Goal: Task Accomplishment & Management: Manage account settings

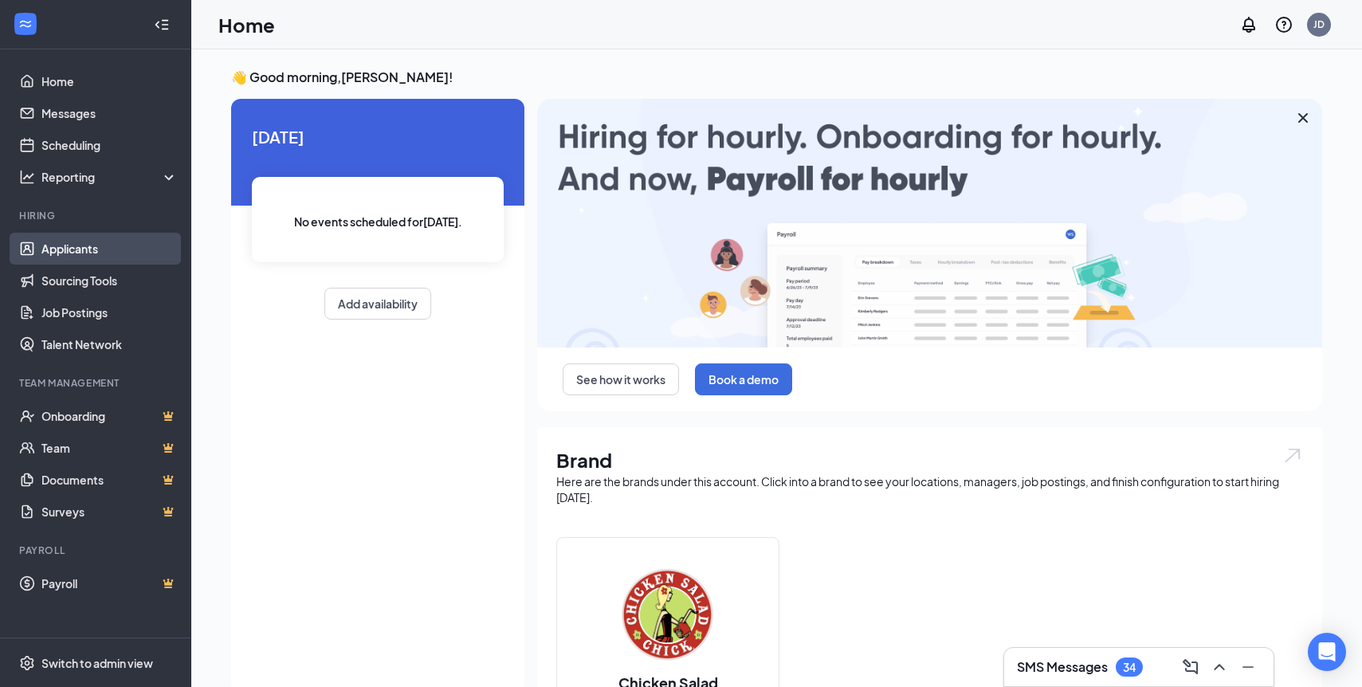
click at [82, 250] on link "Applicants" at bounding box center [109, 249] width 136 height 32
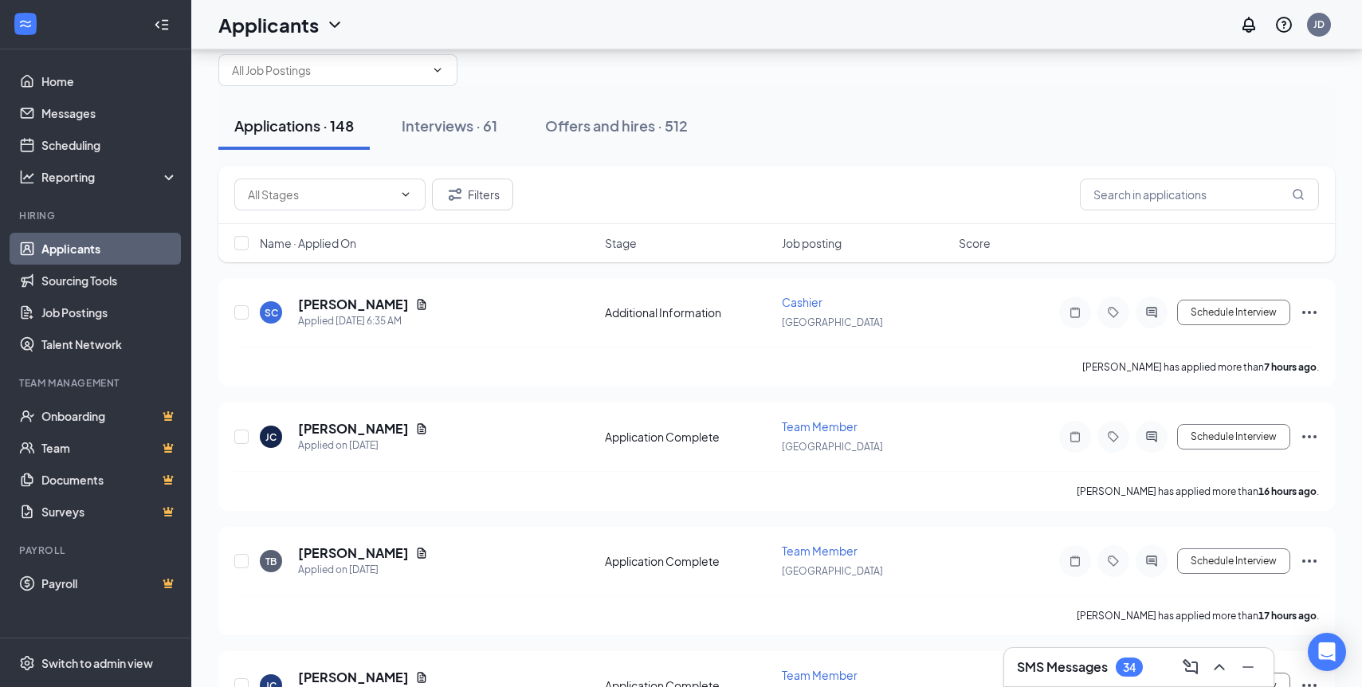
scroll to position [49, 0]
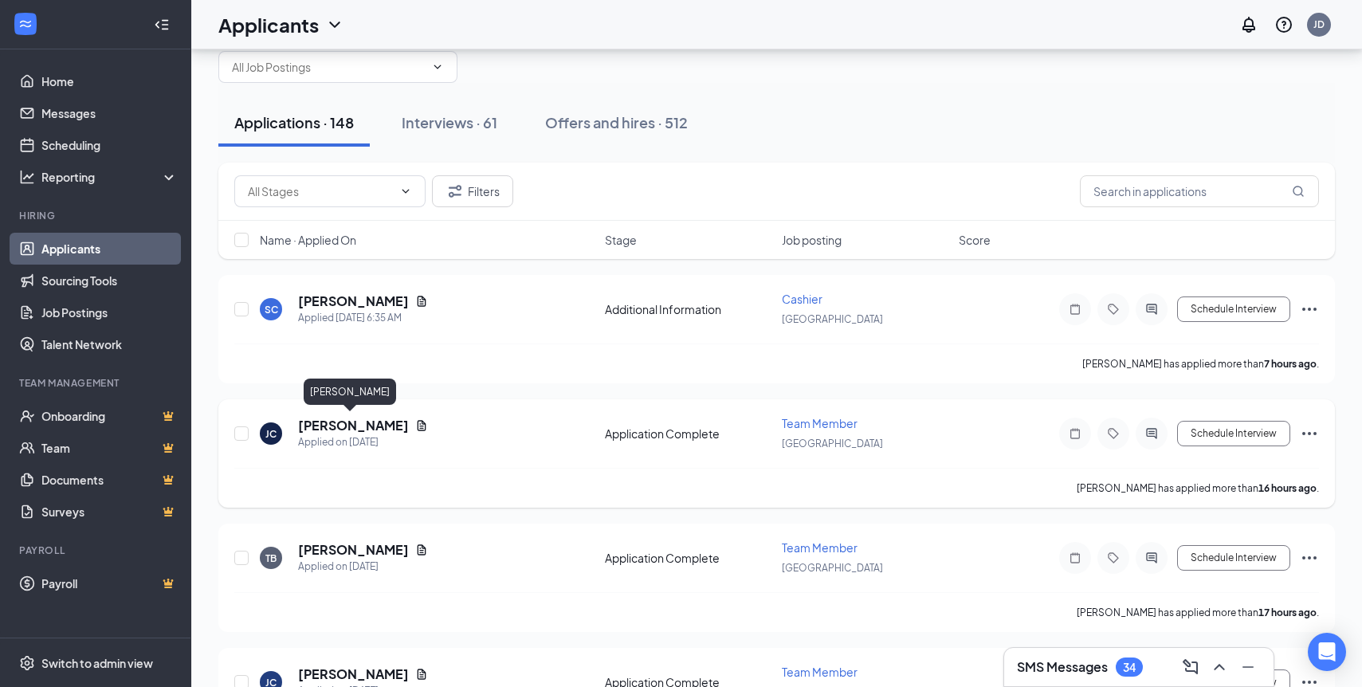
click at [340, 430] on h5 "[PERSON_NAME]" at bounding box center [353, 426] width 111 height 18
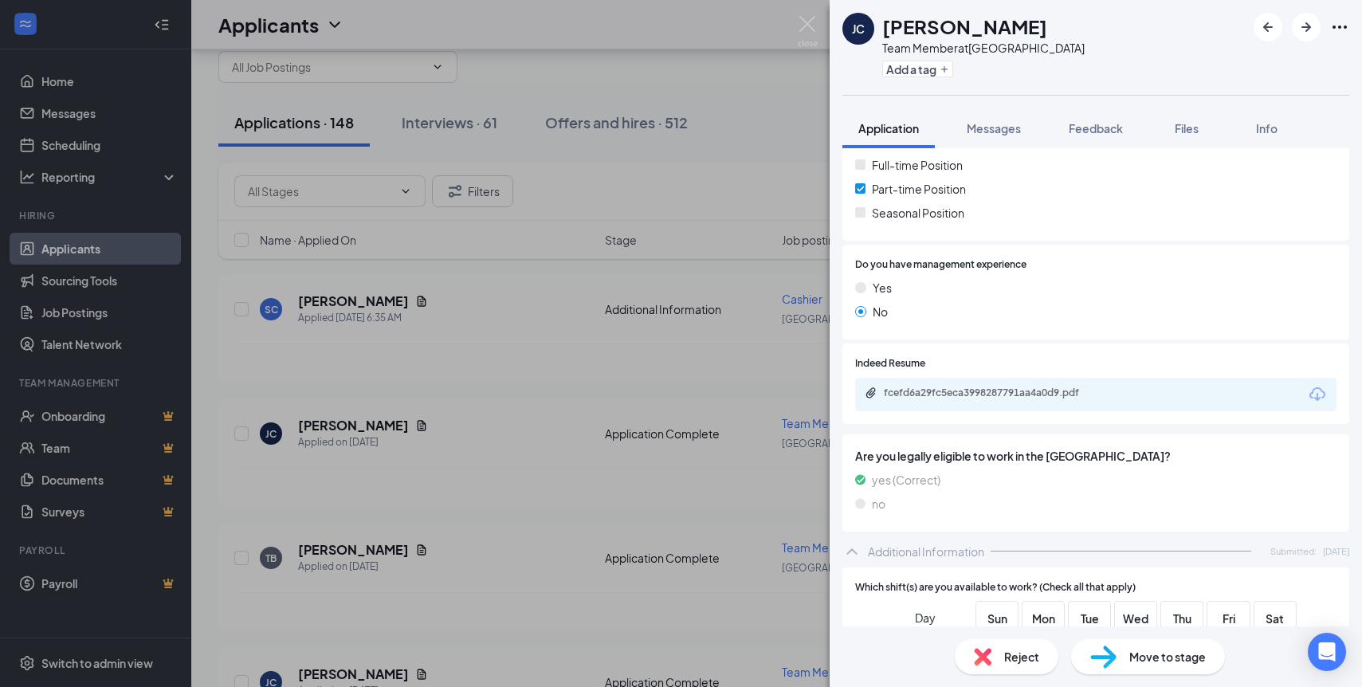
scroll to position [360, 0]
click at [971, 403] on div "fcefd6a29fc5eca3998287791aa4a0d9.pdf" at bounding box center [1095, 393] width 481 height 33
click at [969, 385] on div "fcefd6a29fc5eca3998287791aa4a0d9.pdf" at bounding box center [1095, 393] width 481 height 33
click at [969, 395] on div "fcefd6a29fc5eca3998287791aa4a0d9.pdf" at bounding box center [995, 392] width 223 height 13
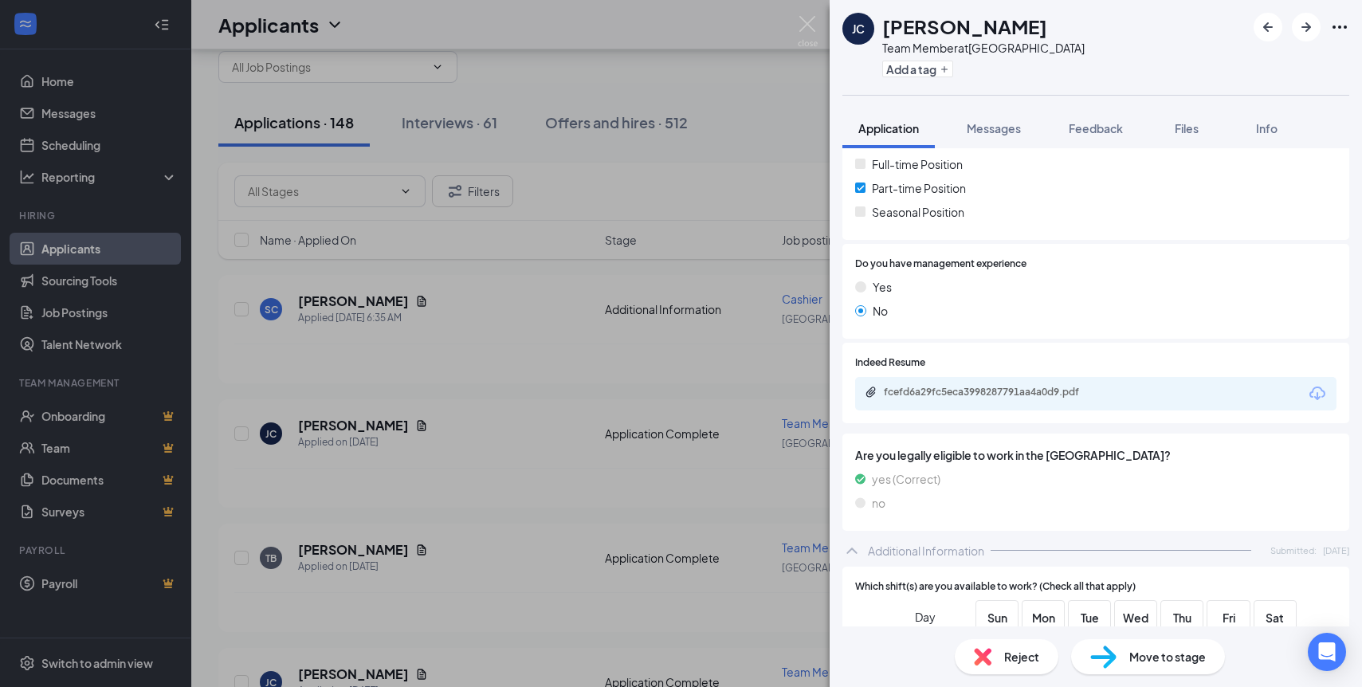
click at [1217, 658] on div "Move to stage" at bounding box center [1148, 656] width 154 height 35
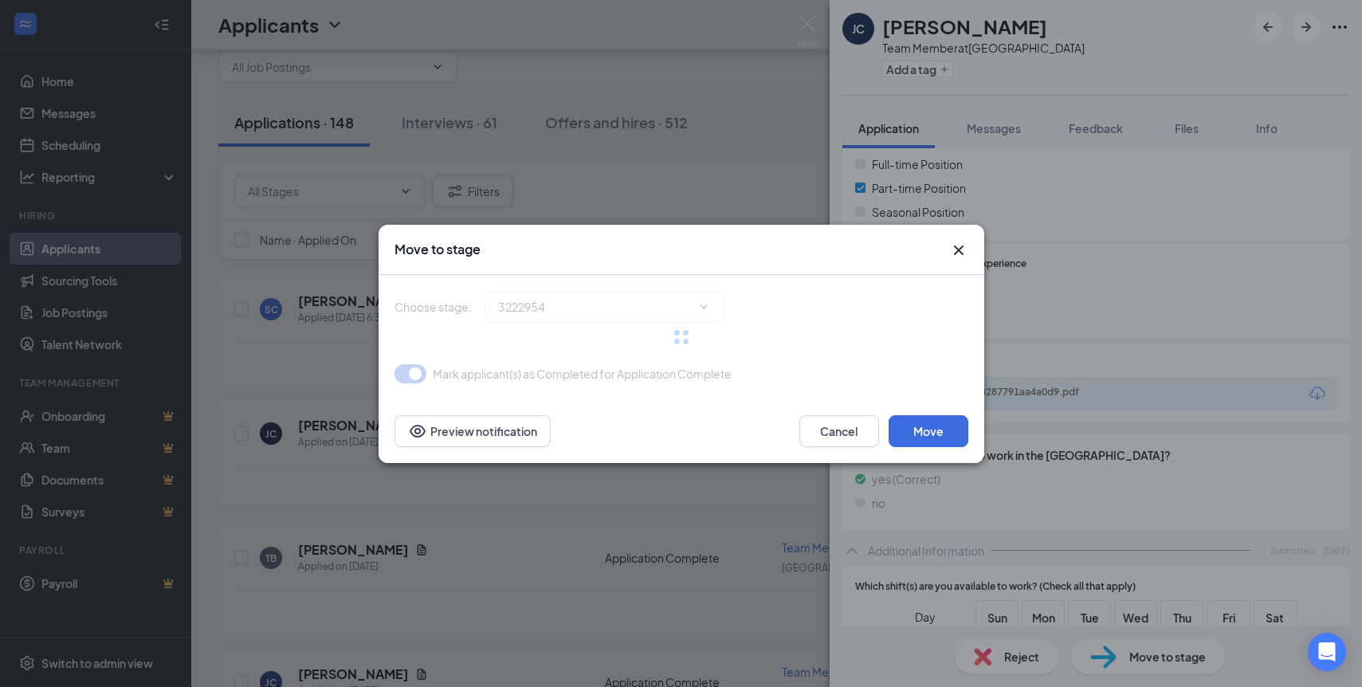
type input "Onsite Interview (next stage)"
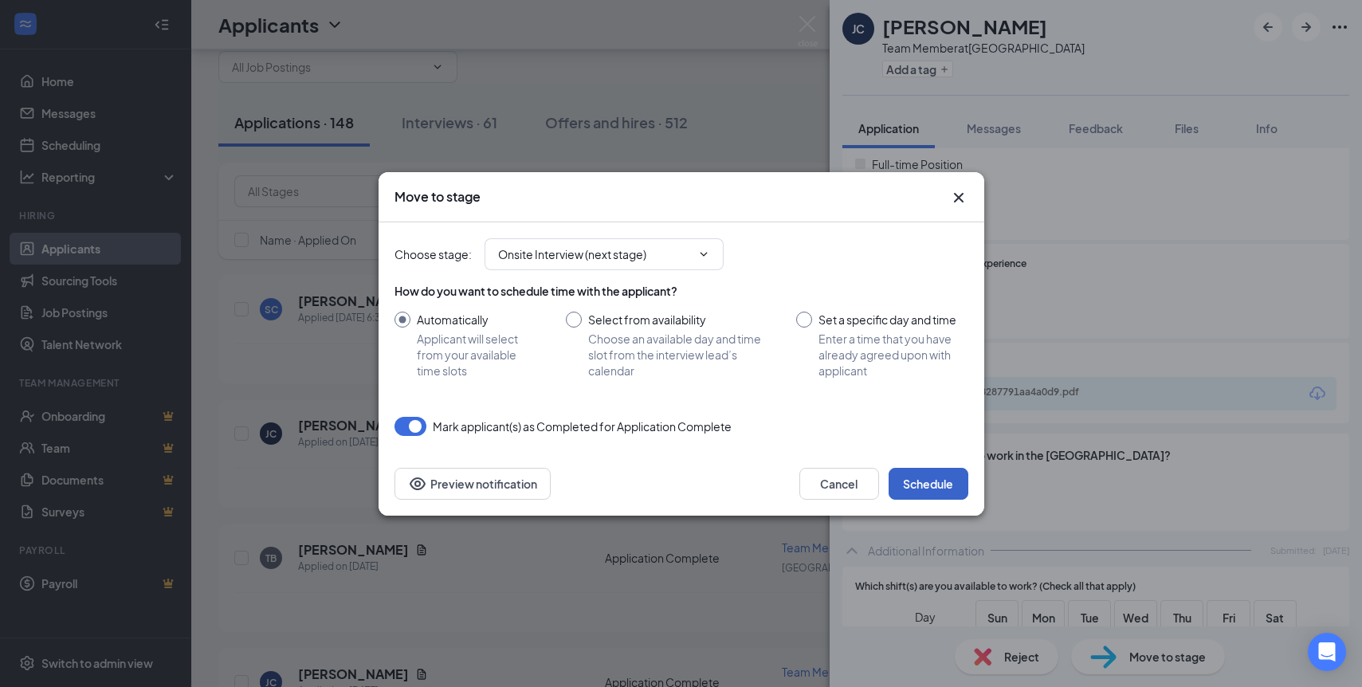
click at [922, 488] on button "Schedule" at bounding box center [929, 484] width 80 height 32
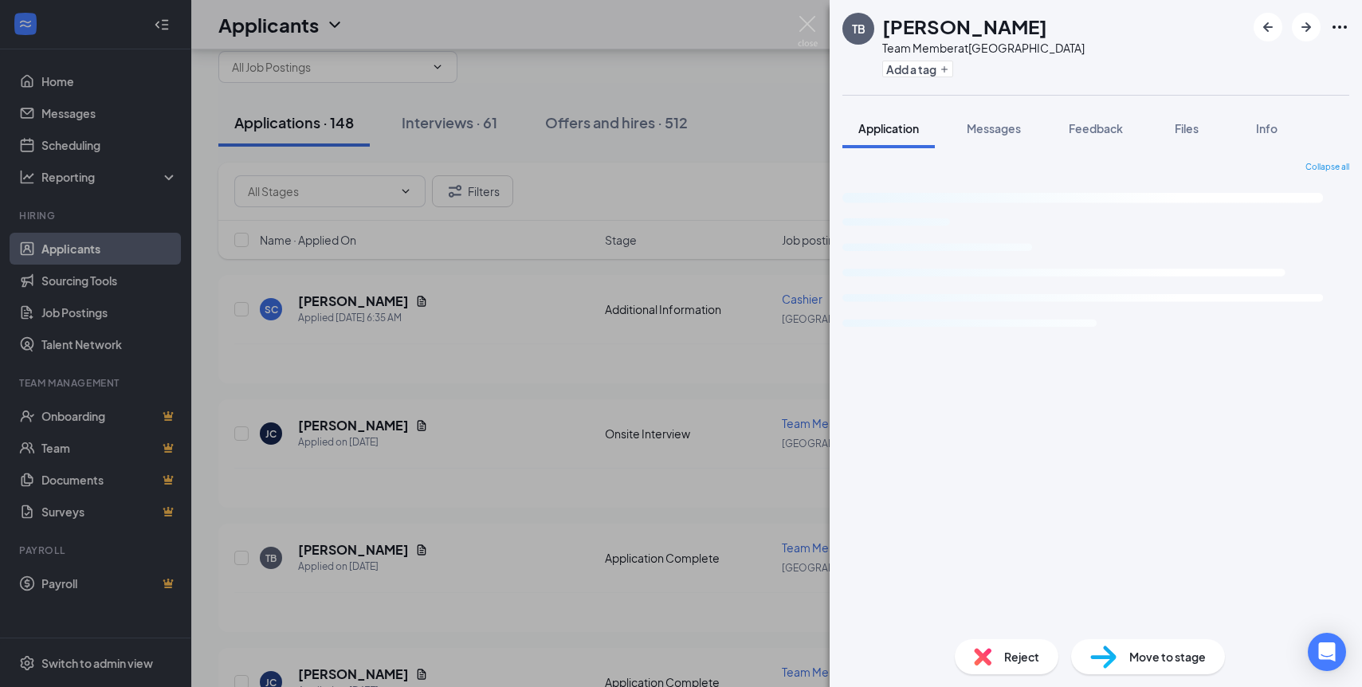
click at [763, 332] on div "TB [PERSON_NAME] Team Member at [GEOGRAPHIC_DATA] Add a tag Application Message…" at bounding box center [681, 343] width 1362 height 687
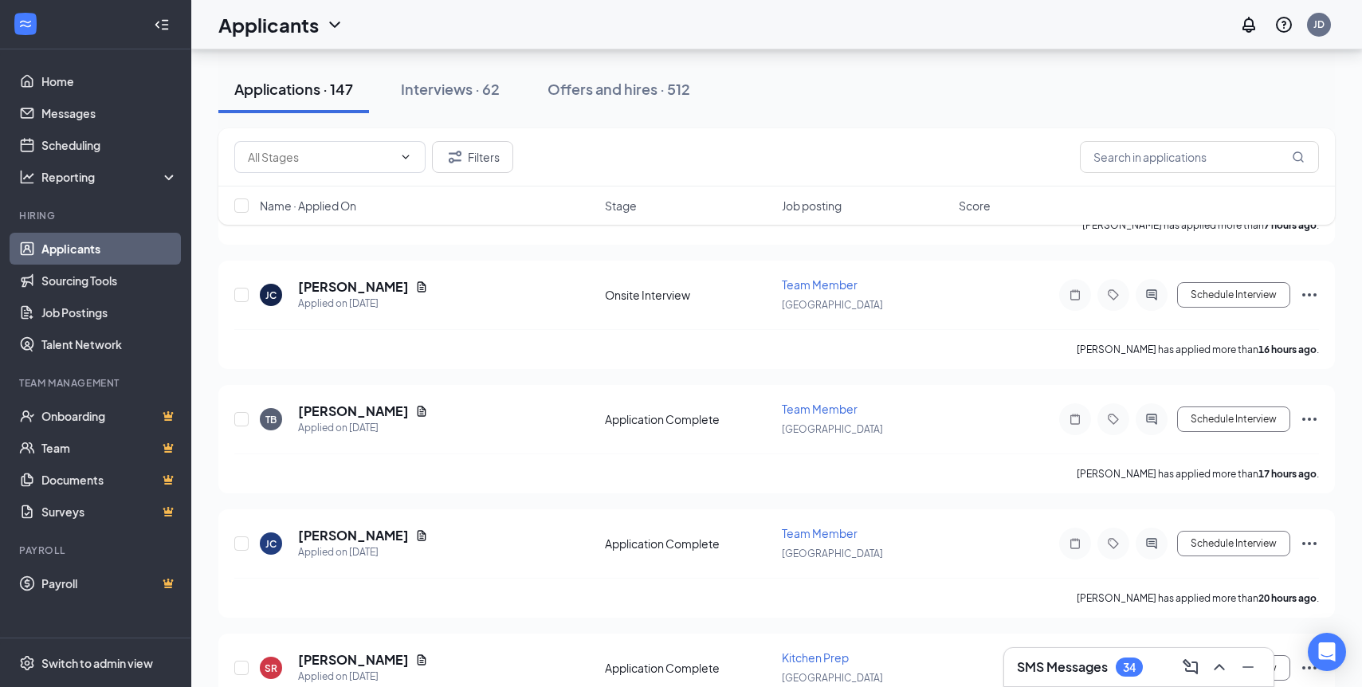
scroll to position [189, 0]
click at [312, 413] on h5 "[PERSON_NAME]" at bounding box center [353, 411] width 111 height 18
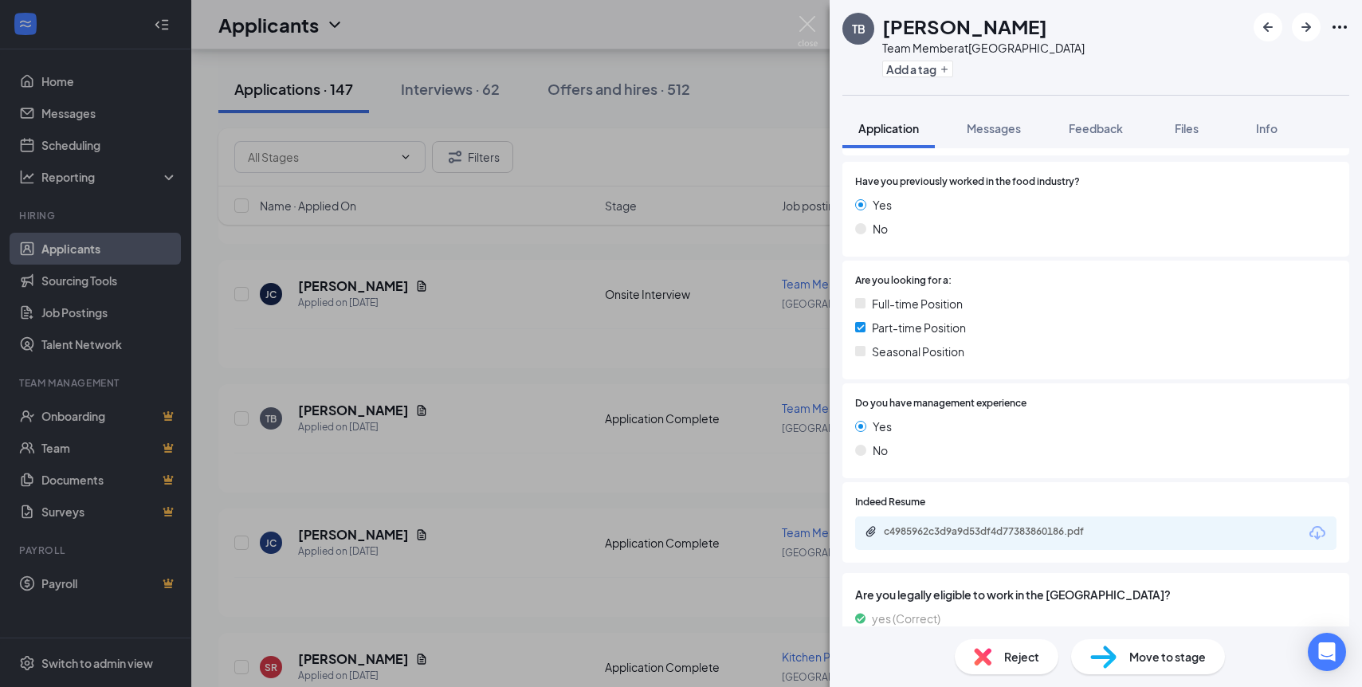
scroll to position [293, 0]
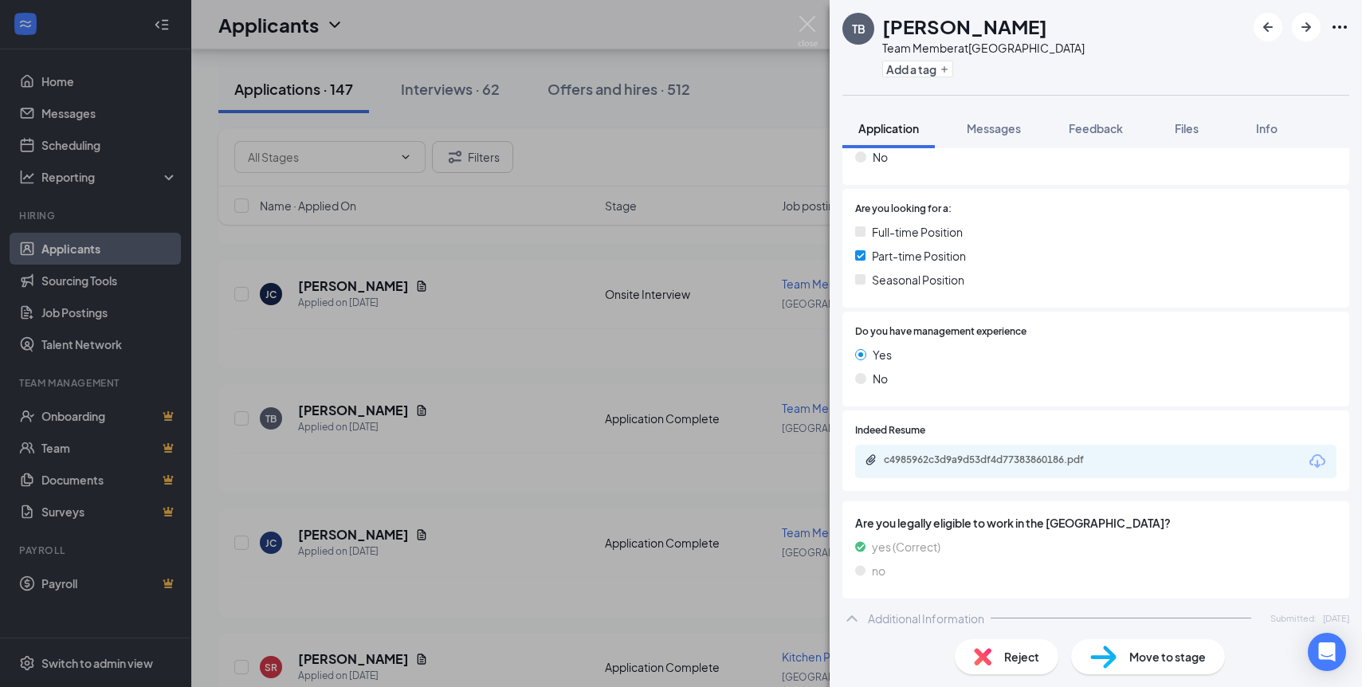
click at [980, 472] on div "c4985962c3d9a9d53df4d77383860186.pdf" at bounding box center [1095, 461] width 481 height 33
click at [984, 462] on div "c4985962c3d9a9d53df4d77383860186.pdf" at bounding box center [995, 460] width 223 height 13
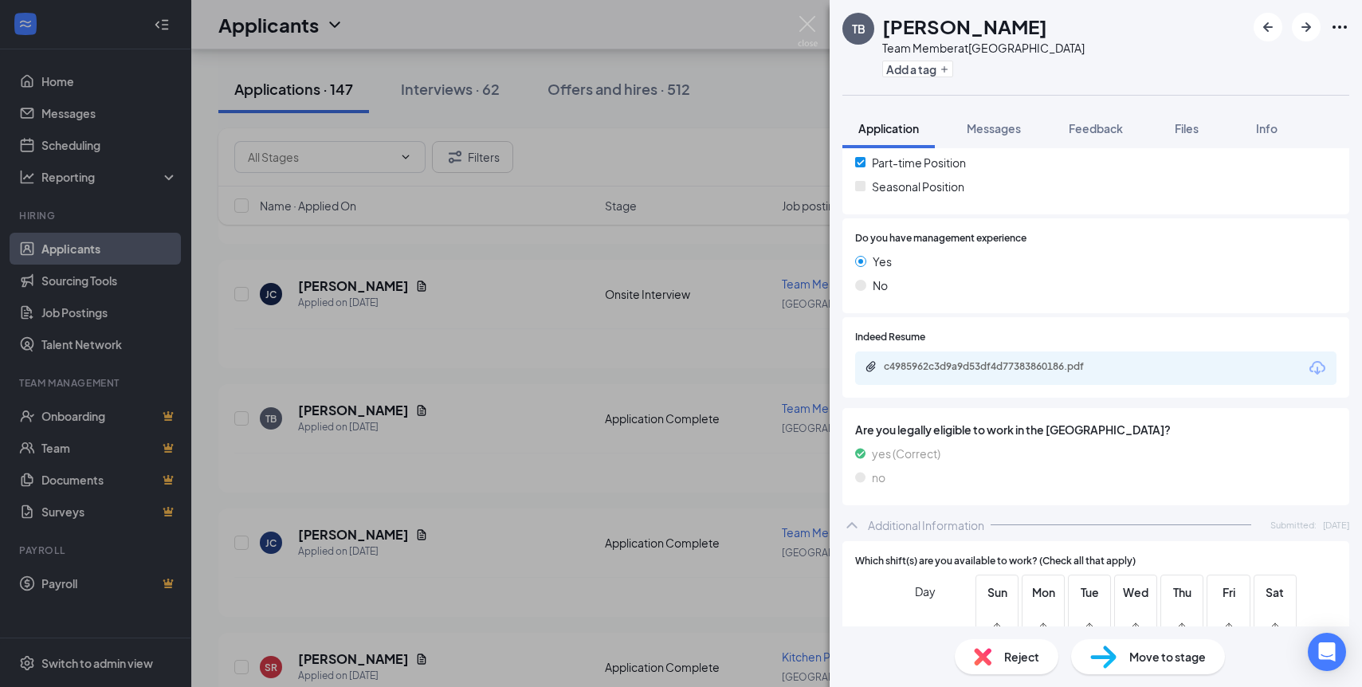
scroll to position [171, 0]
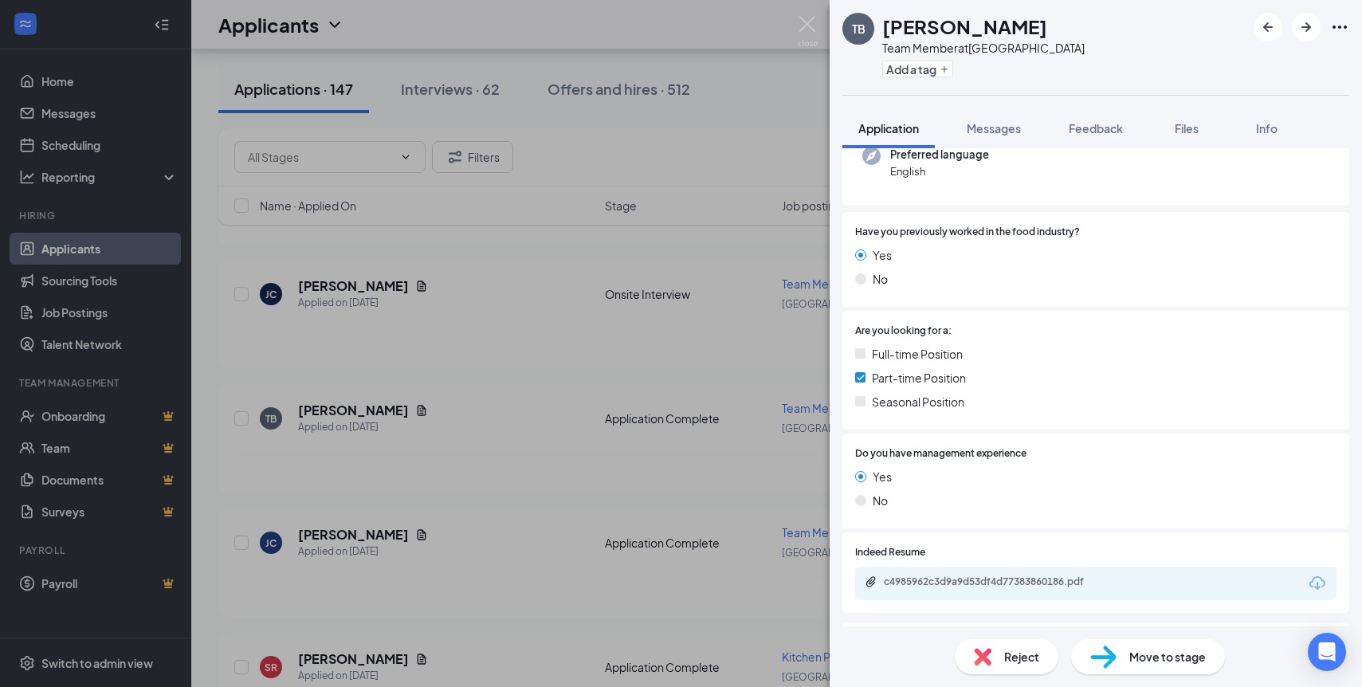
click at [1170, 663] on span "Move to stage" at bounding box center [1168, 657] width 77 height 18
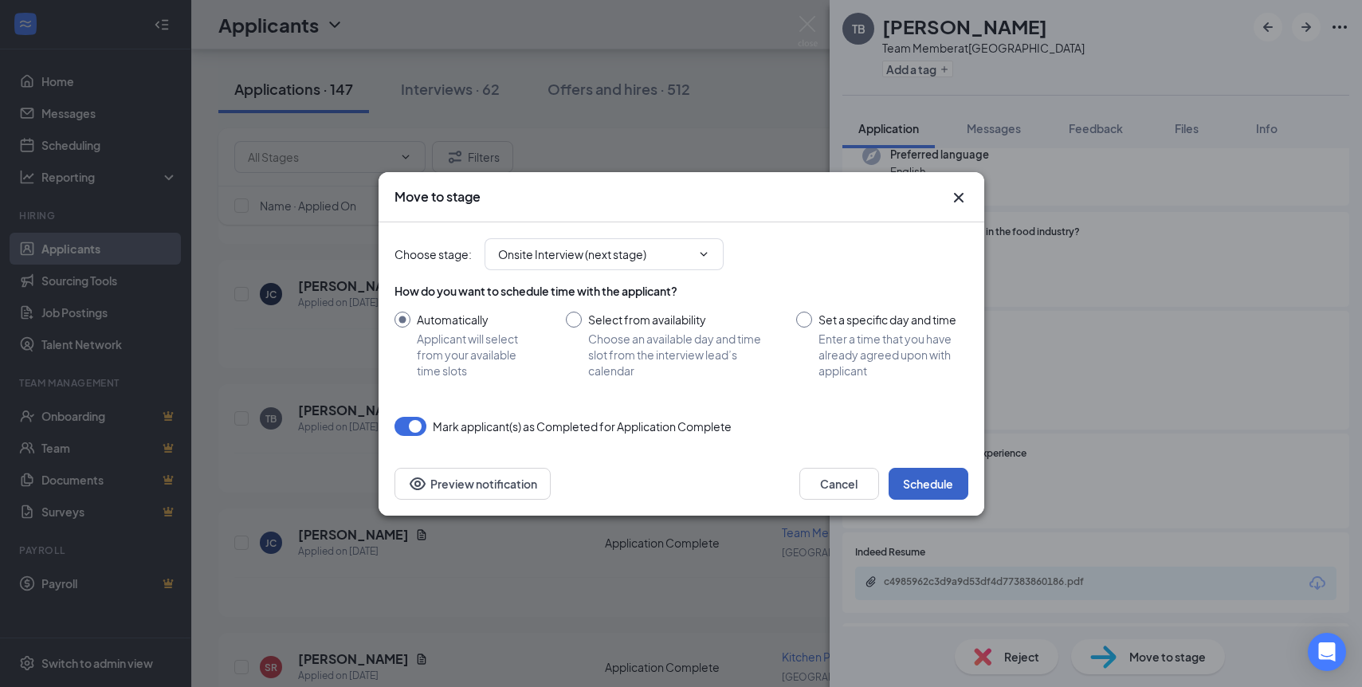
click at [941, 473] on button "Schedule" at bounding box center [929, 484] width 80 height 32
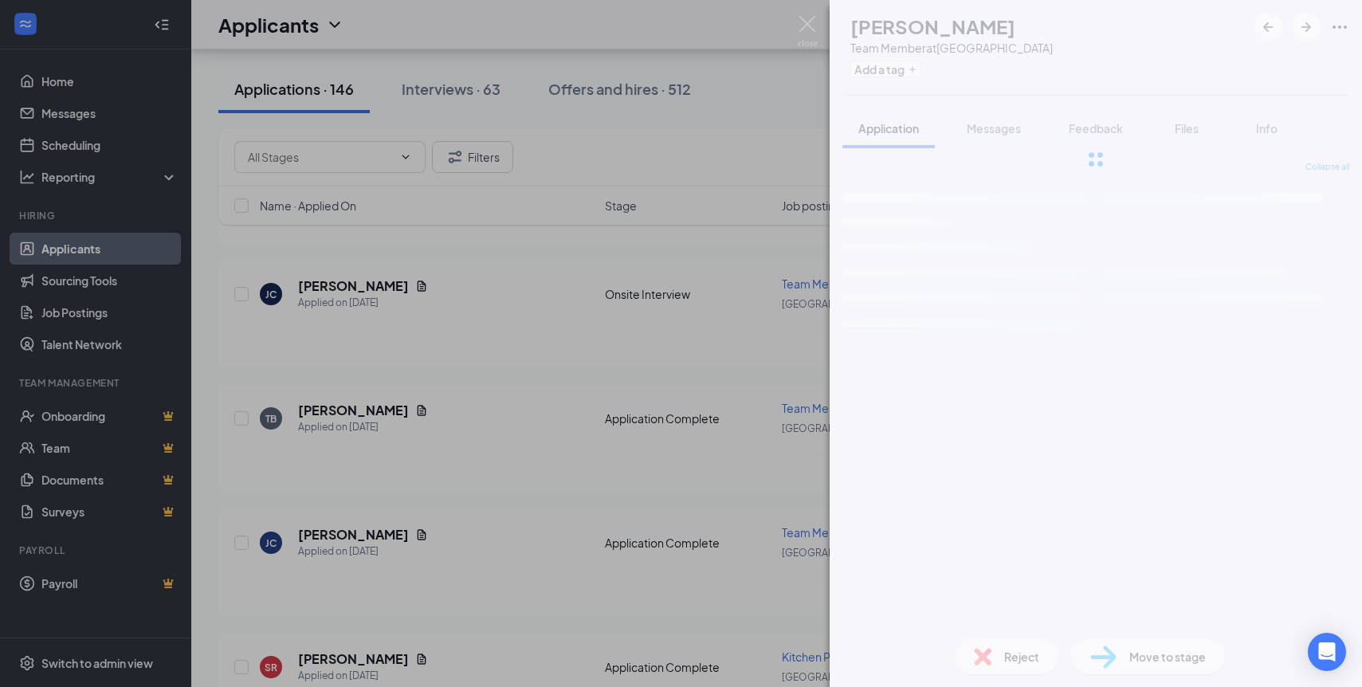
click at [601, 446] on div "[PERSON_NAME] Team Member at [GEOGRAPHIC_DATA] Add a tag Application Messages F…" at bounding box center [681, 343] width 1362 height 687
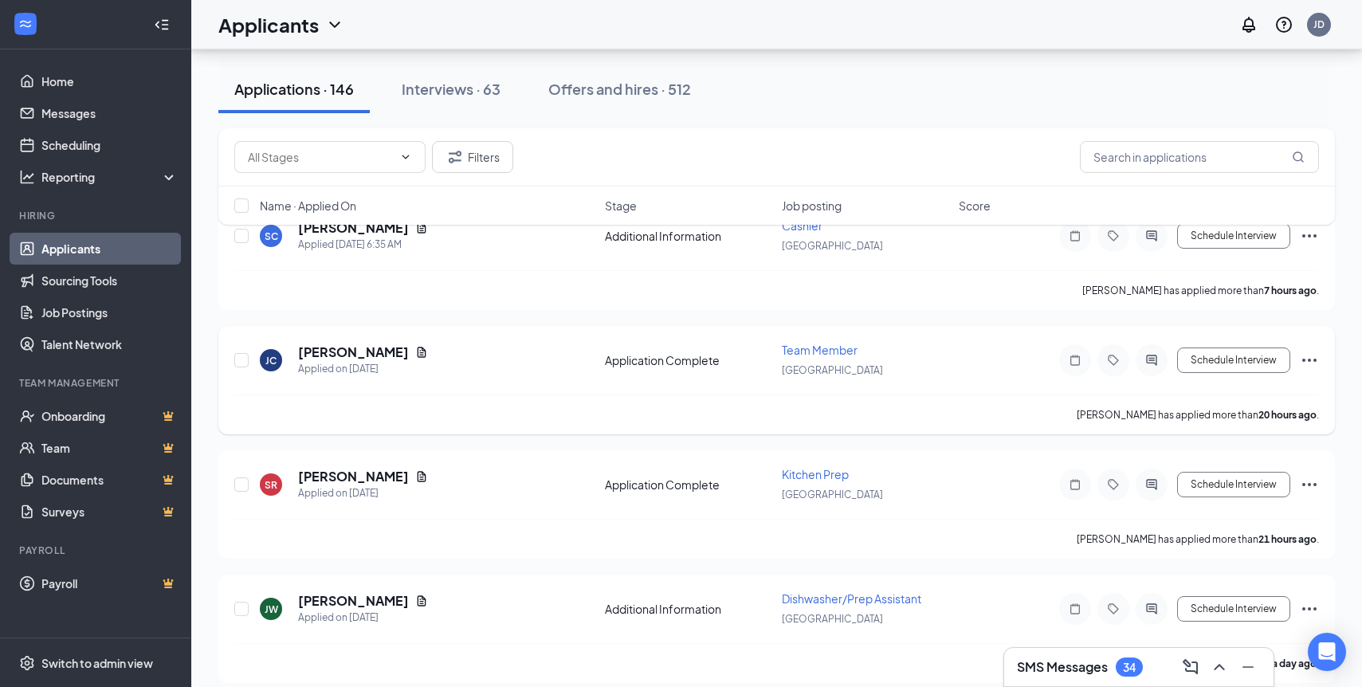
scroll to position [124, 0]
click at [345, 355] on h5 "[PERSON_NAME]" at bounding box center [353, 352] width 111 height 18
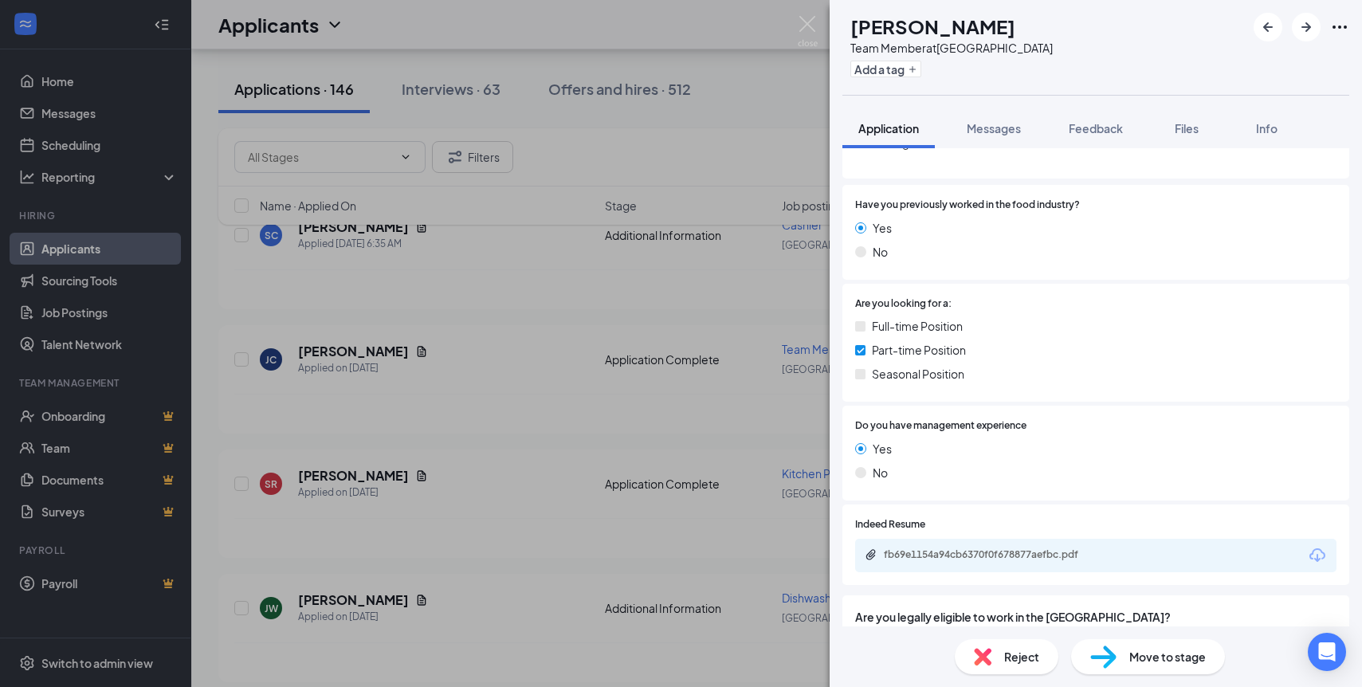
scroll to position [215, 0]
click at [974, 548] on div "fb69e1154a94cb6370f0f678877aefbc.pdf" at bounding box center [995, 554] width 223 height 13
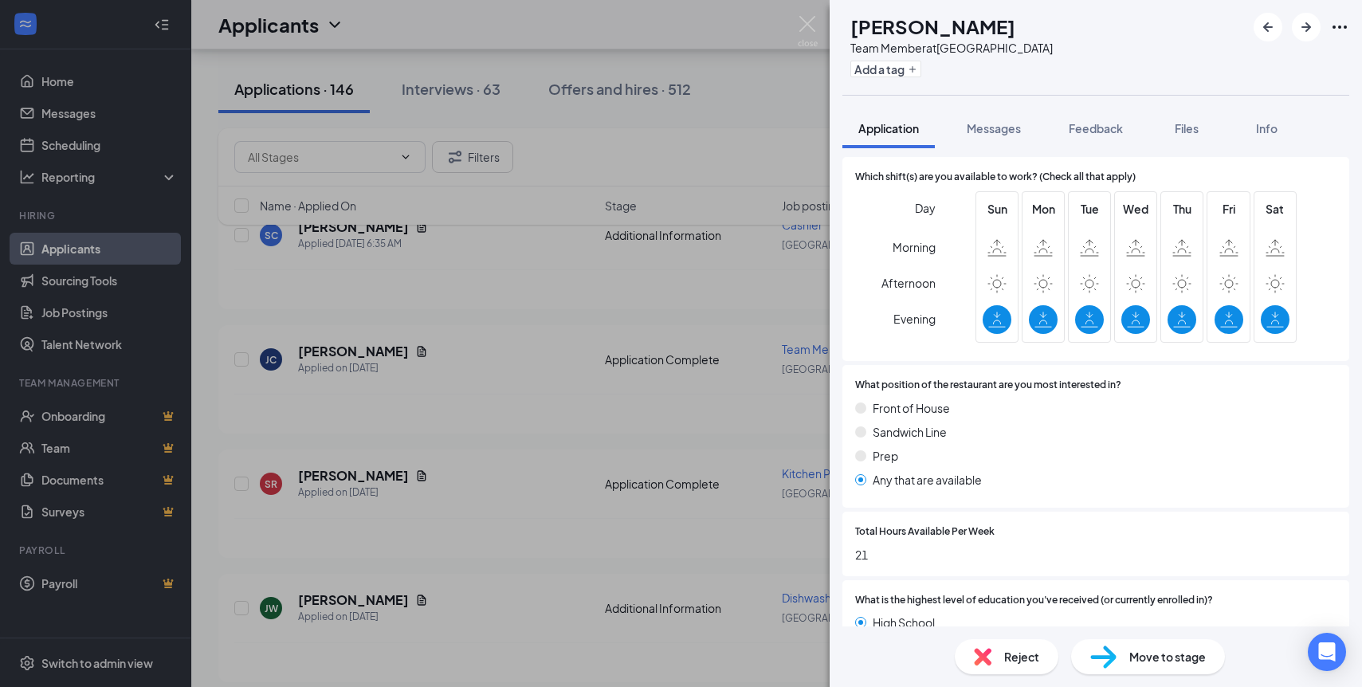
scroll to position [843, 0]
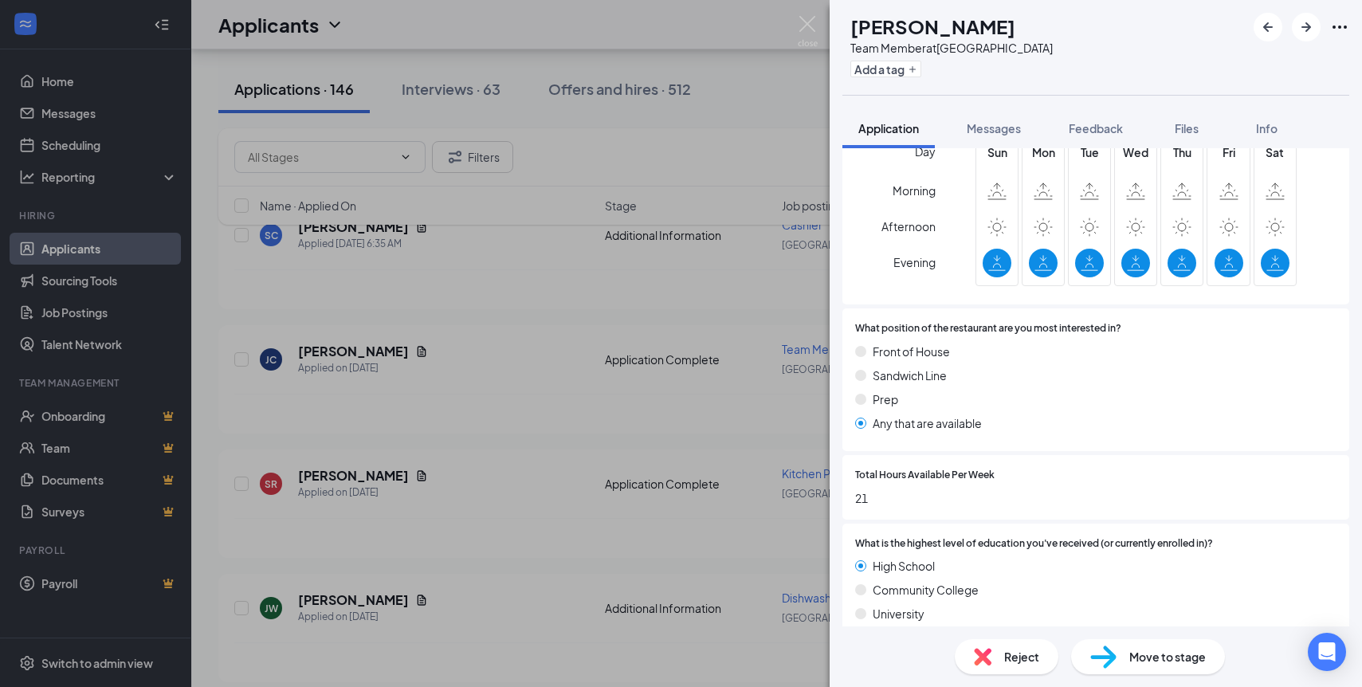
click at [1169, 660] on span "Move to stage" at bounding box center [1168, 657] width 77 height 18
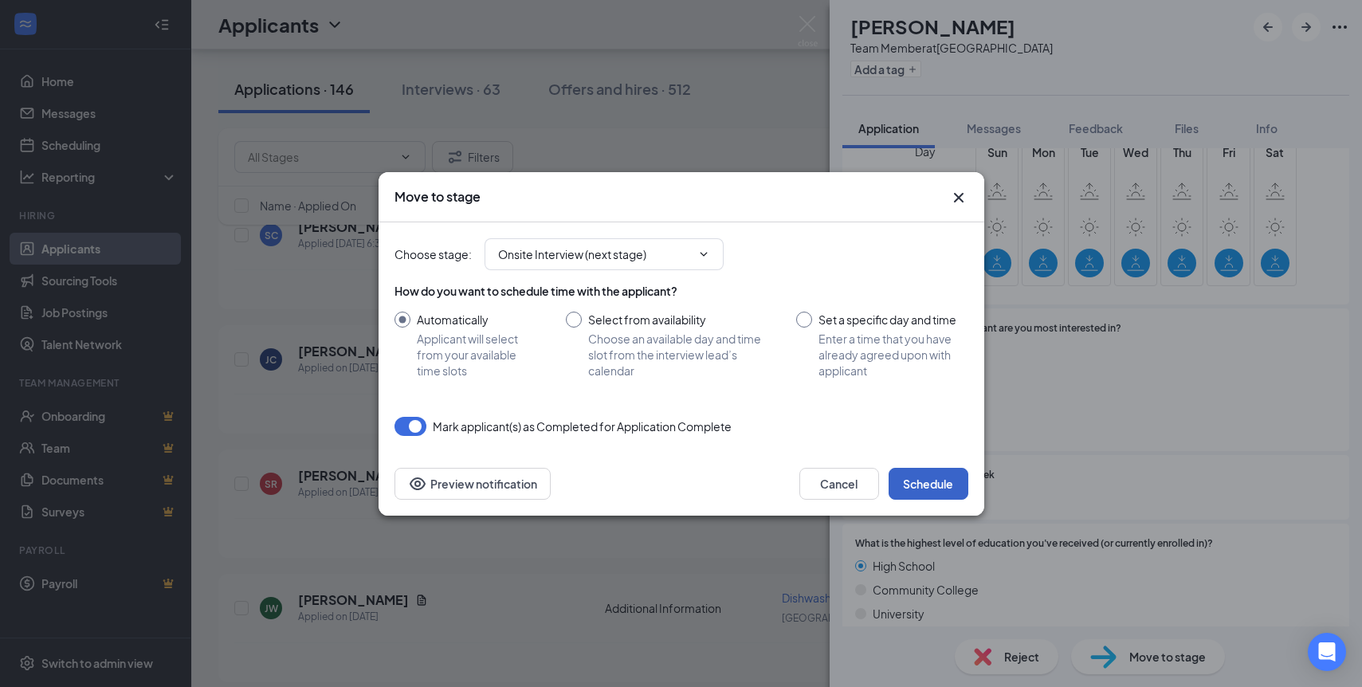
click at [949, 474] on button "Schedule" at bounding box center [929, 484] width 80 height 32
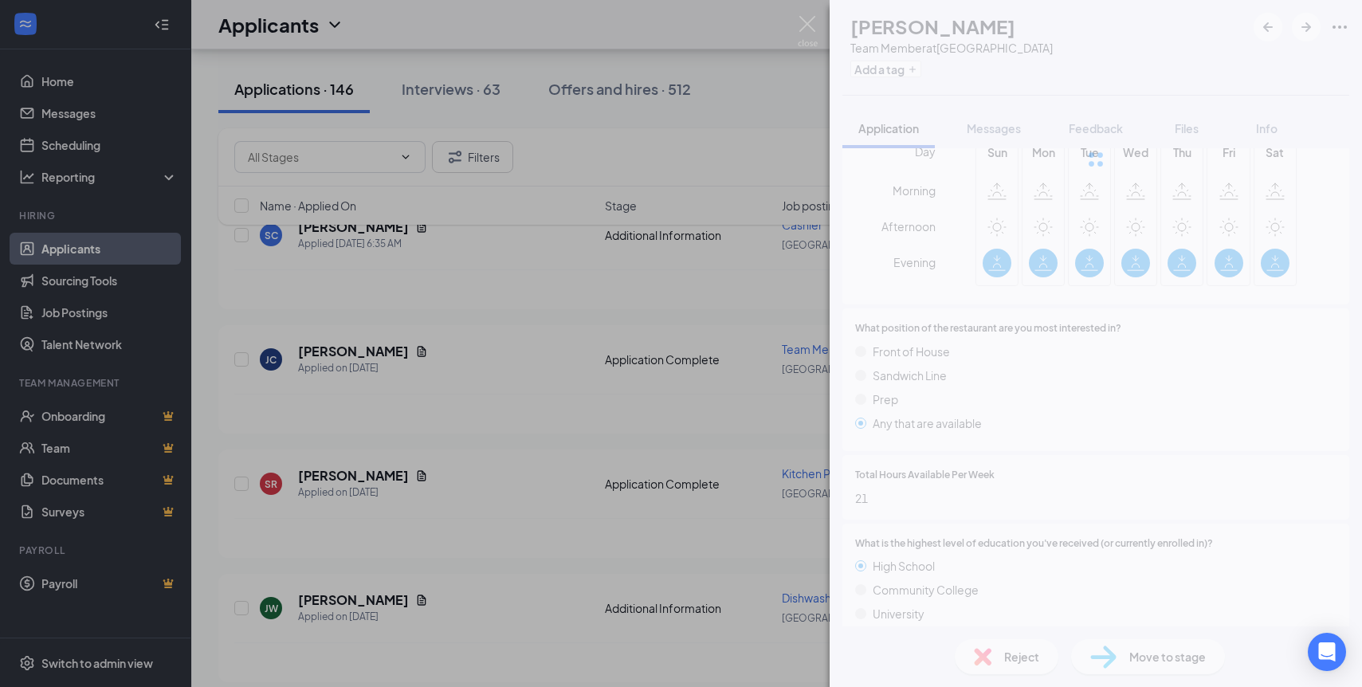
click at [332, 431] on div "[PERSON_NAME] Team Member at [GEOGRAPHIC_DATA] Add a tag Application Messages F…" at bounding box center [681, 343] width 1362 height 687
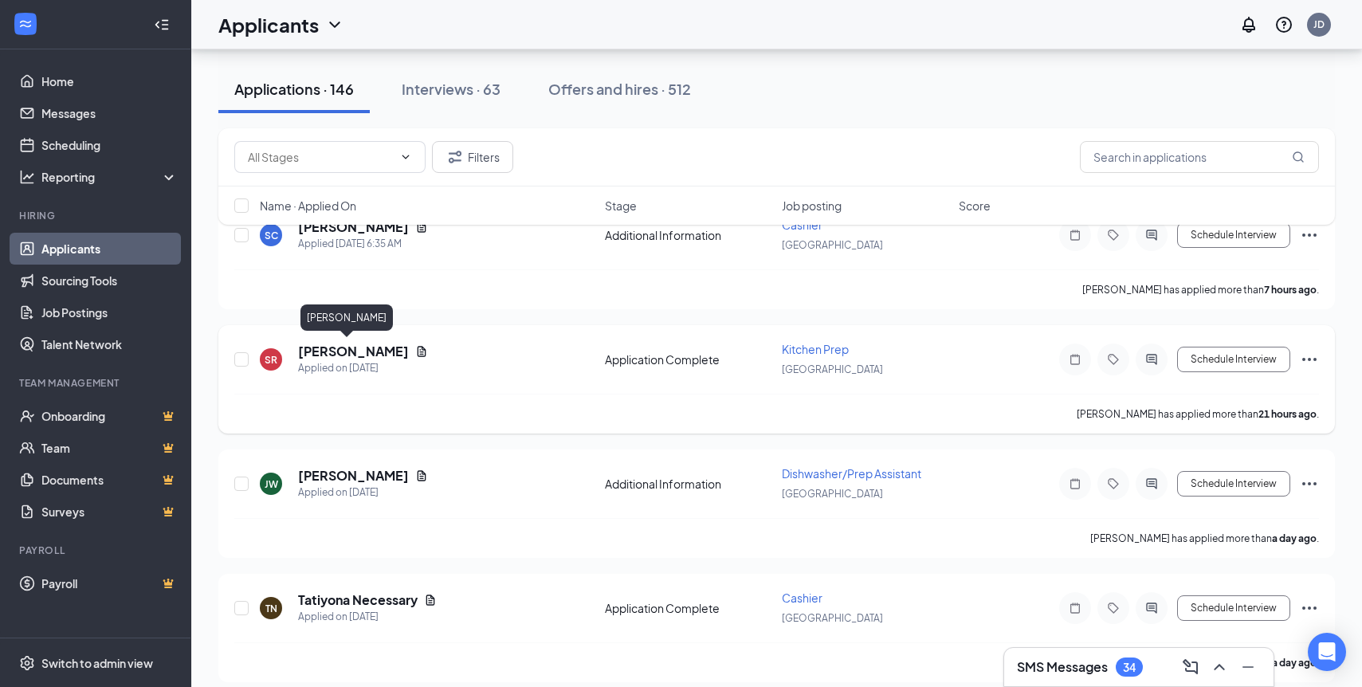
click at [320, 355] on h5 "[PERSON_NAME]" at bounding box center [353, 352] width 111 height 18
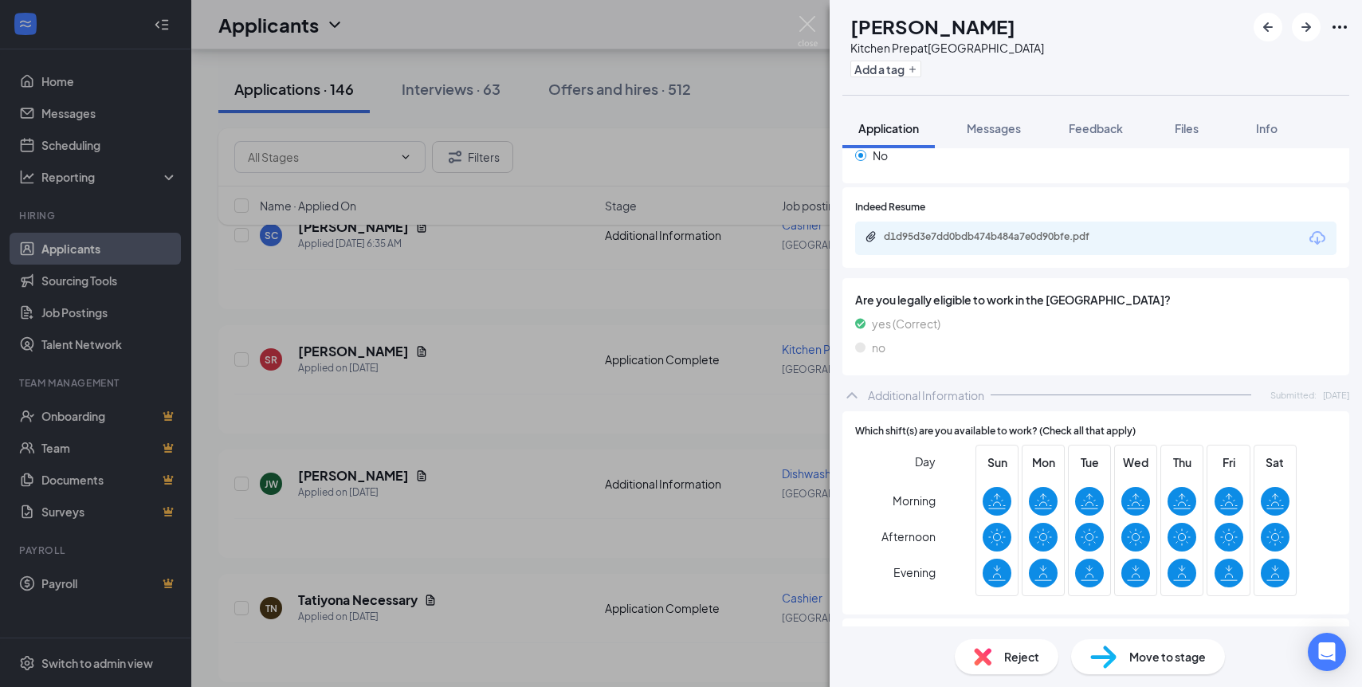
scroll to position [442, 0]
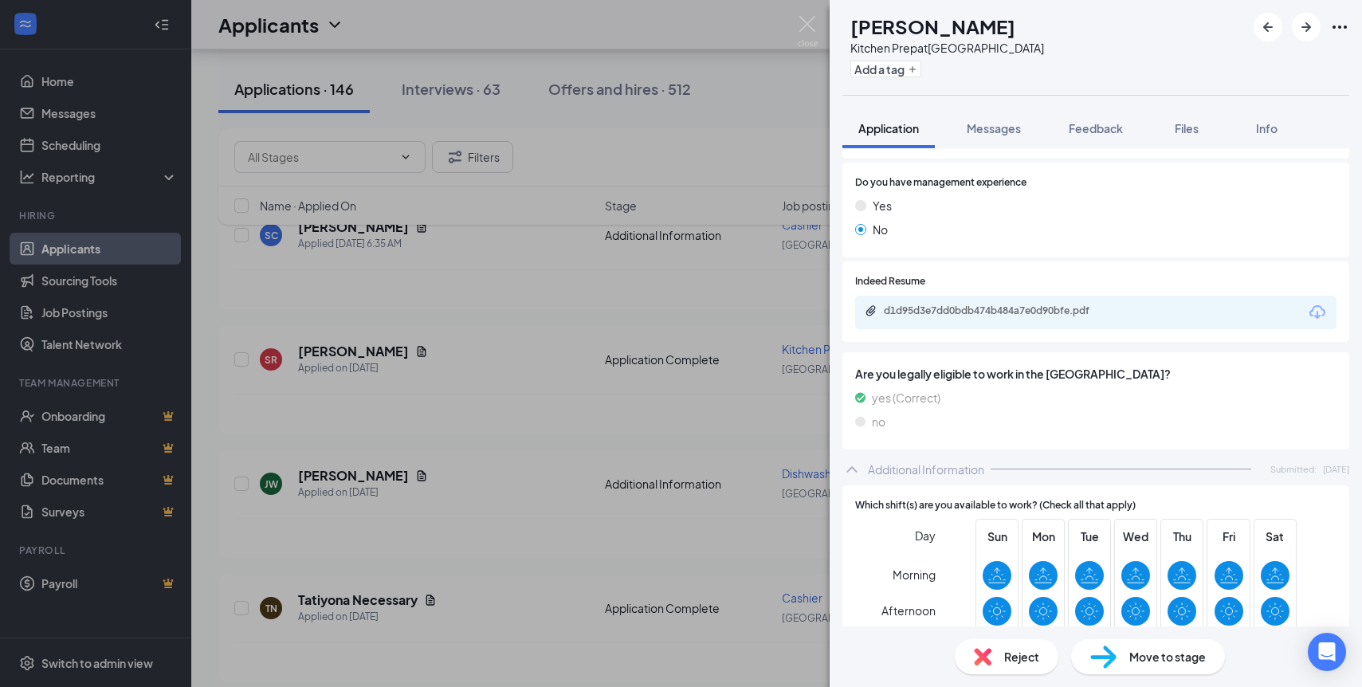
click at [1180, 663] on span "Move to stage" at bounding box center [1168, 657] width 77 height 18
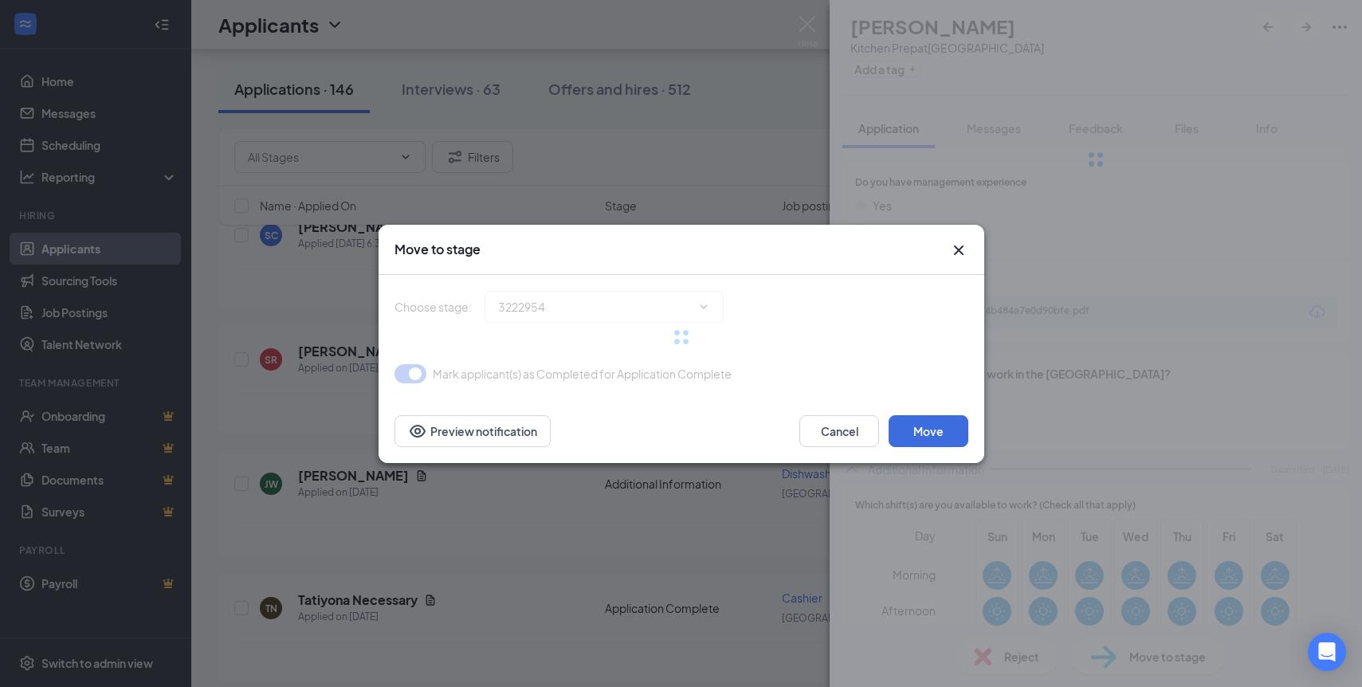
type input "Onsite Interview (next stage)"
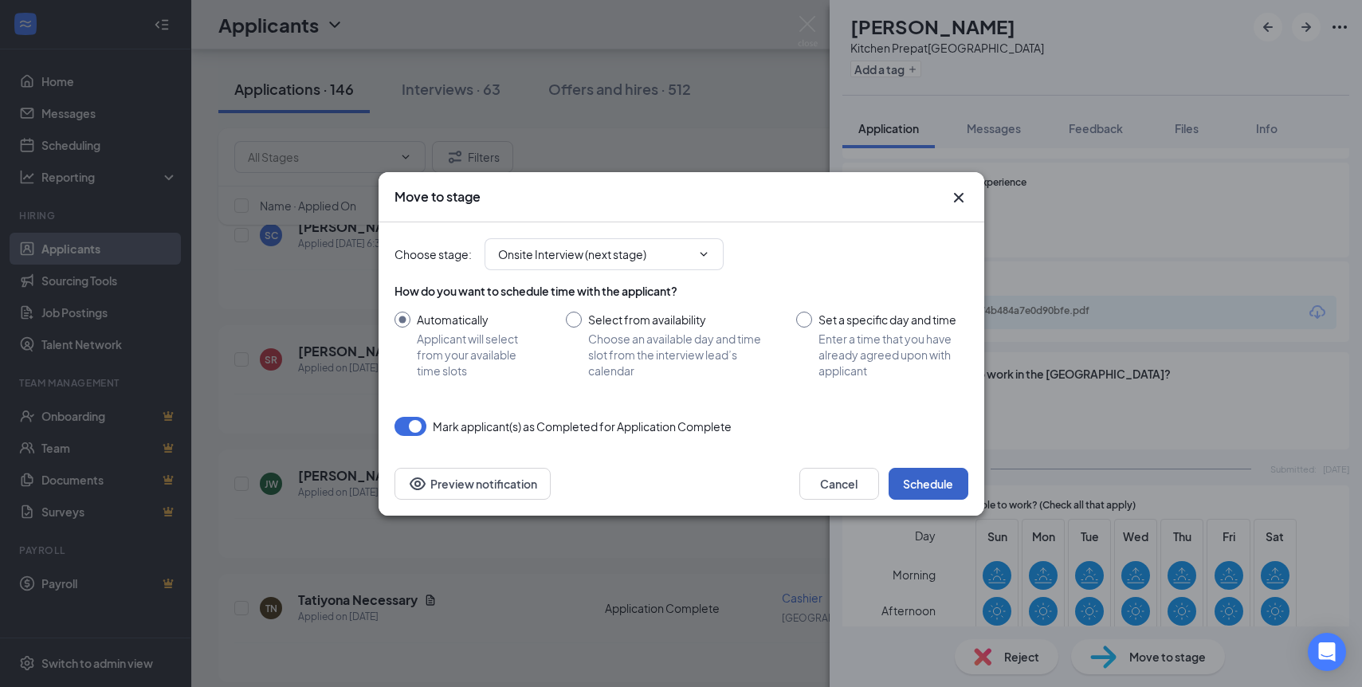
click at [921, 483] on button "Schedule" at bounding box center [929, 484] width 80 height 32
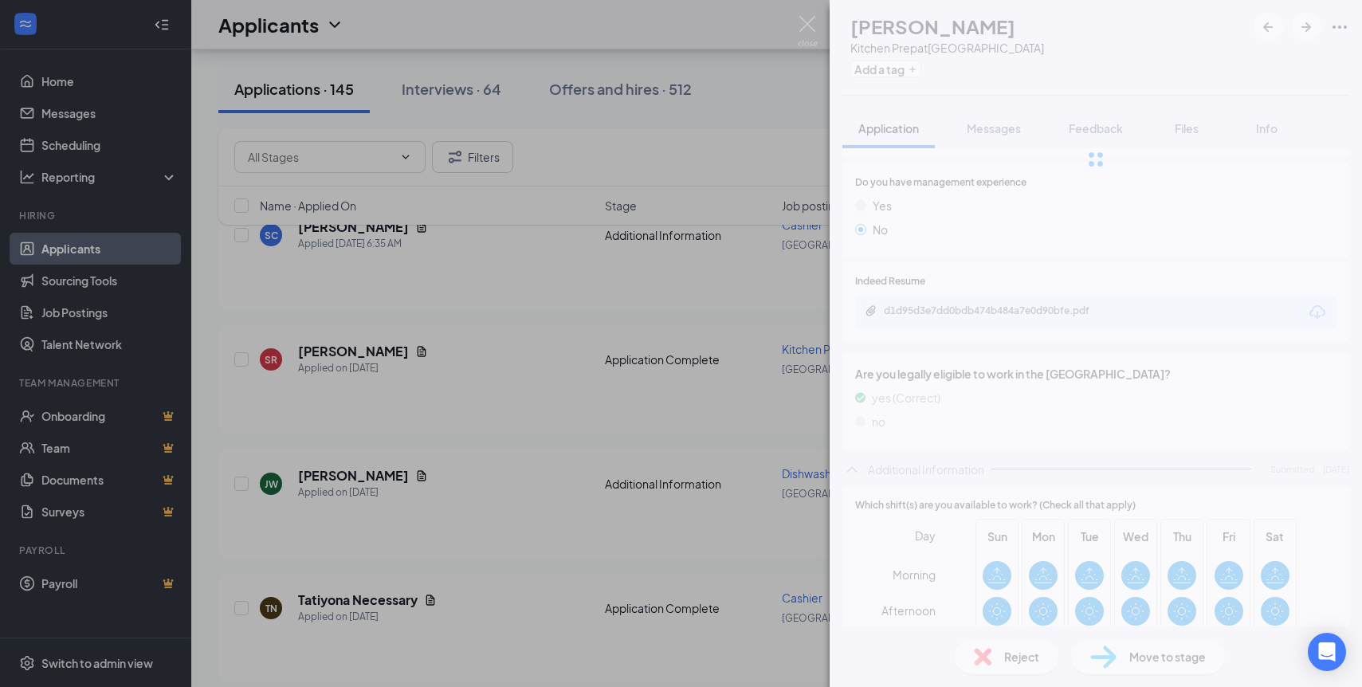
click at [532, 128] on div "SR [PERSON_NAME] Kitchen Prep at [GEOGRAPHIC_DATA] Add a tag Application Messag…" at bounding box center [681, 343] width 1362 height 687
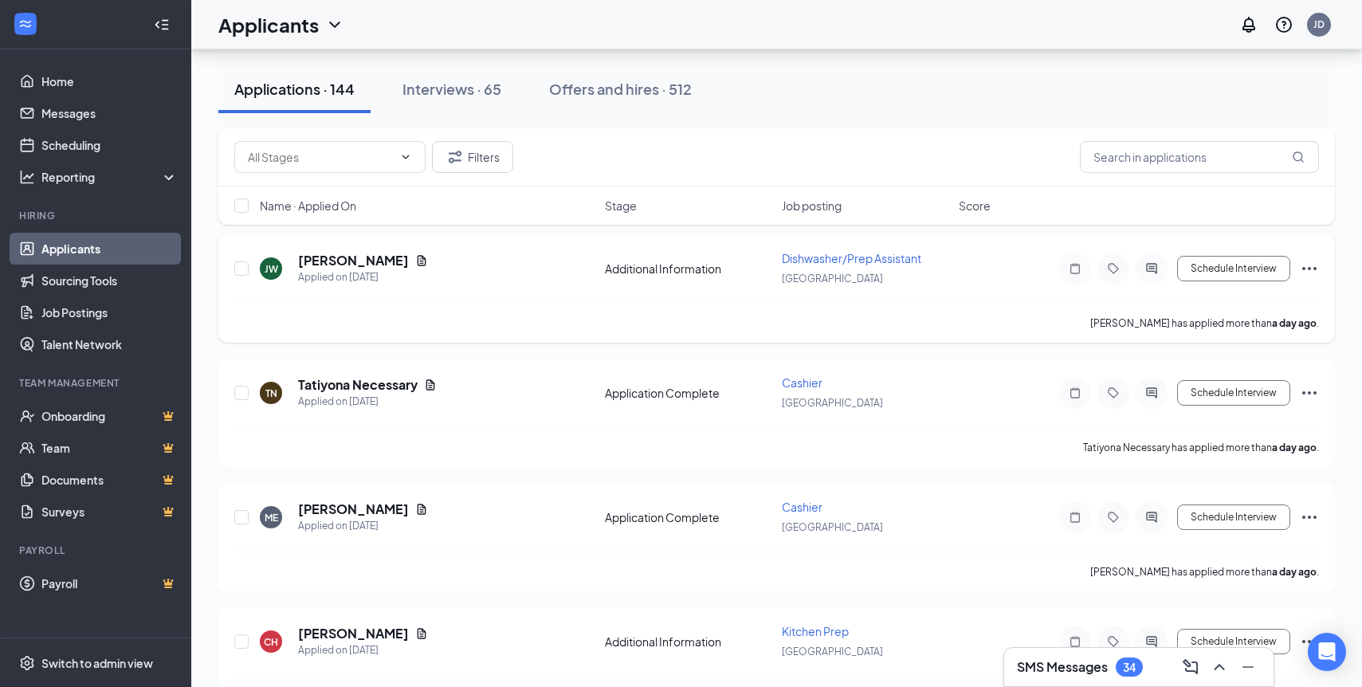
scroll to position [222, 0]
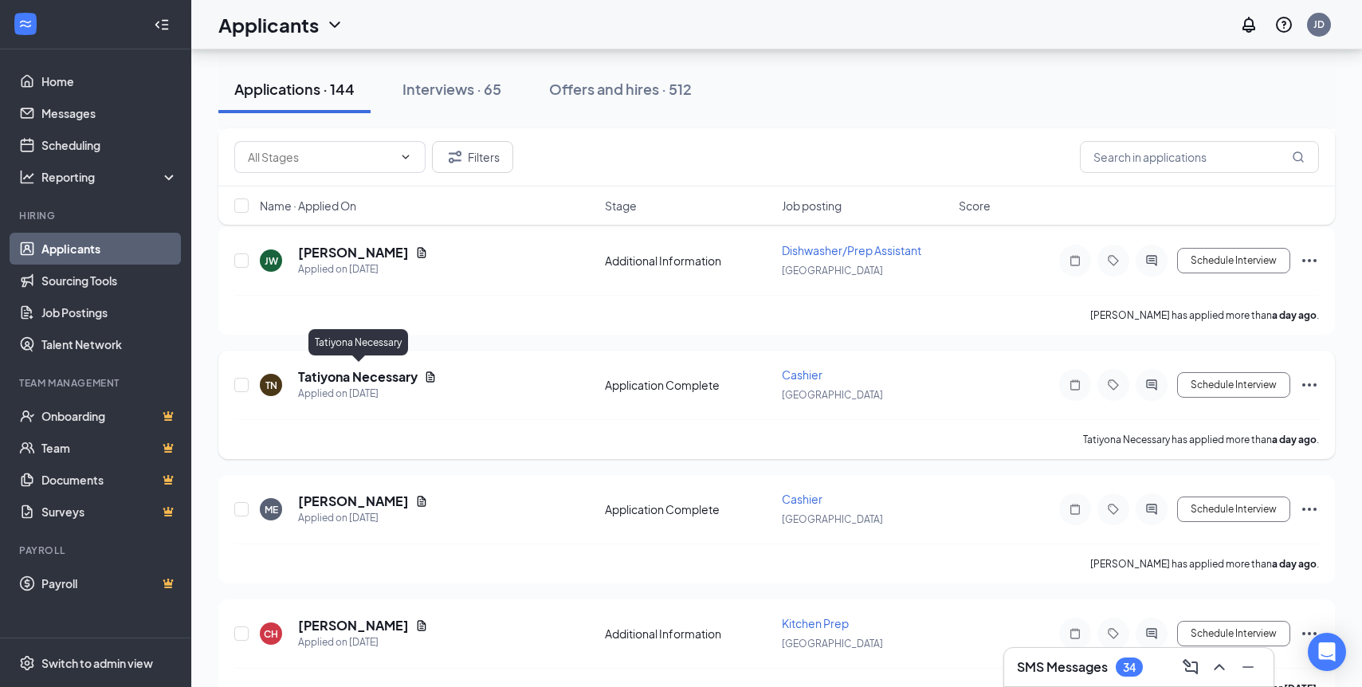
click at [342, 377] on h5 "Tatiyona Necessary" at bounding box center [358, 377] width 120 height 18
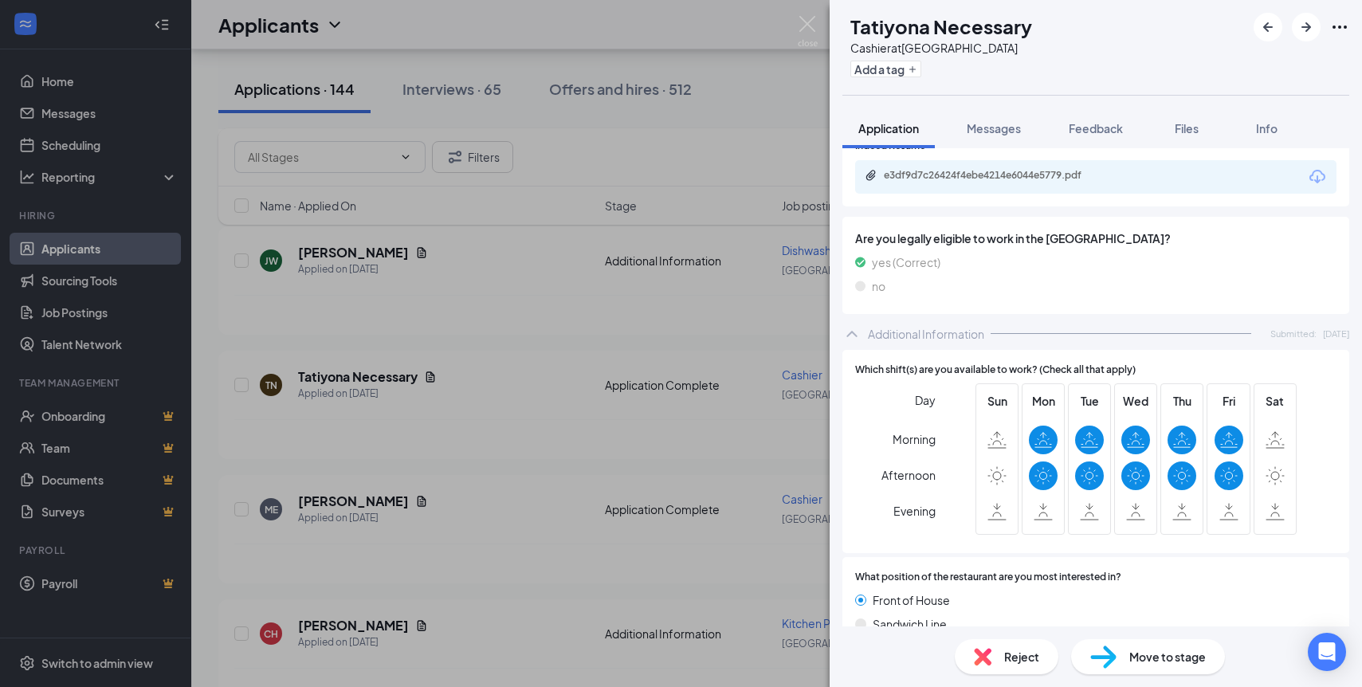
scroll to position [578, 0]
click at [992, 181] on div "e3df9d7c26424f4ebe4214e6044e5779.pdf" at bounding box center [994, 175] width 258 height 15
click at [1127, 646] on div "Move to stage" at bounding box center [1148, 656] width 154 height 35
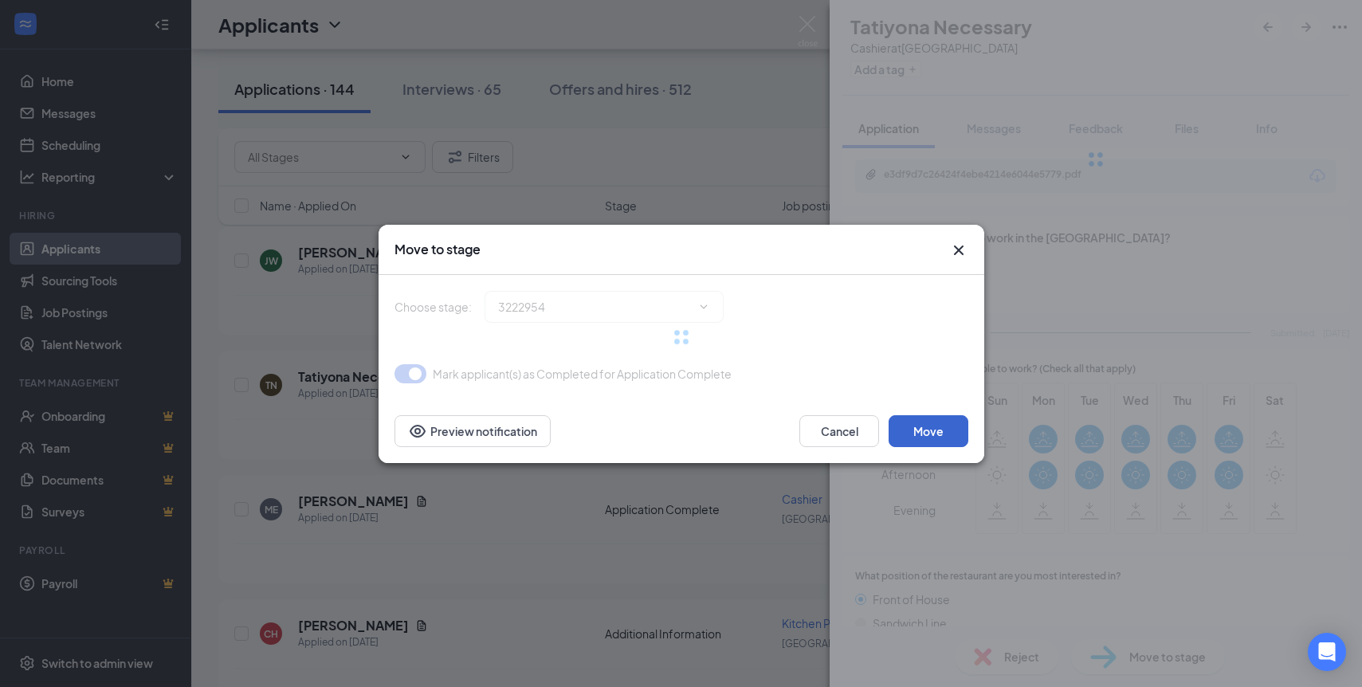
type input "Onsite Interview (next stage)"
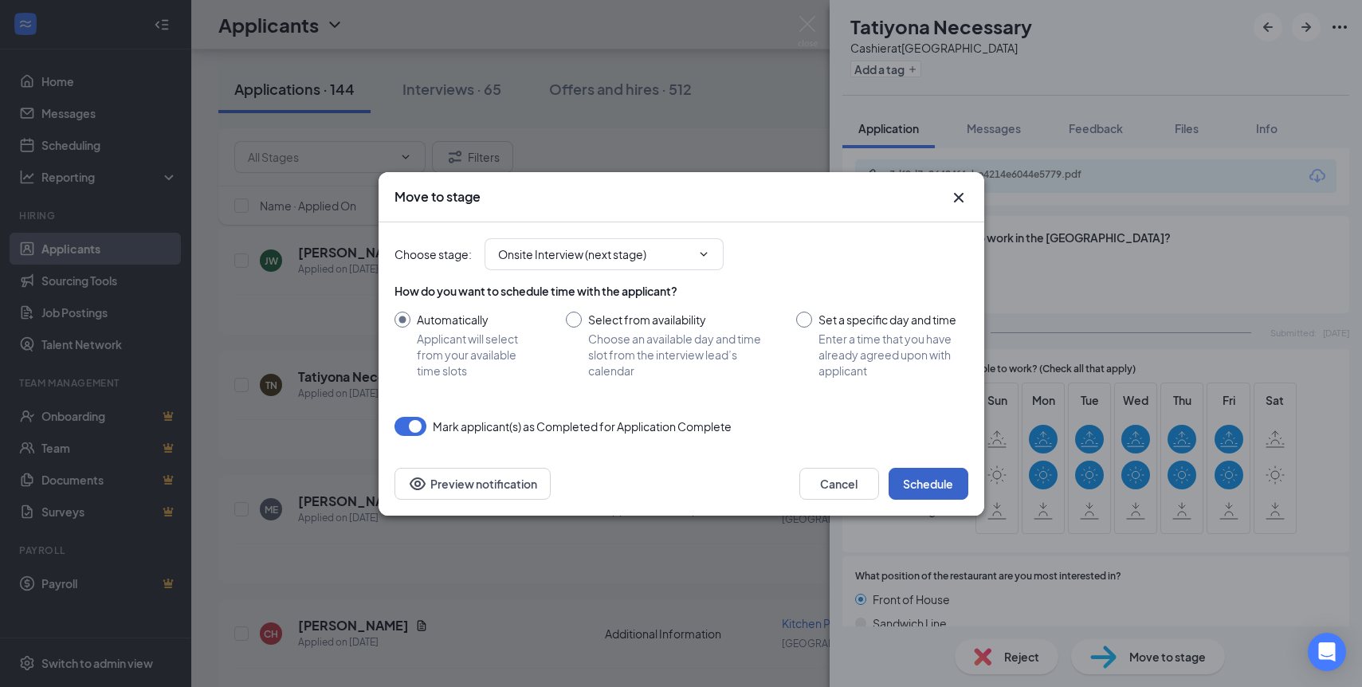
click at [932, 473] on button "Schedule" at bounding box center [929, 484] width 80 height 32
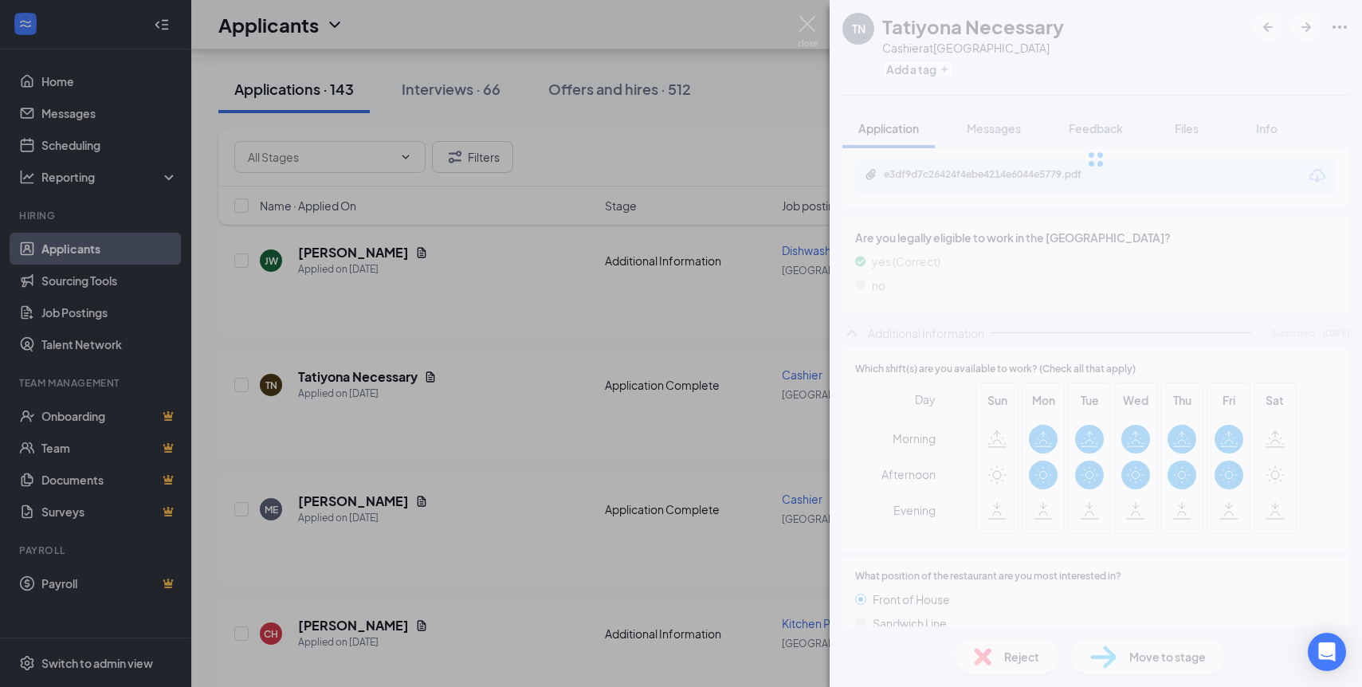
click at [691, 126] on div "TN Tatiyona Necessary Cashier at [GEOGRAPHIC_DATA] Add a tag Application Messag…" at bounding box center [681, 343] width 1362 height 687
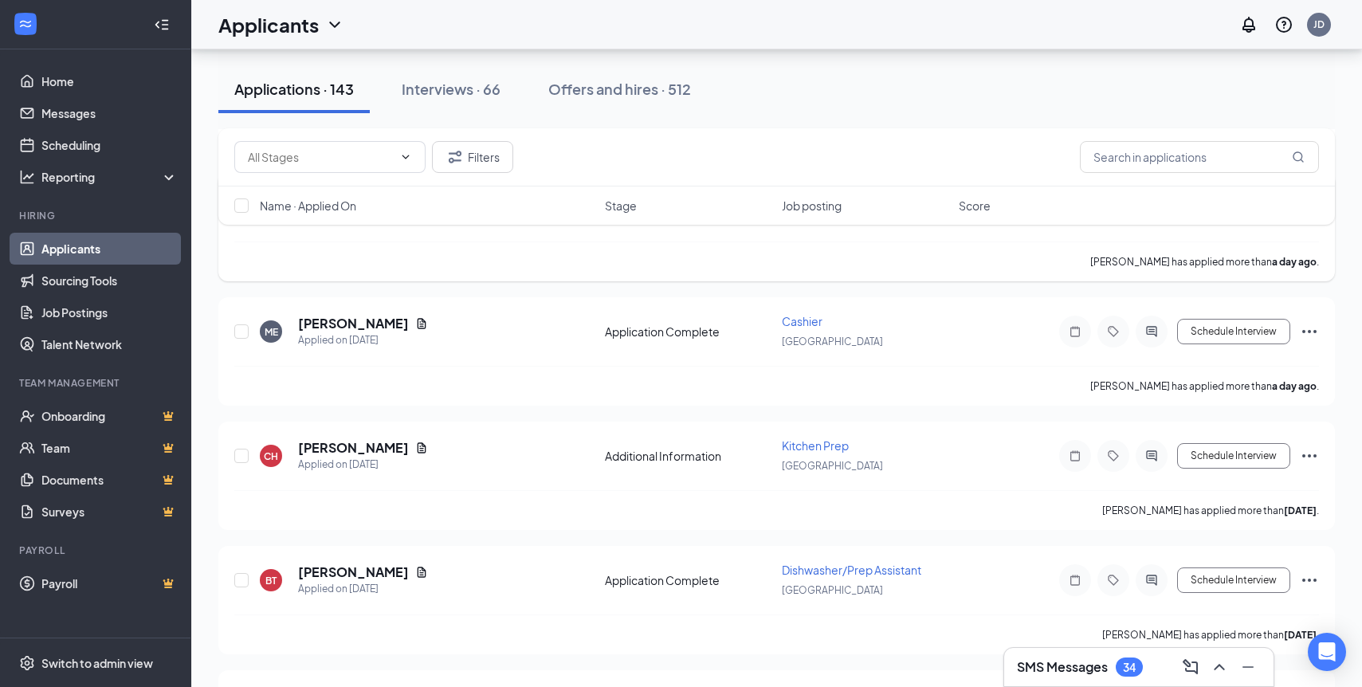
scroll to position [277, 0]
click at [373, 324] on h5 "[PERSON_NAME]" at bounding box center [353, 323] width 111 height 18
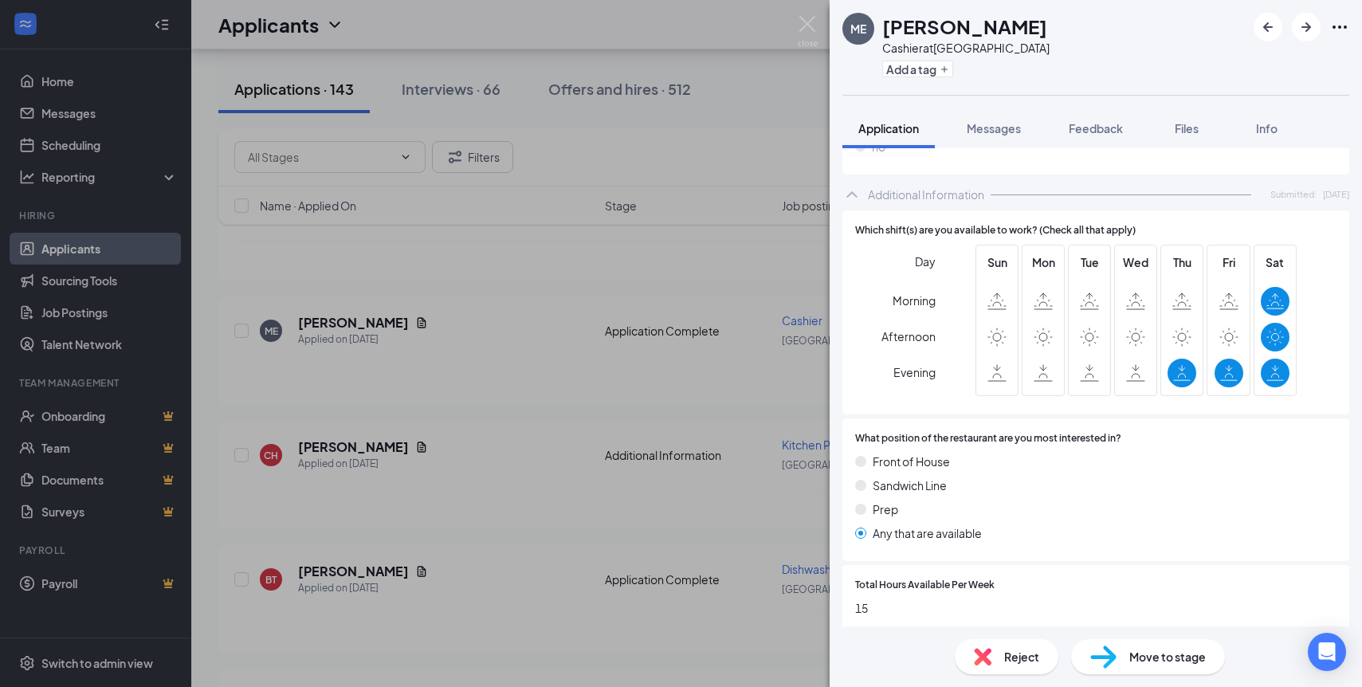
scroll to position [583, 0]
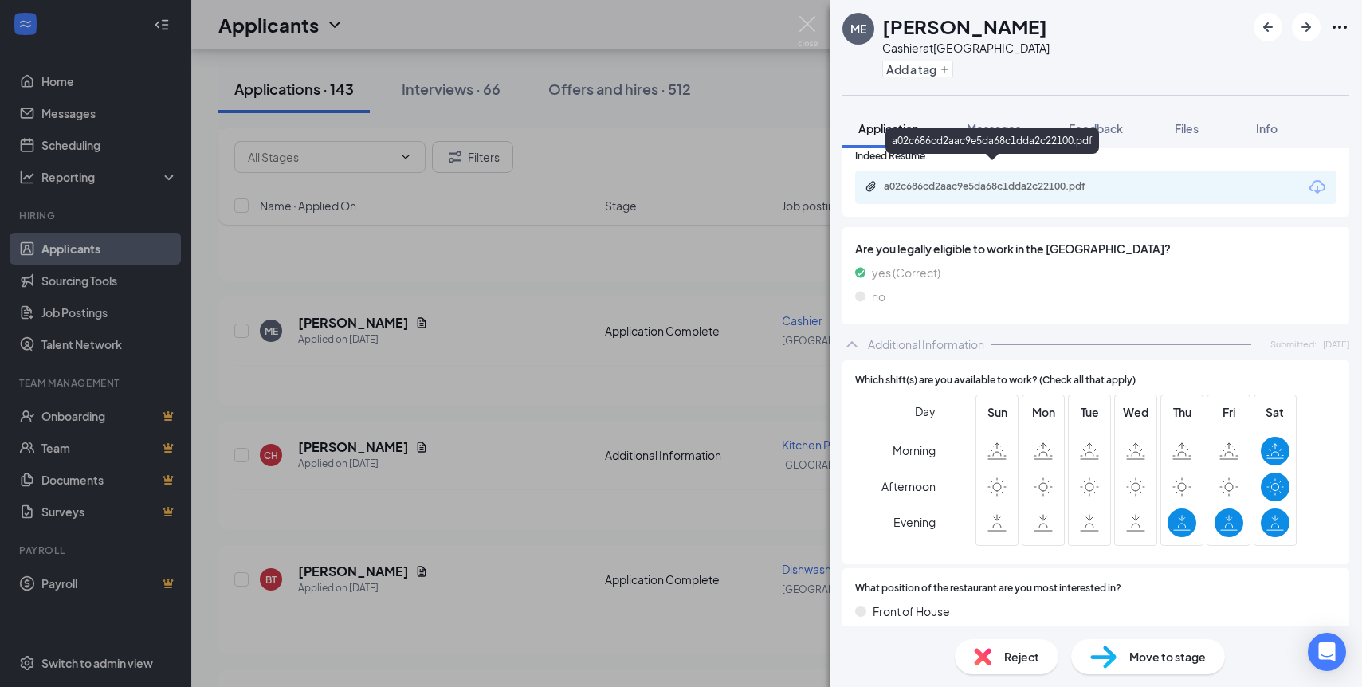
click at [1009, 180] on div "a02c686cd2aac9e5da68c1dda2c22100.pdf" at bounding box center [995, 186] width 223 height 13
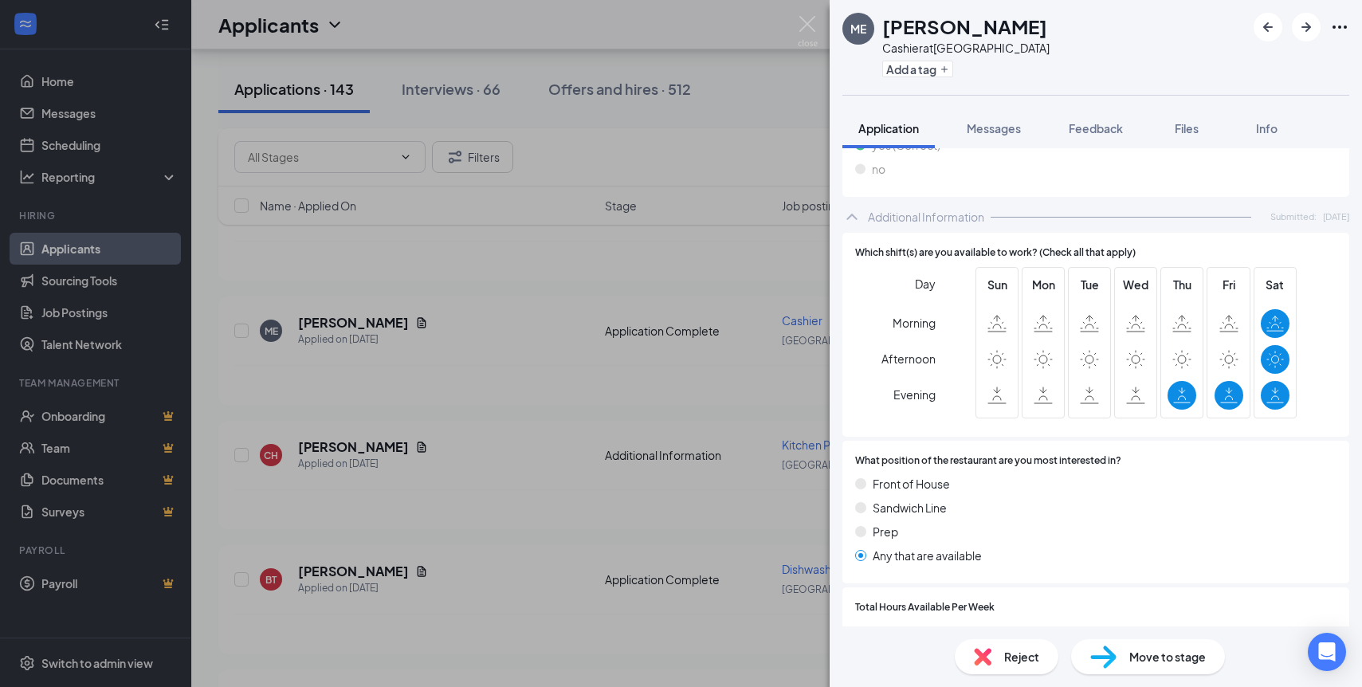
scroll to position [758, 0]
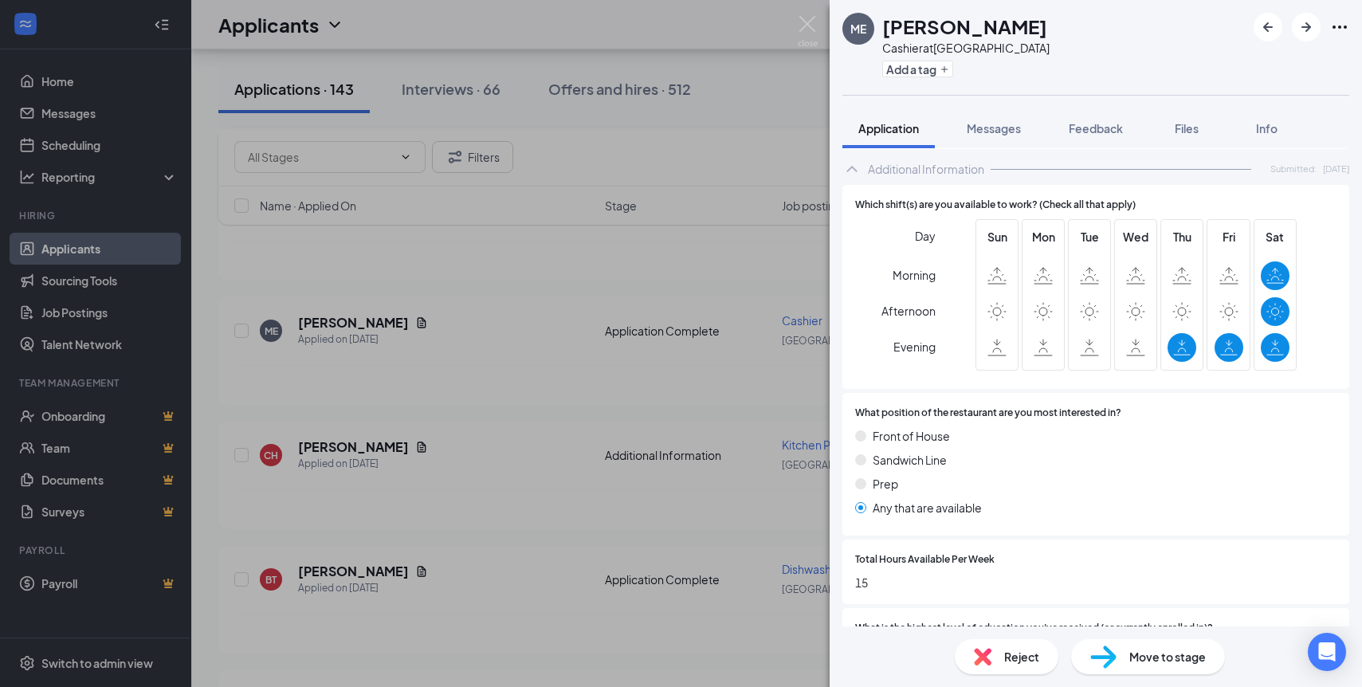
click at [1102, 646] on img at bounding box center [1103, 657] width 26 height 23
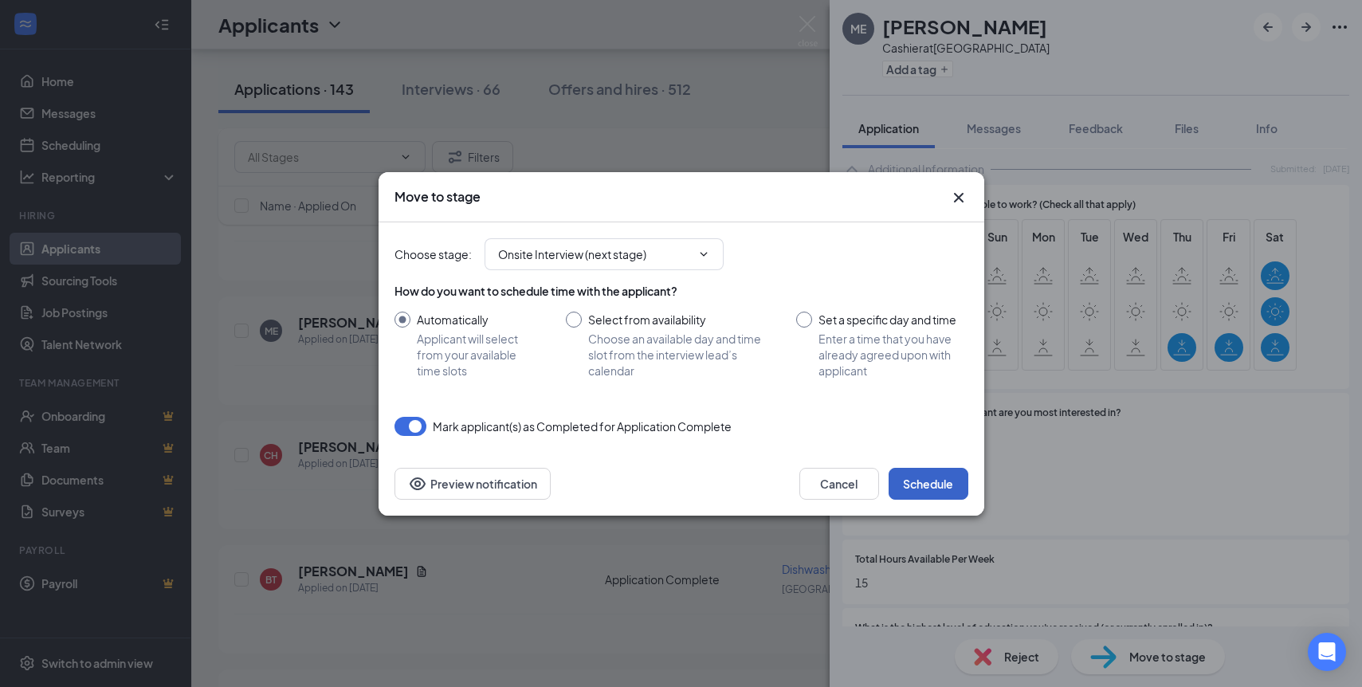
click at [935, 486] on button "Schedule" at bounding box center [929, 484] width 80 height 32
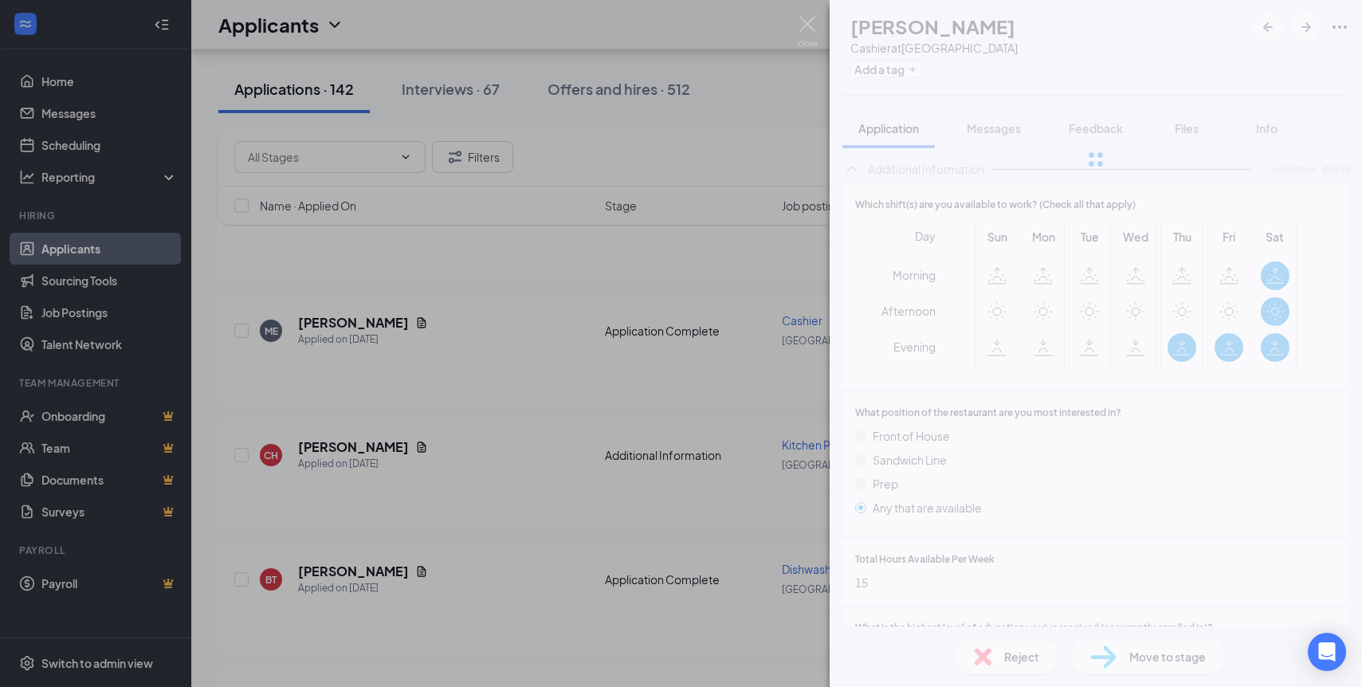
click at [319, 382] on div "ME [PERSON_NAME] at [GEOGRAPHIC_DATA] Add a tag Application Messages Feedback F…" at bounding box center [681, 343] width 1362 height 687
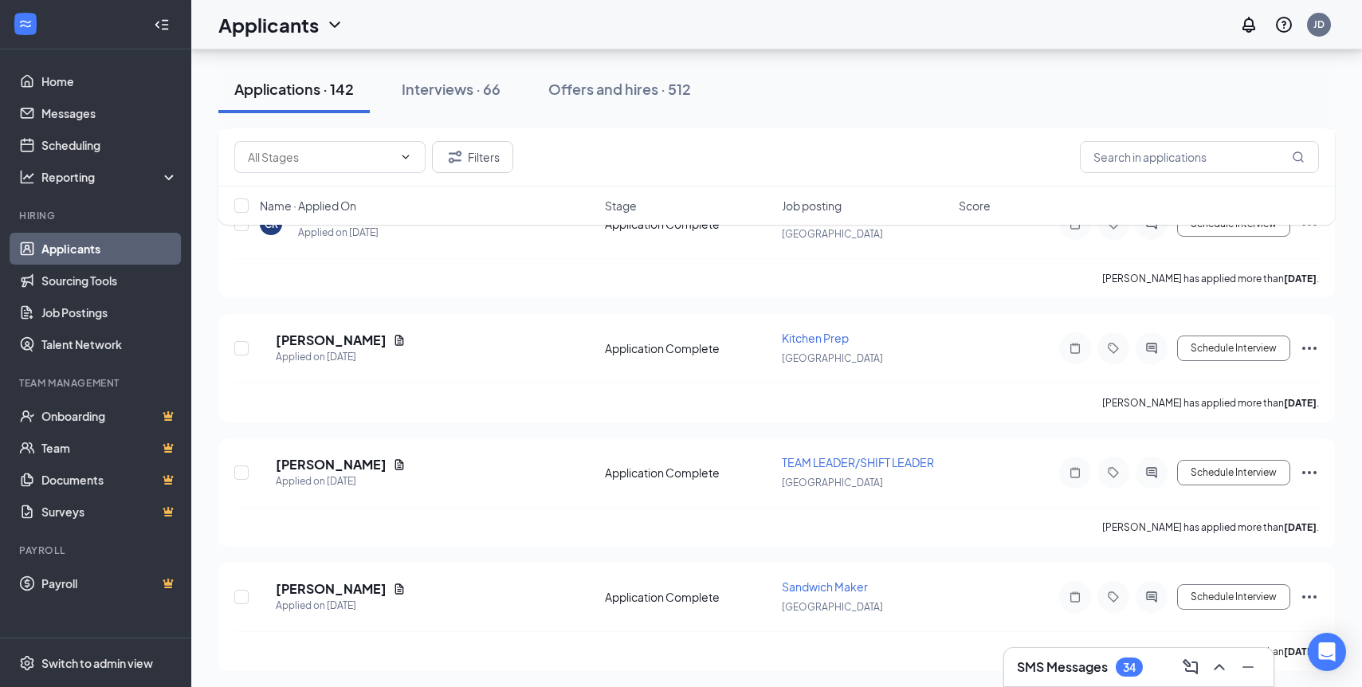
scroll to position [761, 0]
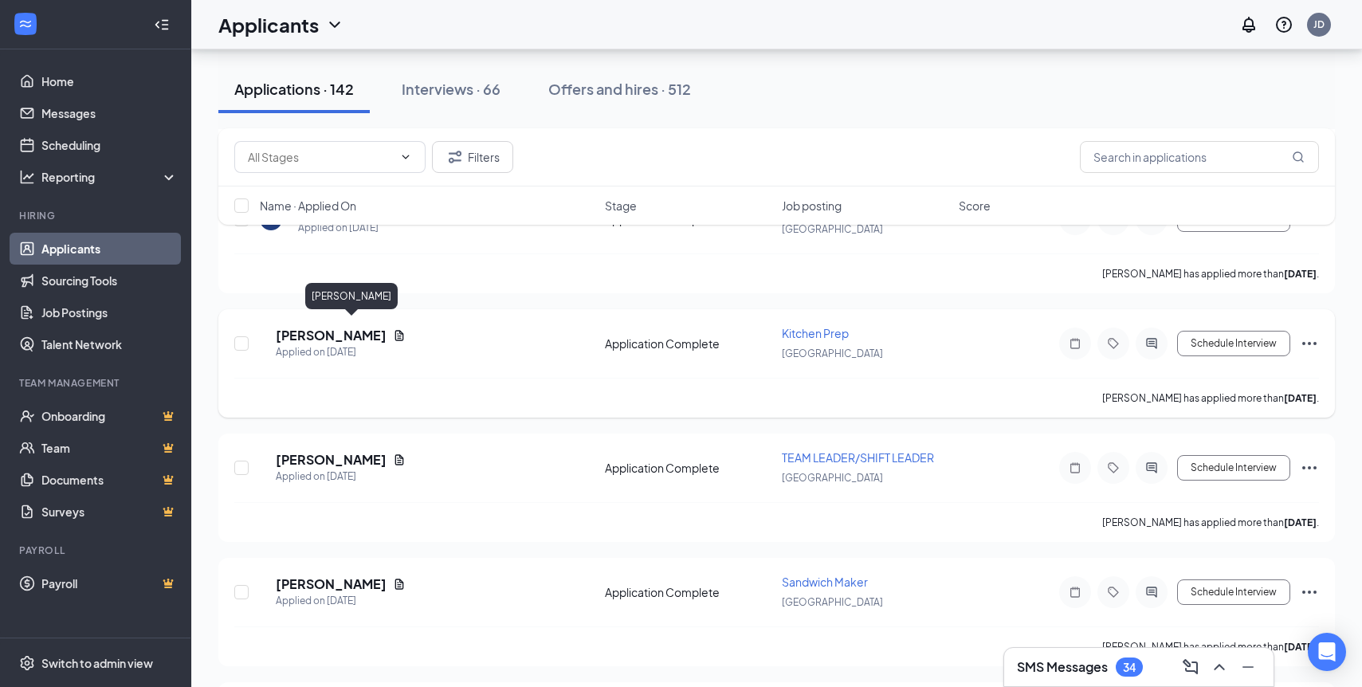
click at [344, 334] on h5 "[PERSON_NAME]" at bounding box center [331, 336] width 111 height 18
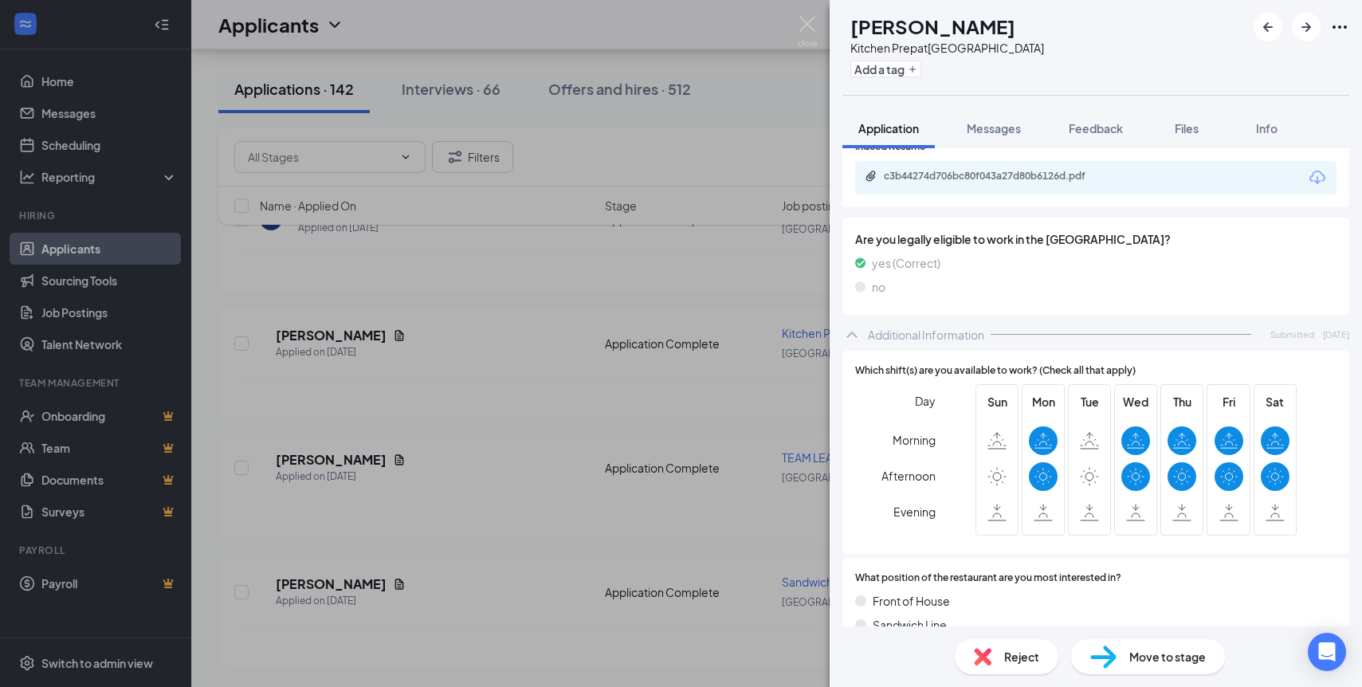
scroll to position [259, 0]
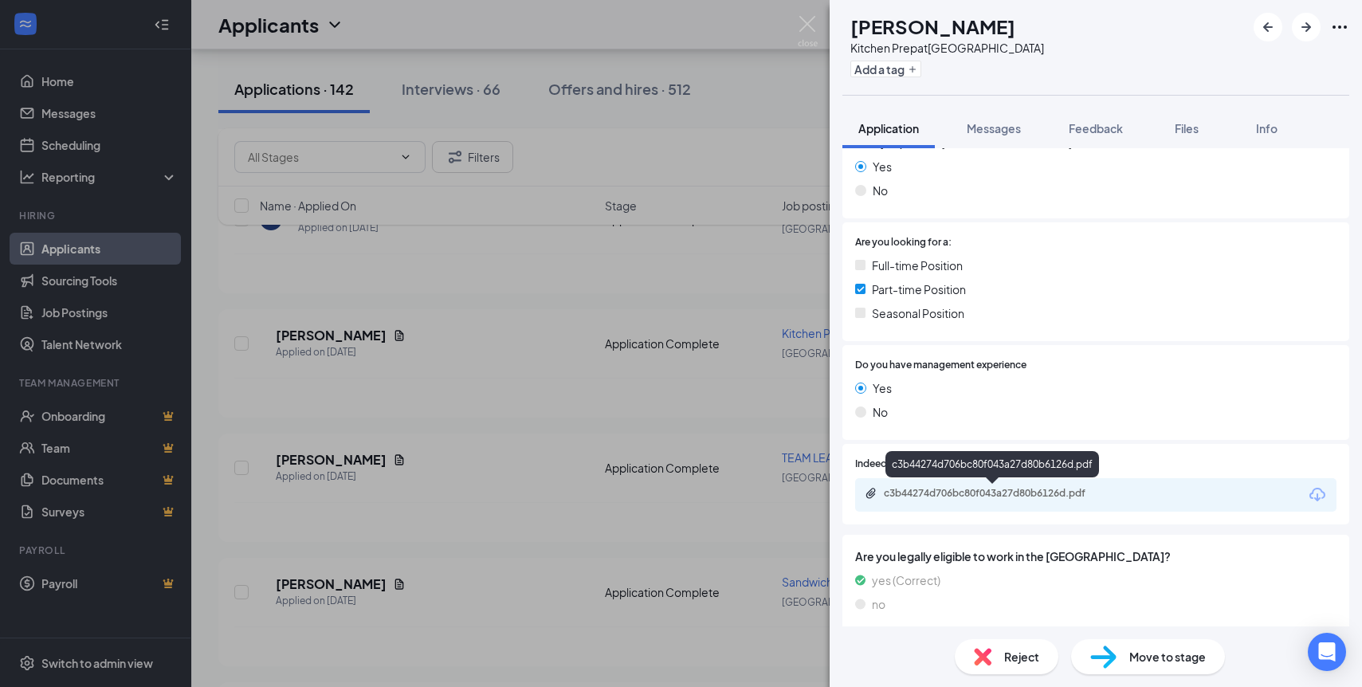
click at [996, 489] on div "c3b44274d706bc80f043a27d80b6126d.pdf" at bounding box center [995, 493] width 223 height 13
click at [1145, 632] on div "Reject Move to stage" at bounding box center [1096, 657] width 532 height 61
click at [1146, 643] on div "Move to stage" at bounding box center [1148, 656] width 154 height 35
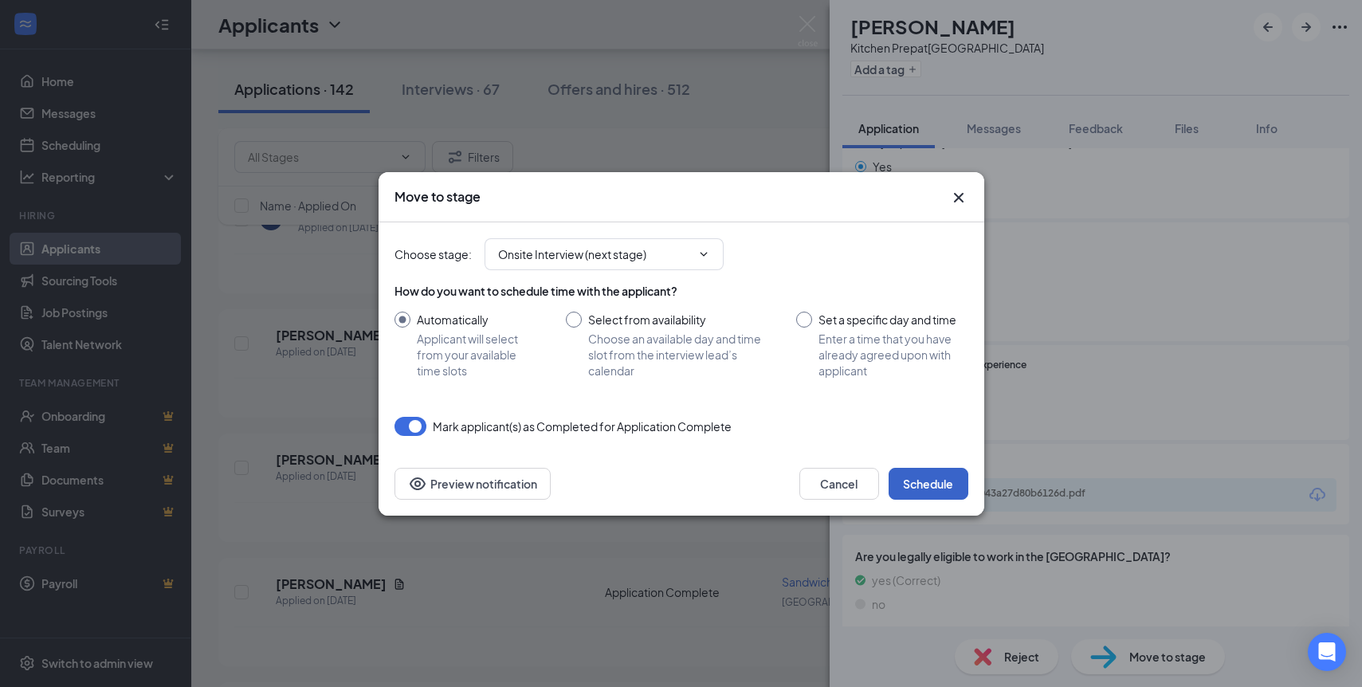
click at [919, 468] on button "Schedule" at bounding box center [929, 484] width 80 height 32
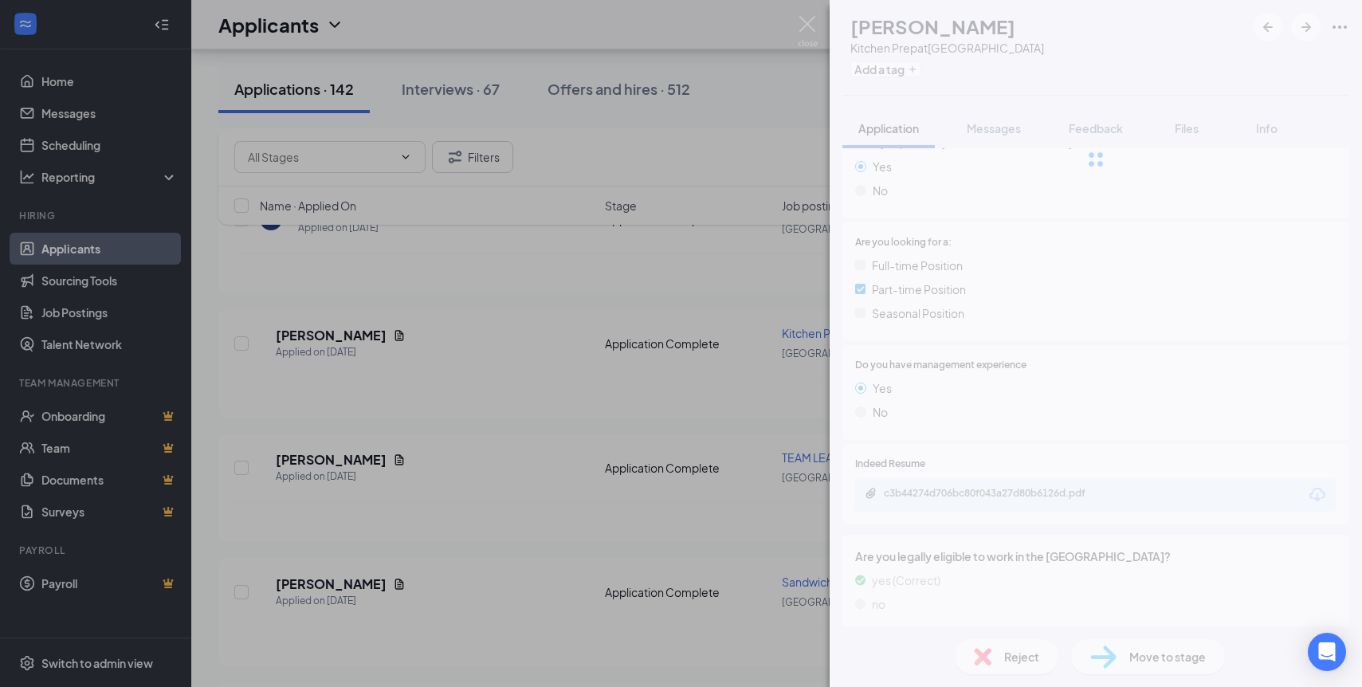
click at [307, 270] on div "[PERSON_NAME] Kitchen Prep at [GEOGRAPHIC_DATA] Add a tag Application Messages …" at bounding box center [681, 343] width 1362 height 687
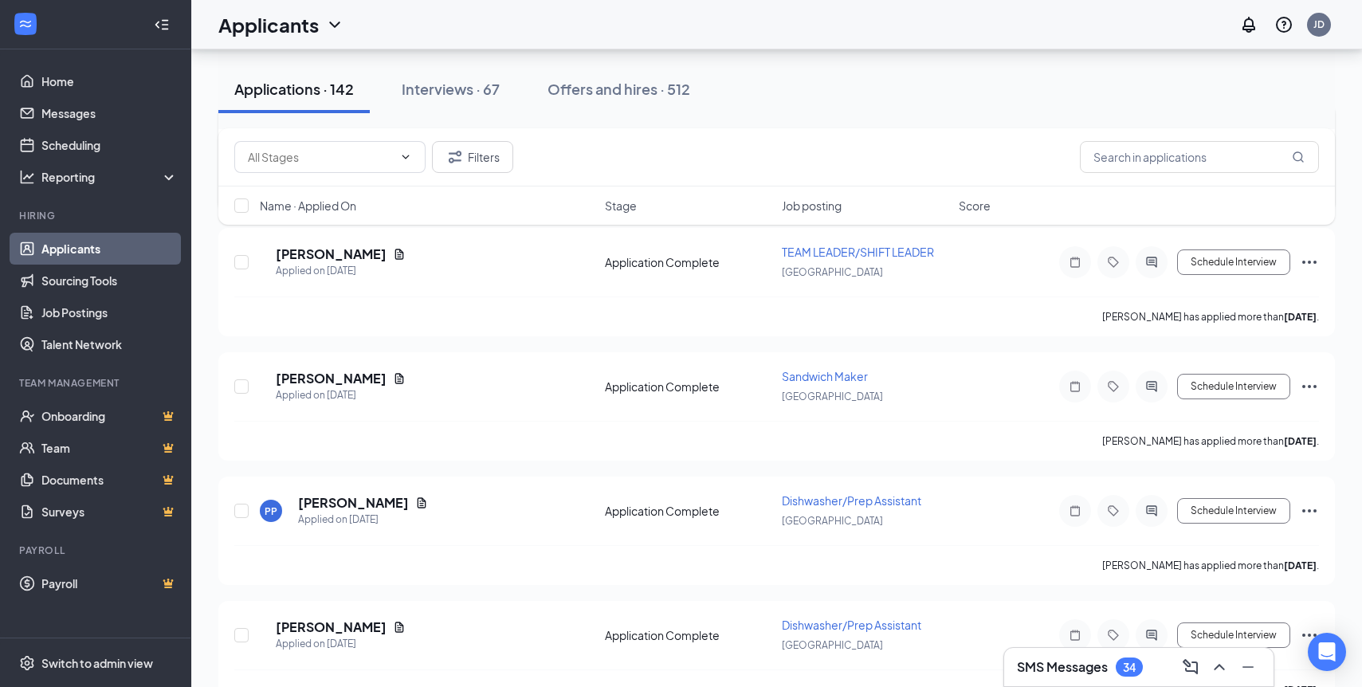
scroll to position [968, 0]
click at [316, 369] on h5 "[PERSON_NAME]" at bounding box center [331, 378] width 111 height 18
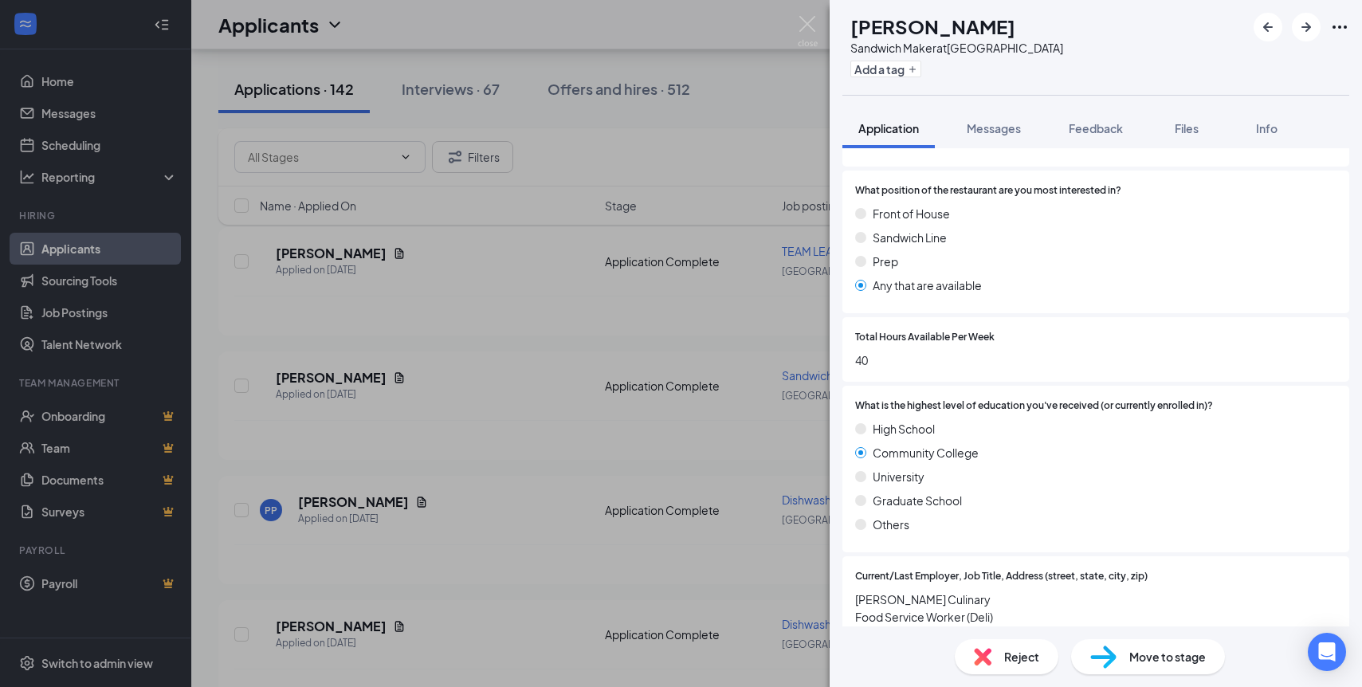
scroll to position [957, 0]
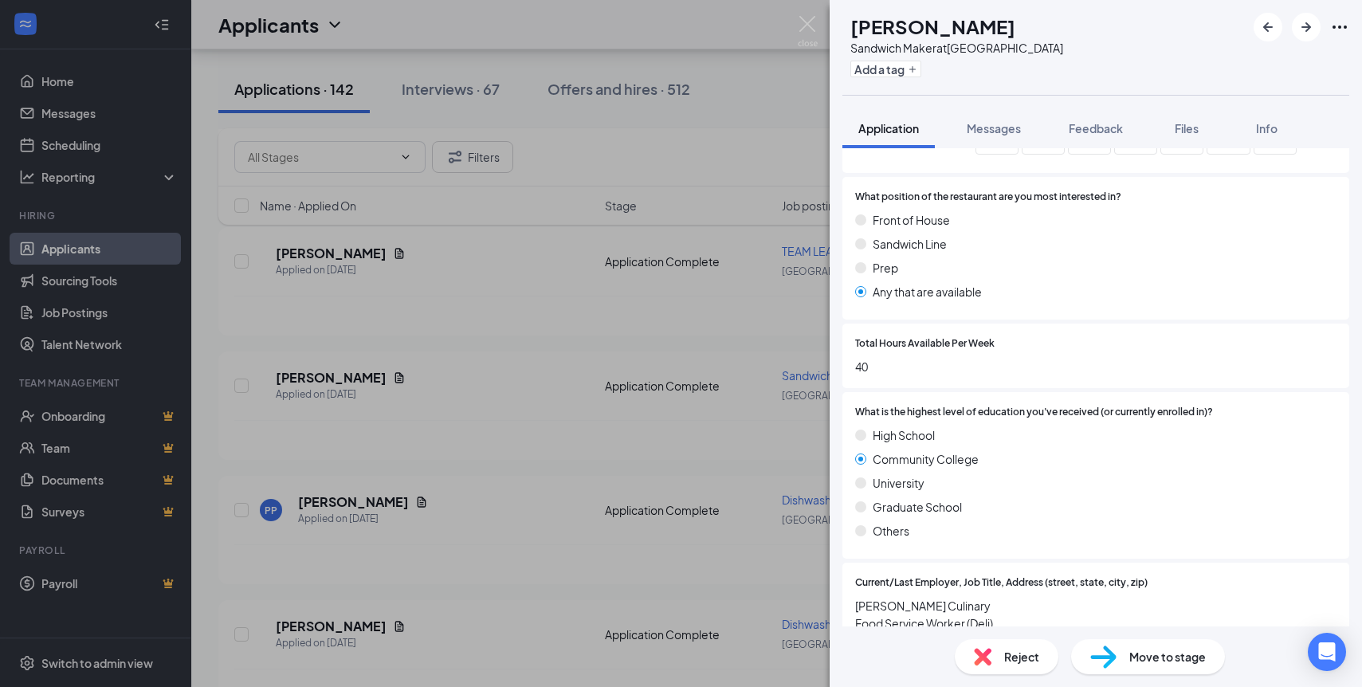
click at [1174, 644] on div "Move to stage" at bounding box center [1148, 656] width 154 height 35
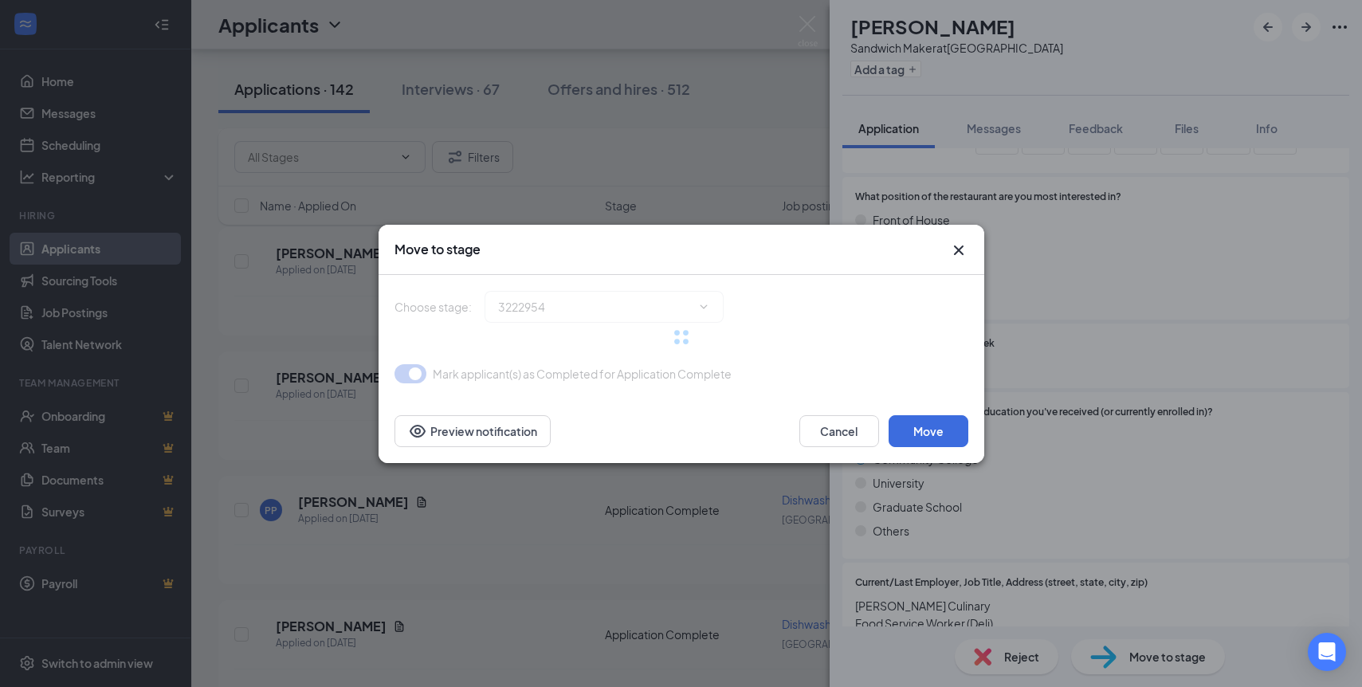
type input "Onsite Interview (next stage)"
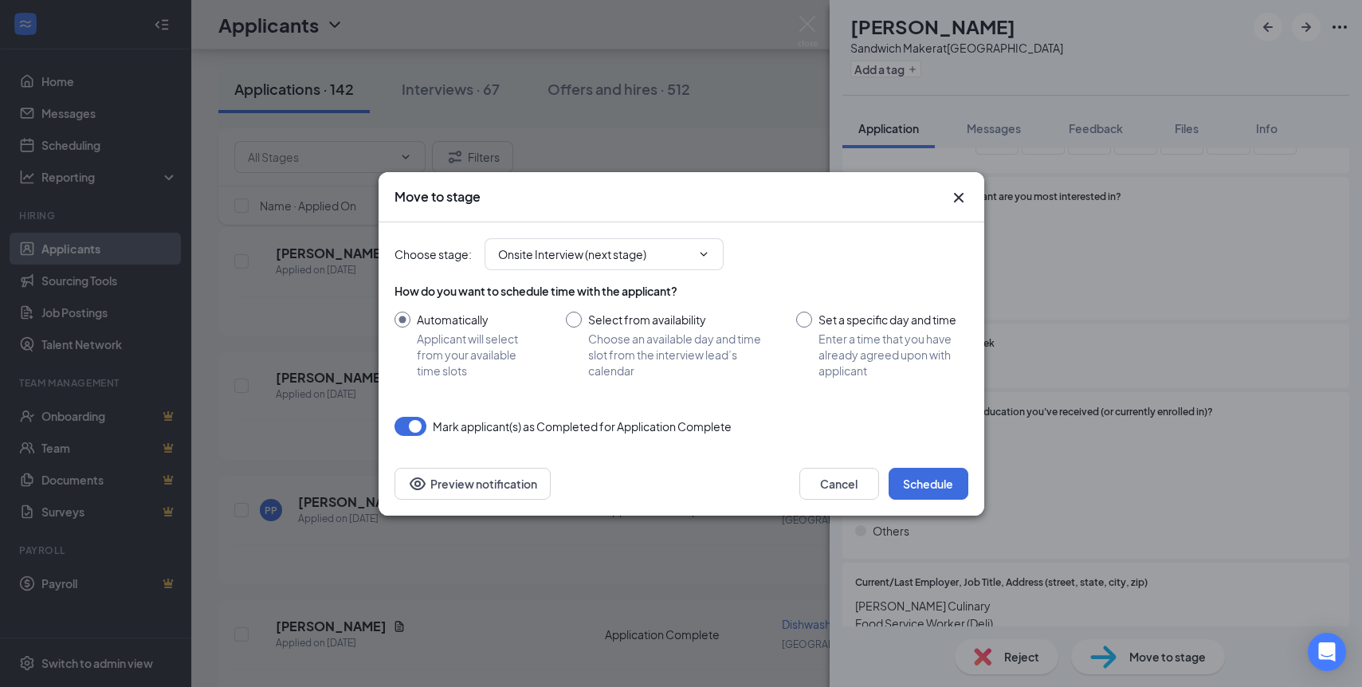
click at [925, 447] on div "Choose stage : Onsite Interview (next stage) How do you want to schedule time w…" at bounding box center [682, 337] width 574 height 230
click at [923, 477] on button "Schedule" at bounding box center [929, 484] width 80 height 32
click at [305, 458] on div "Move to stage Choose stage : Onsite Interview (next stage) How do you want to s…" at bounding box center [681, 343] width 1362 height 687
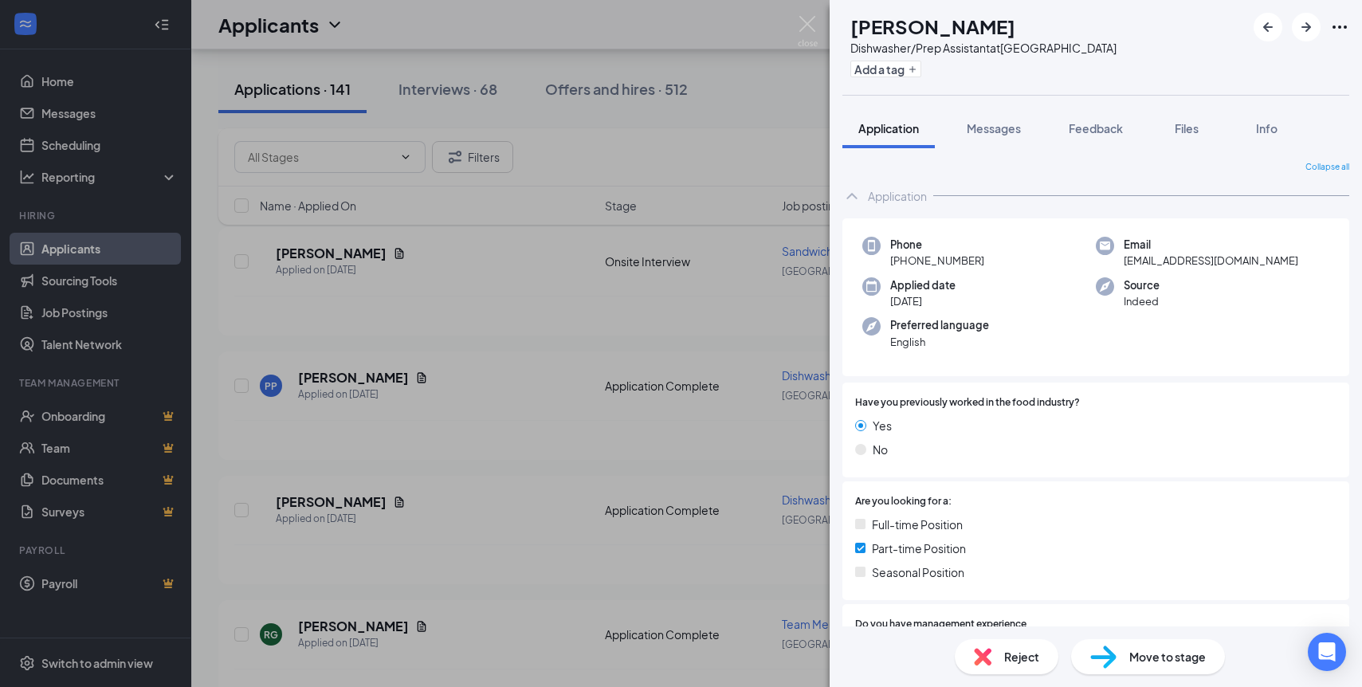
click at [444, 449] on div "PP [PERSON_NAME] Dishwasher/Prep Assistant at [GEOGRAPHIC_DATA] Add a tag Appli…" at bounding box center [681, 343] width 1362 height 687
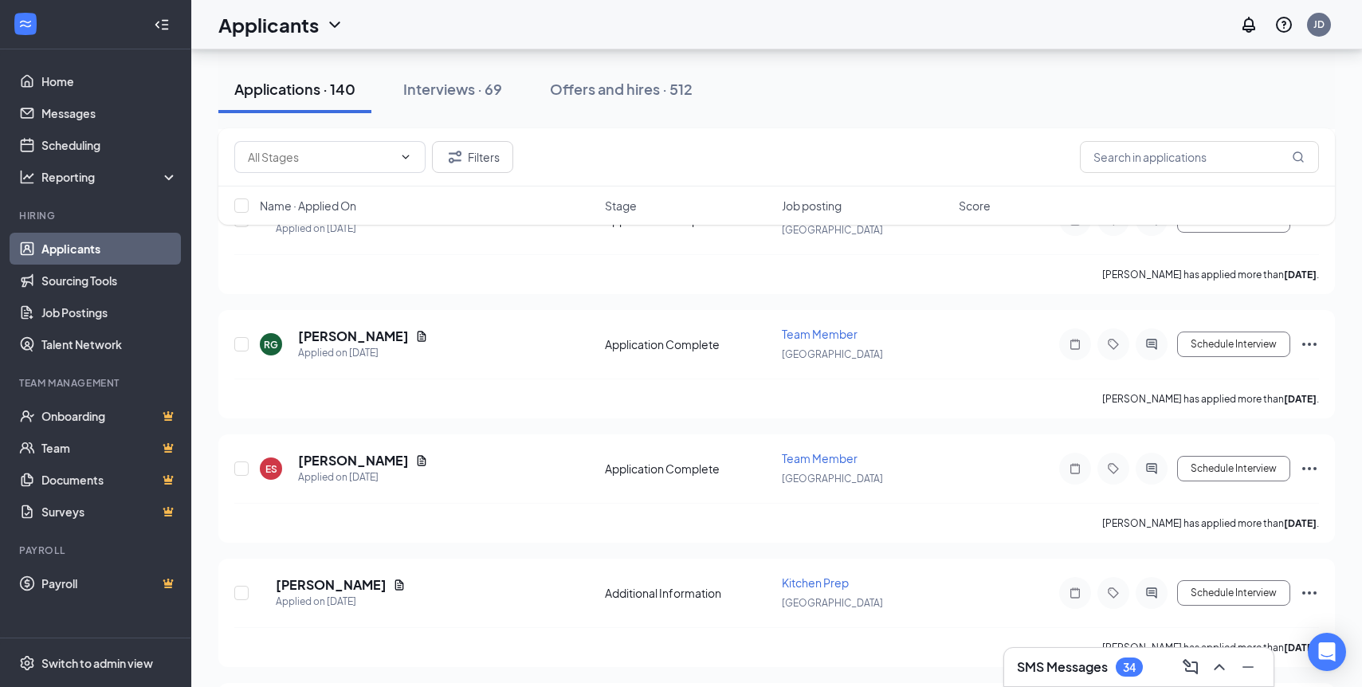
scroll to position [1134, 0]
click at [359, 327] on h5 "[PERSON_NAME]" at bounding box center [353, 336] width 111 height 18
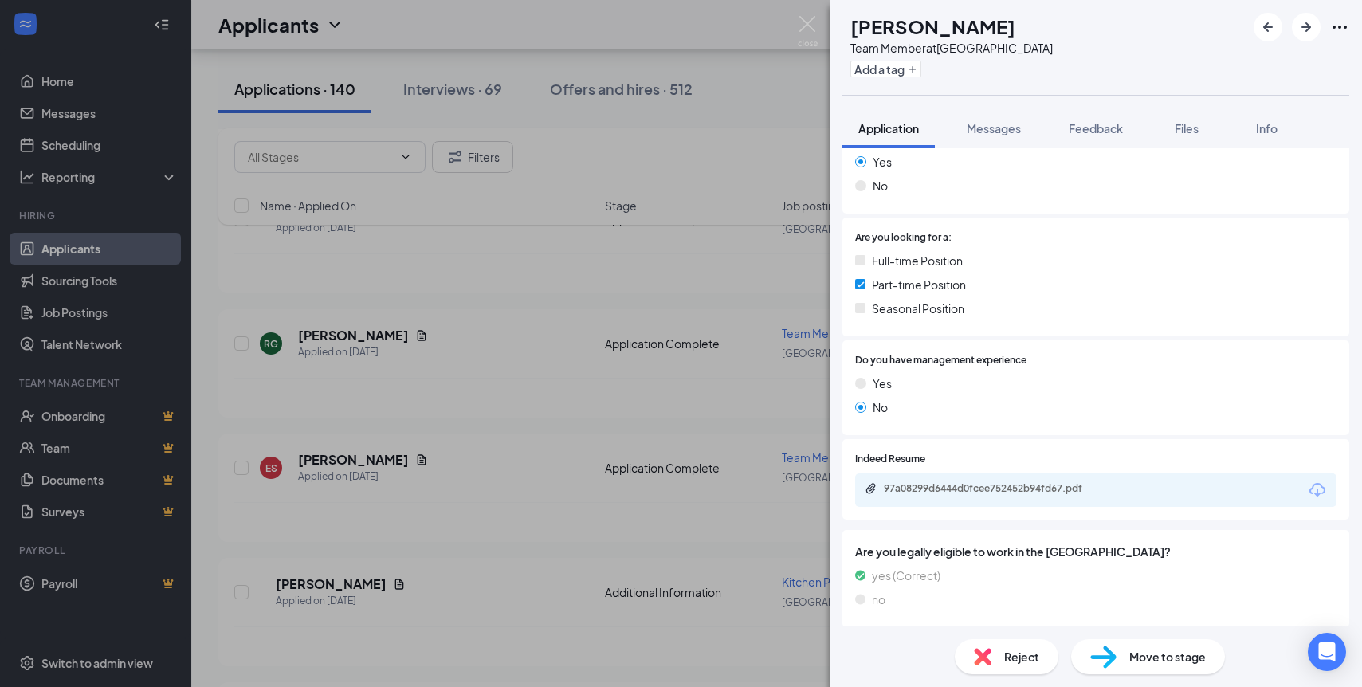
scroll to position [268, 0]
click at [1033, 520] on div "Indeed Resume 97a08299d6444d0fcee752452b94fd67.pdf" at bounding box center [1096, 478] width 507 height 87
click at [1038, 491] on div "97a08299d6444d0fcee752452b94fd67.pdf" at bounding box center [994, 485] width 258 height 15
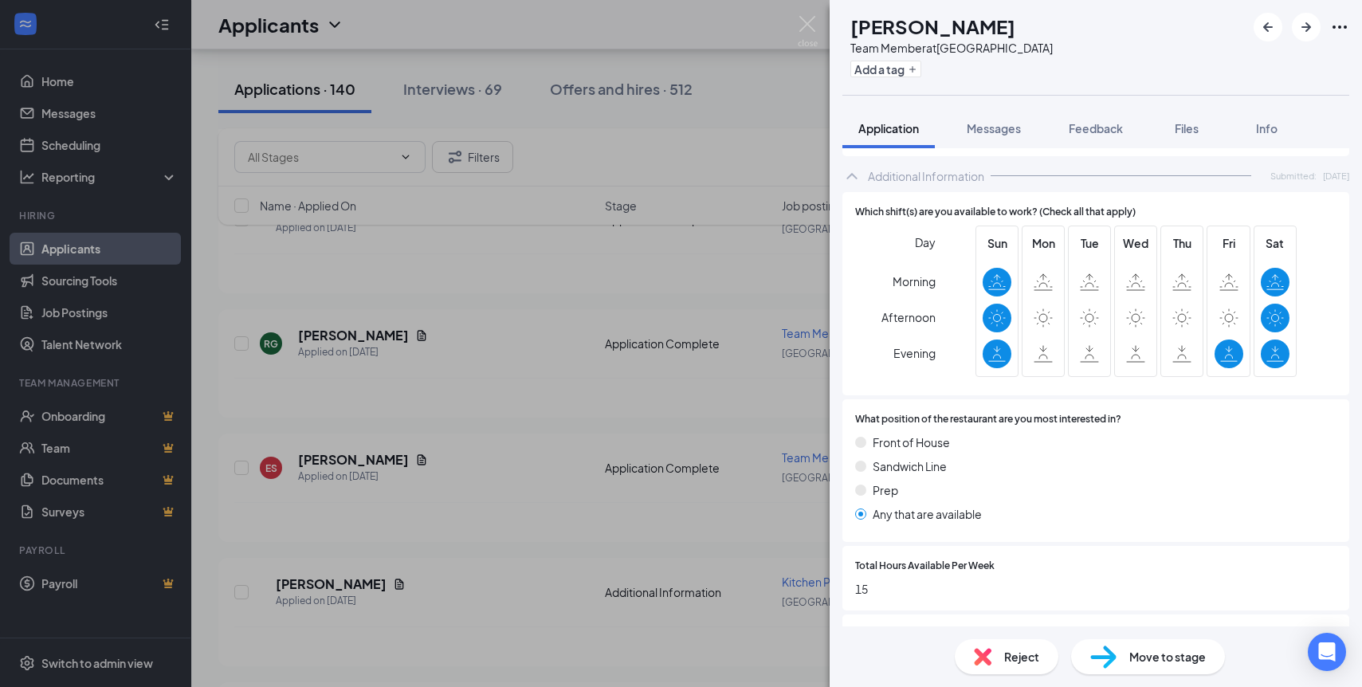
scroll to position [795, 0]
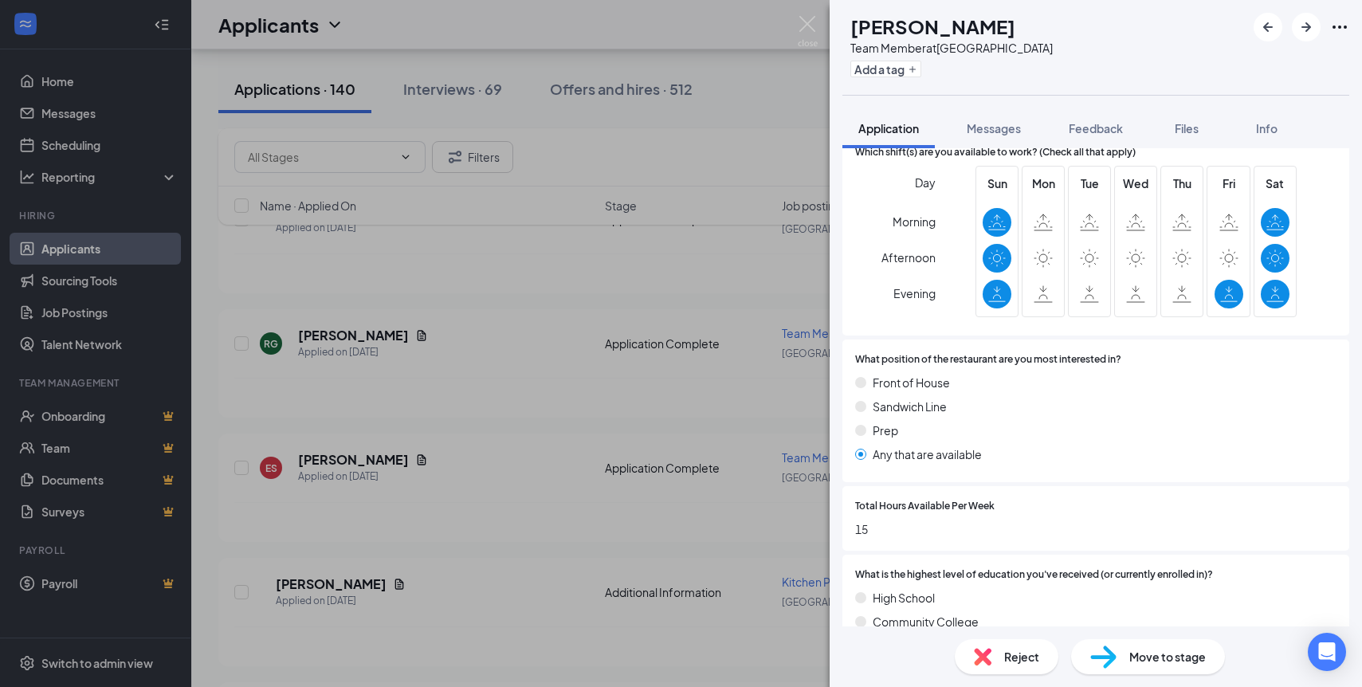
click at [1130, 662] on span "Move to stage" at bounding box center [1168, 657] width 77 height 18
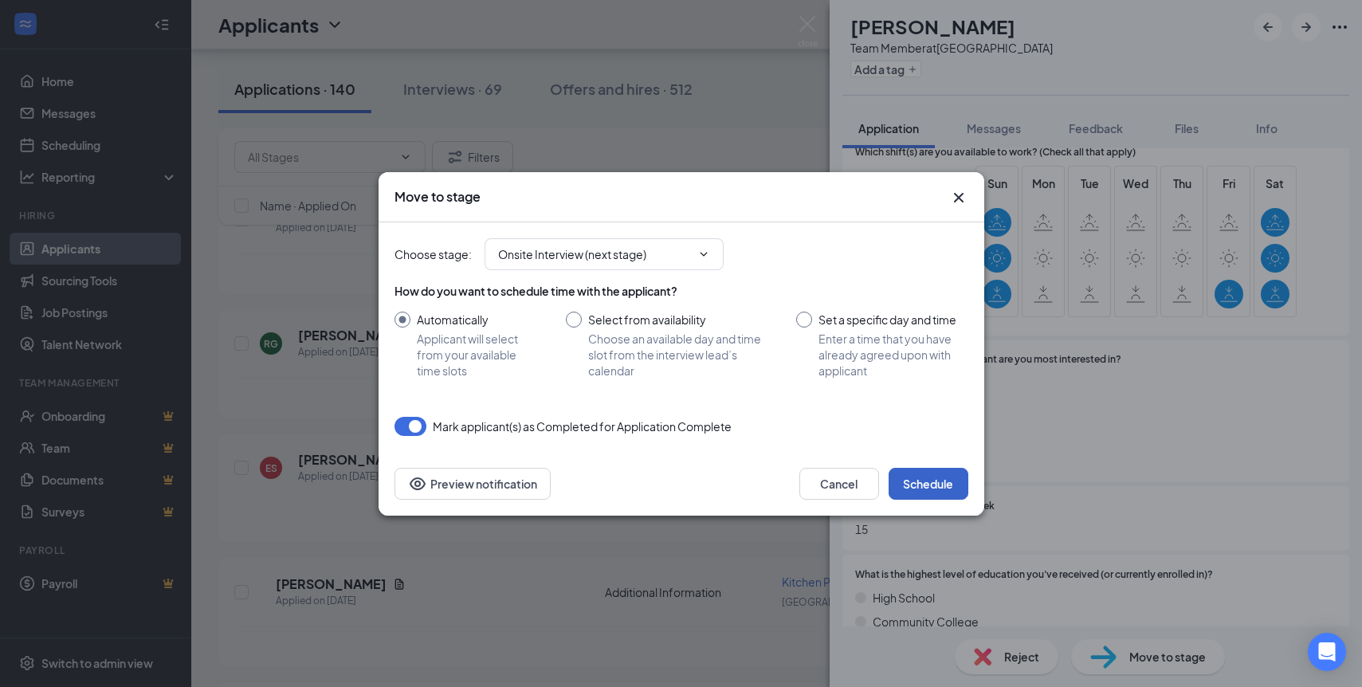
click at [912, 483] on button "Schedule" at bounding box center [929, 484] width 80 height 32
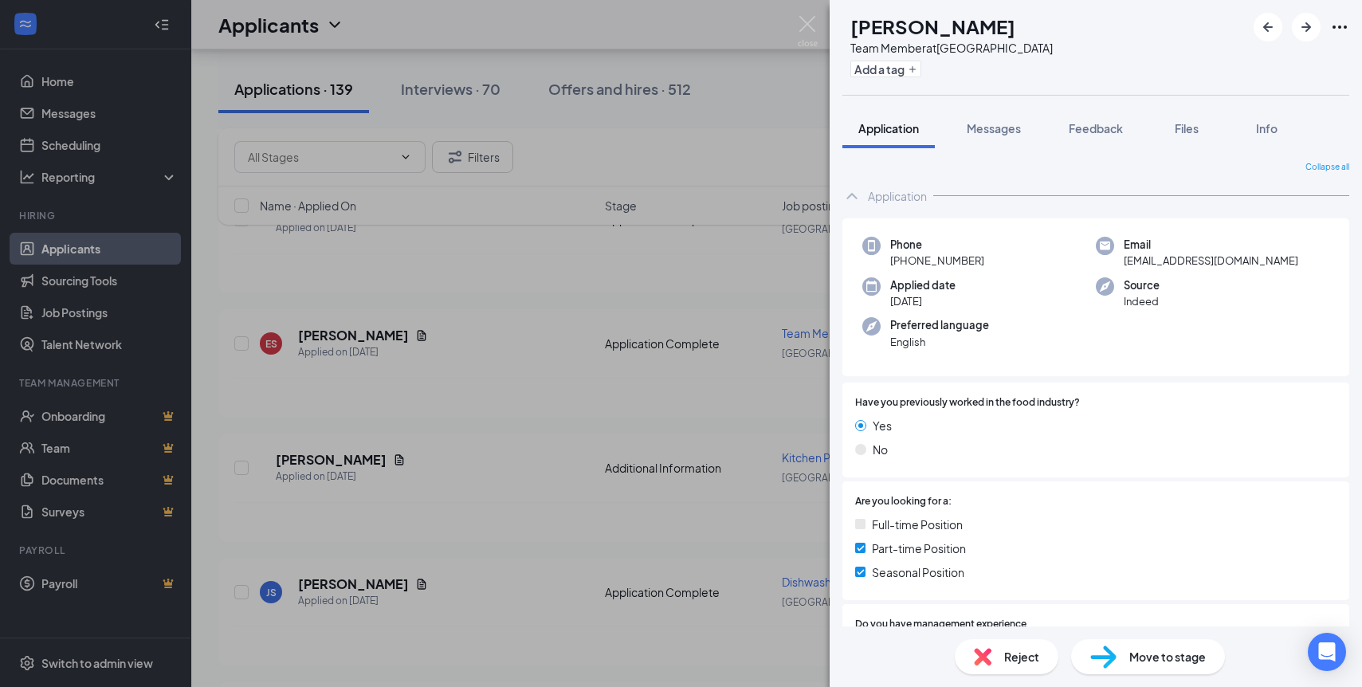
click at [480, 458] on div "ES [PERSON_NAME] Team Member at [GEOGRAPHIC_DATA] Add a tag Application Message…" at bounding box center [681, 343] width 1362 height 687
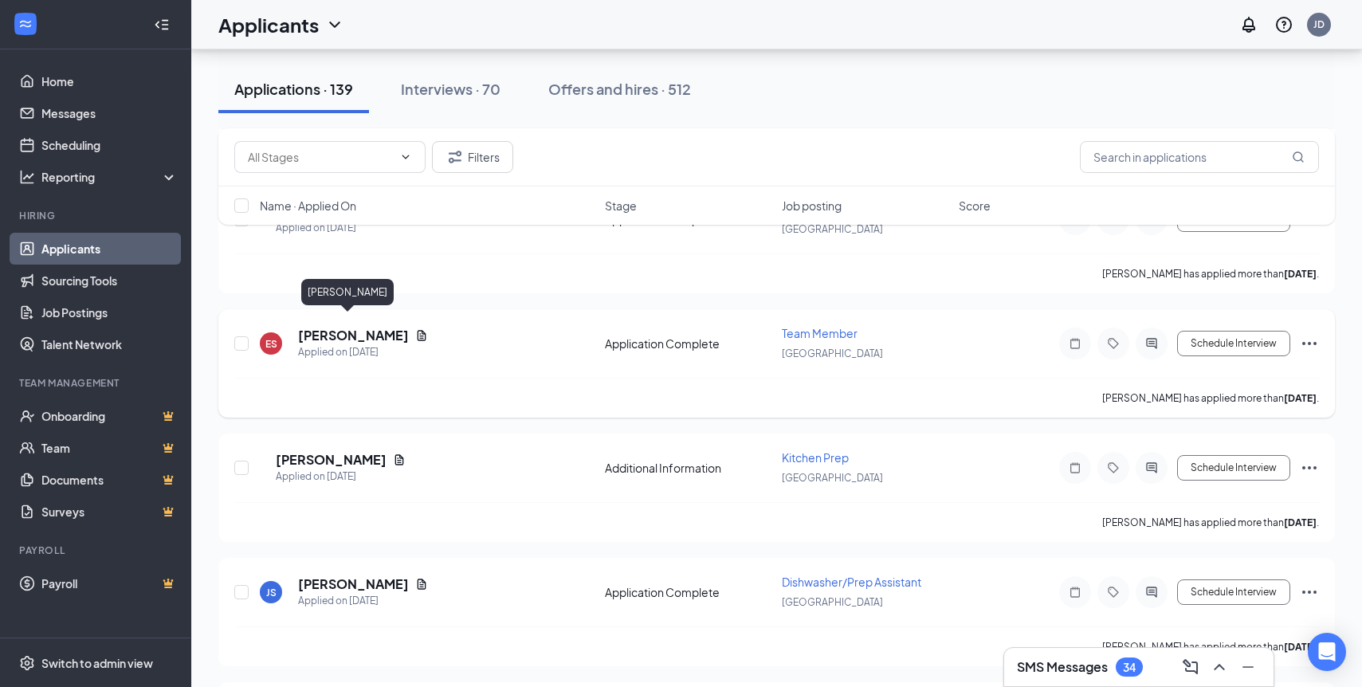
click at [319, 327] on h5 "[PERSON_NAME]" at bounding box center [353, 336] width 111 height 18
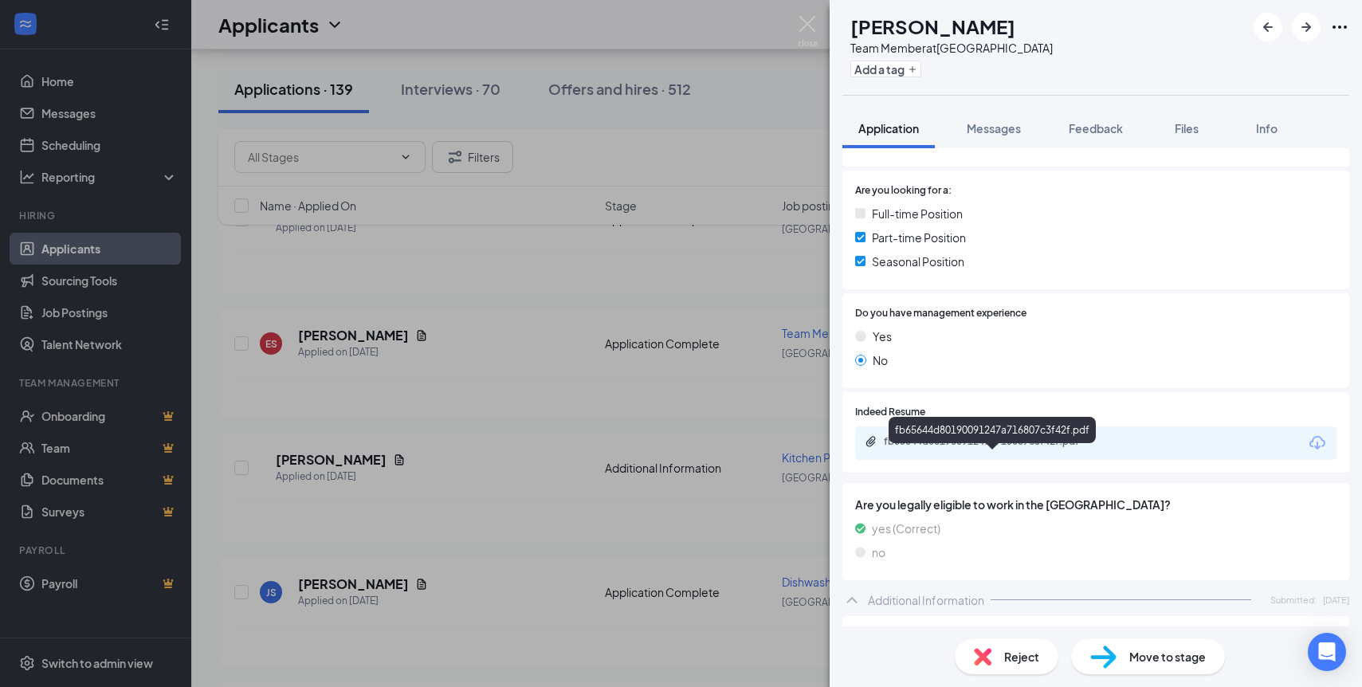
scroll to position [293, 0]
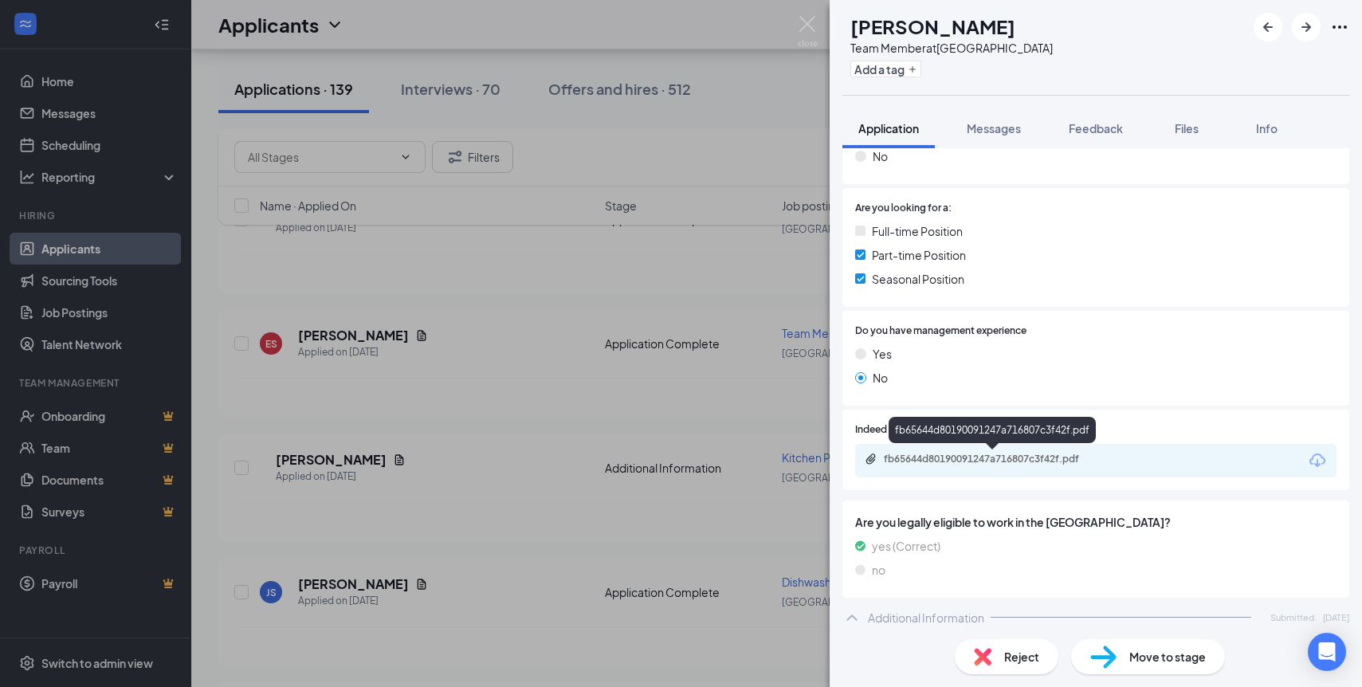
click at [1069, 464] on div "fb65644d80190091247a716807c3f42f.pdf" at bounding box center [995, 459] width 223 height 13
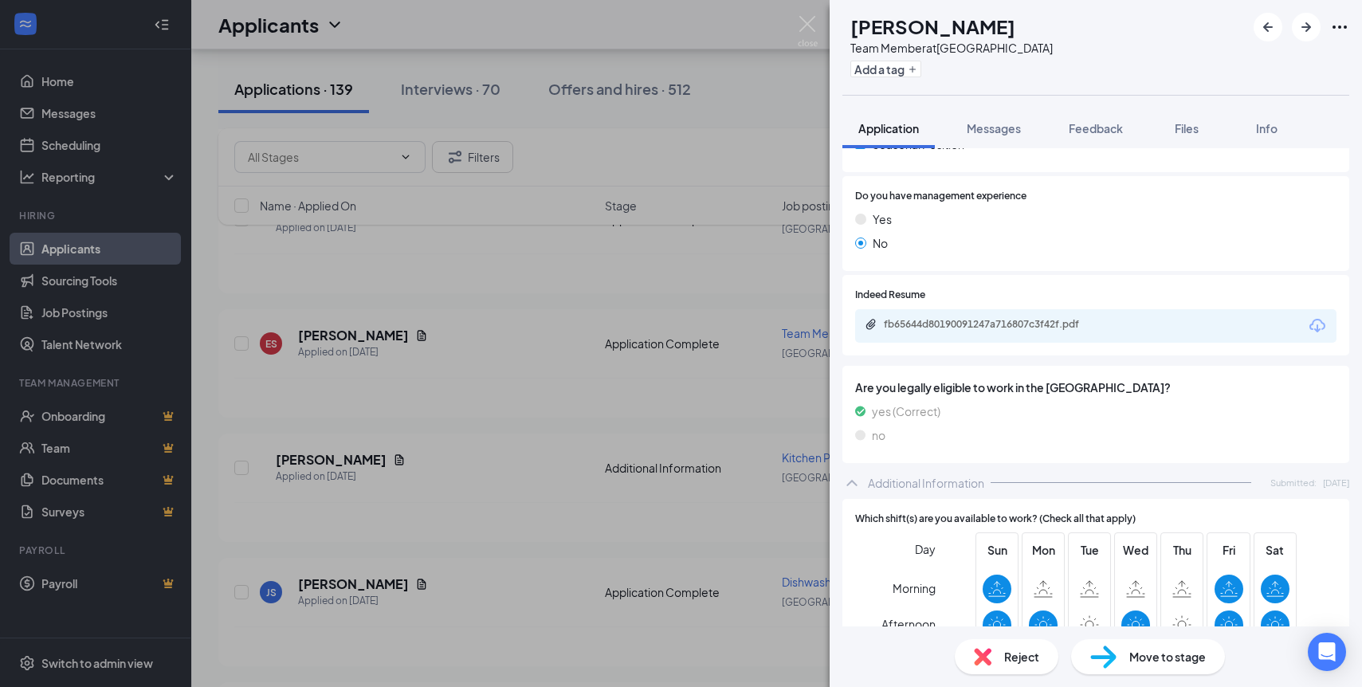
scroll to position [431, 0]
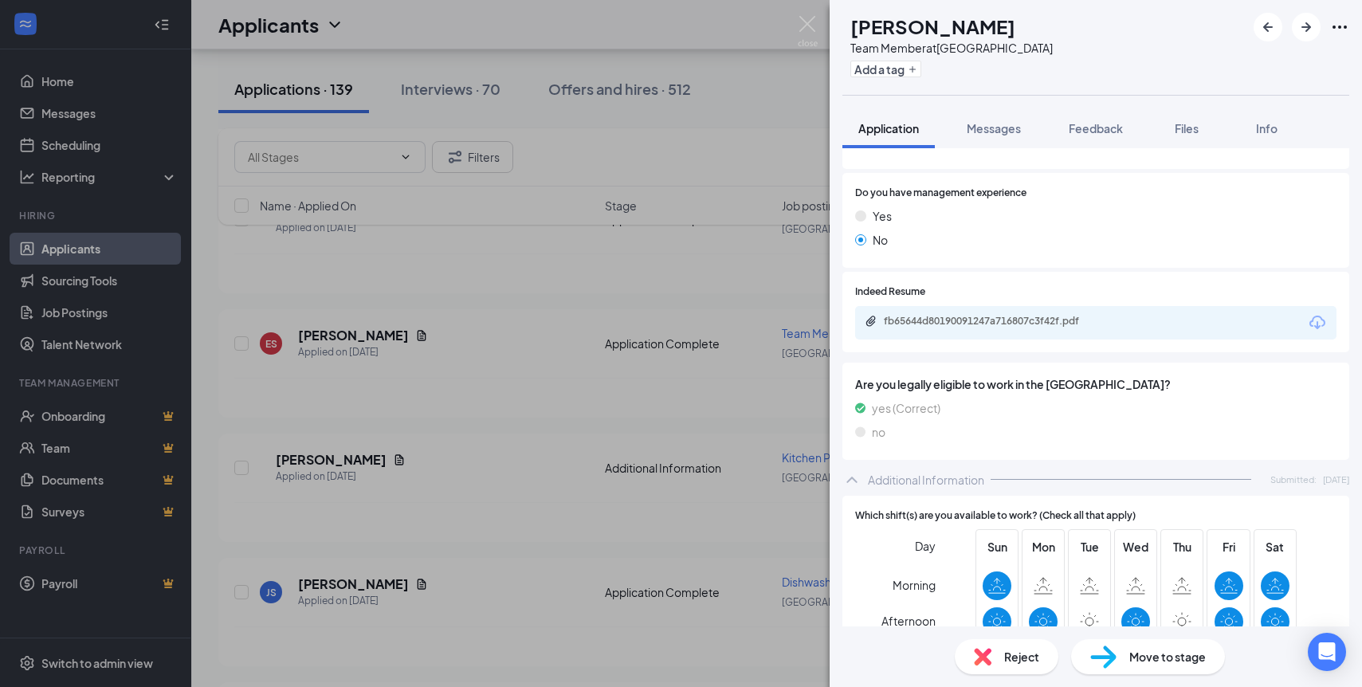
click at [1188, 654] on span "Move to stage" at bounding box center [1168, 657] width 77 height 18
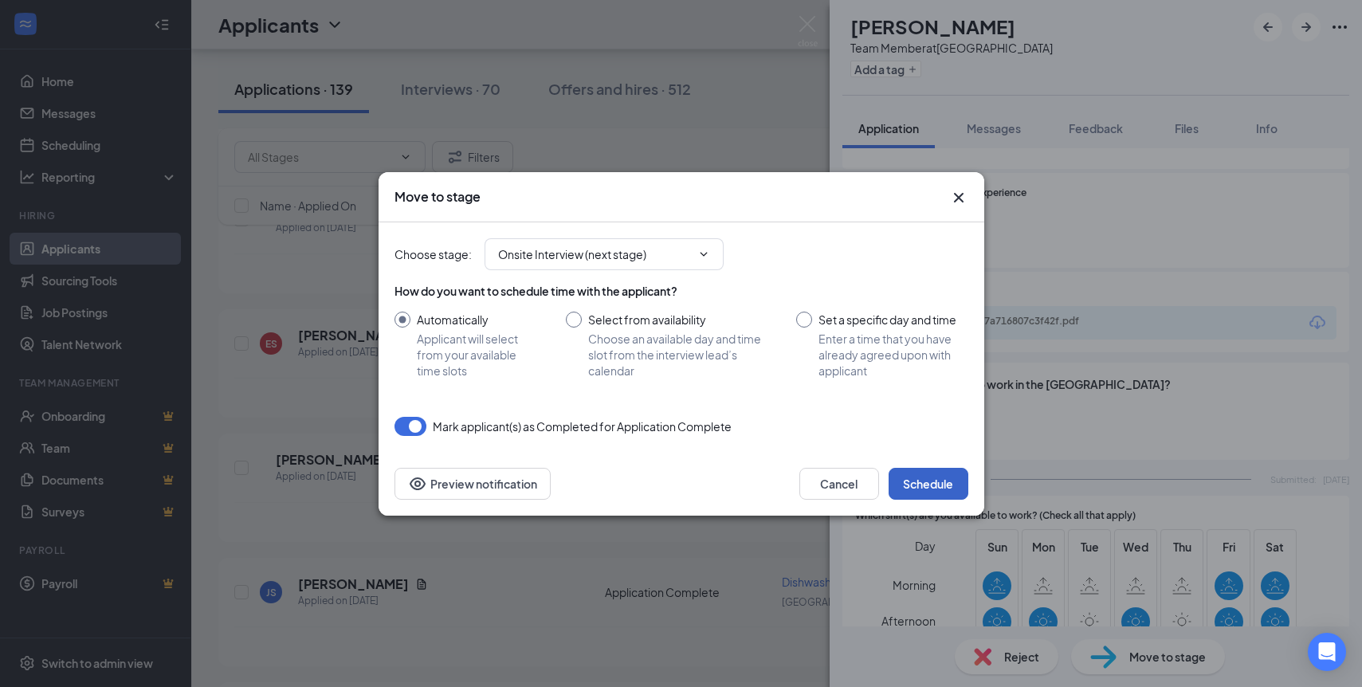
click at [911, 483] on button "Schedule" at bounding box center [929, 484] width 80 height 32
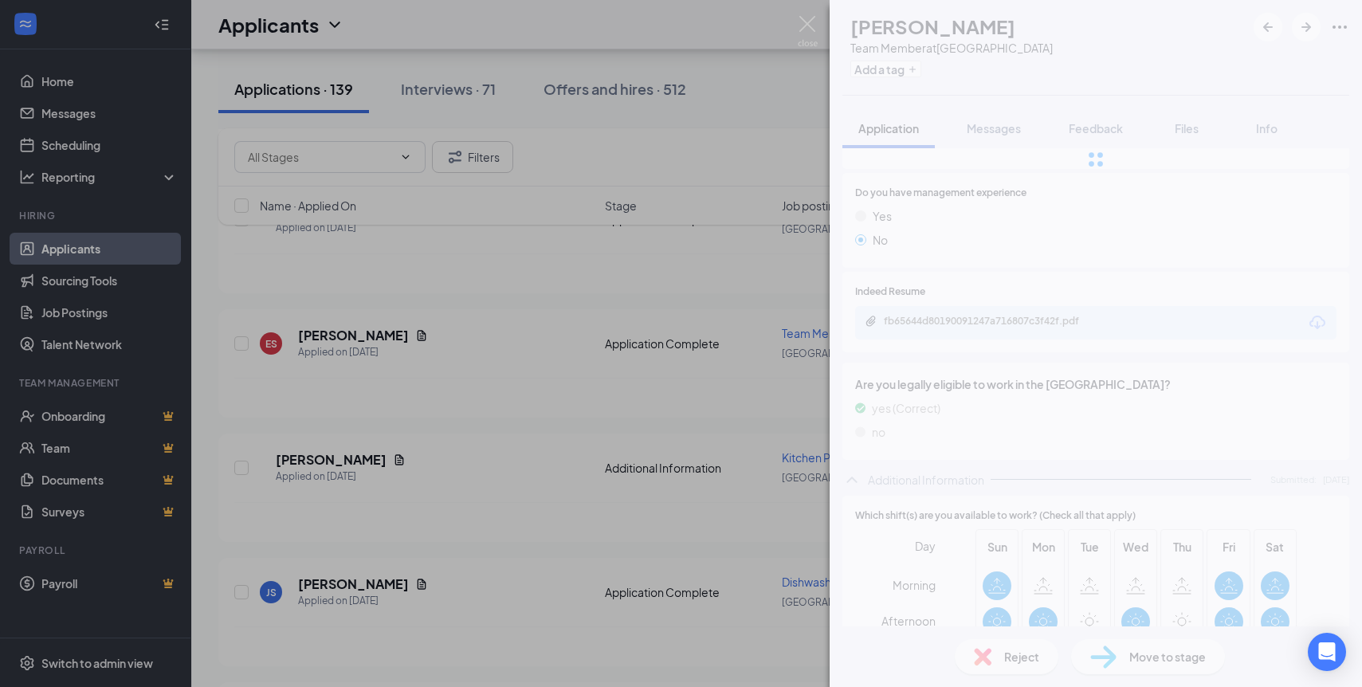
click at [364, 497] on div "ES [PERSON_NAME] Team Member at [GEOGRAPHIC_DATA] Add a tag Application Message…" at bounding box center [681, 343] width 1362 height 687
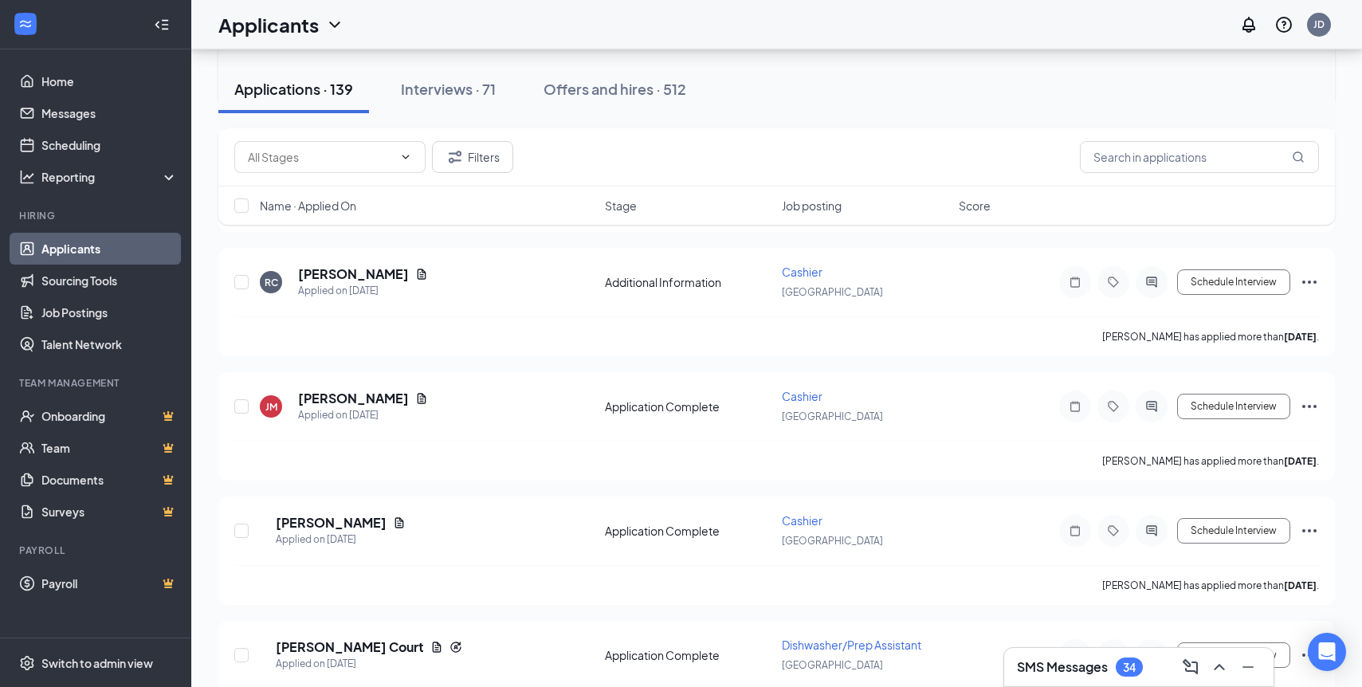
scroll to position [1590, 0]
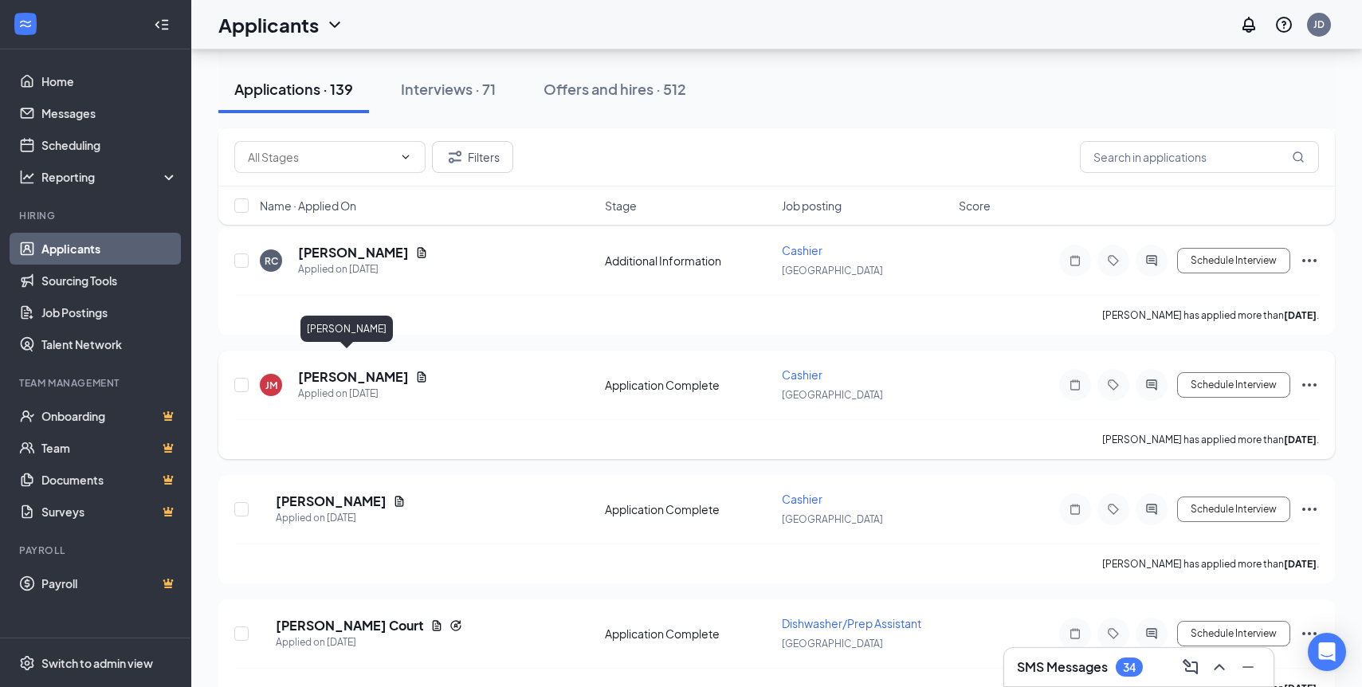
click at [343, 368] on h5 "[PERSON_NAME]" at bounding box center [353, 377] width 111 height 18
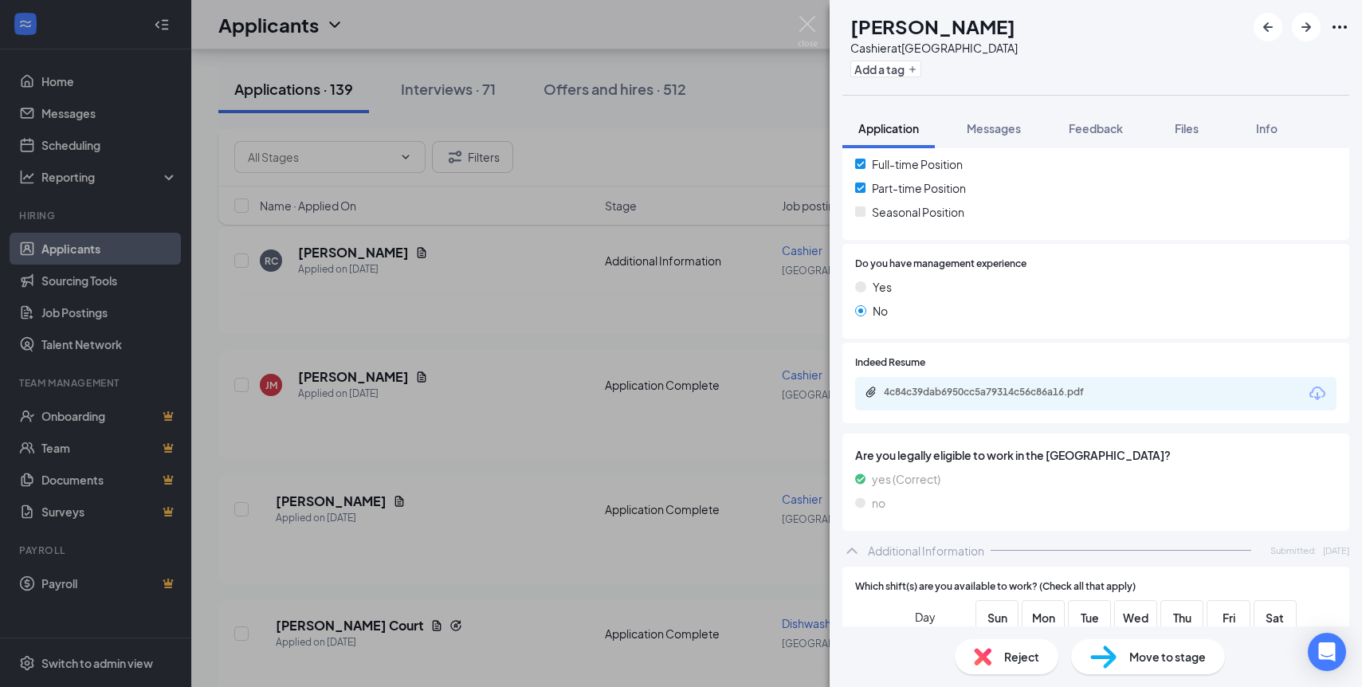
scroll to position [353, 0]
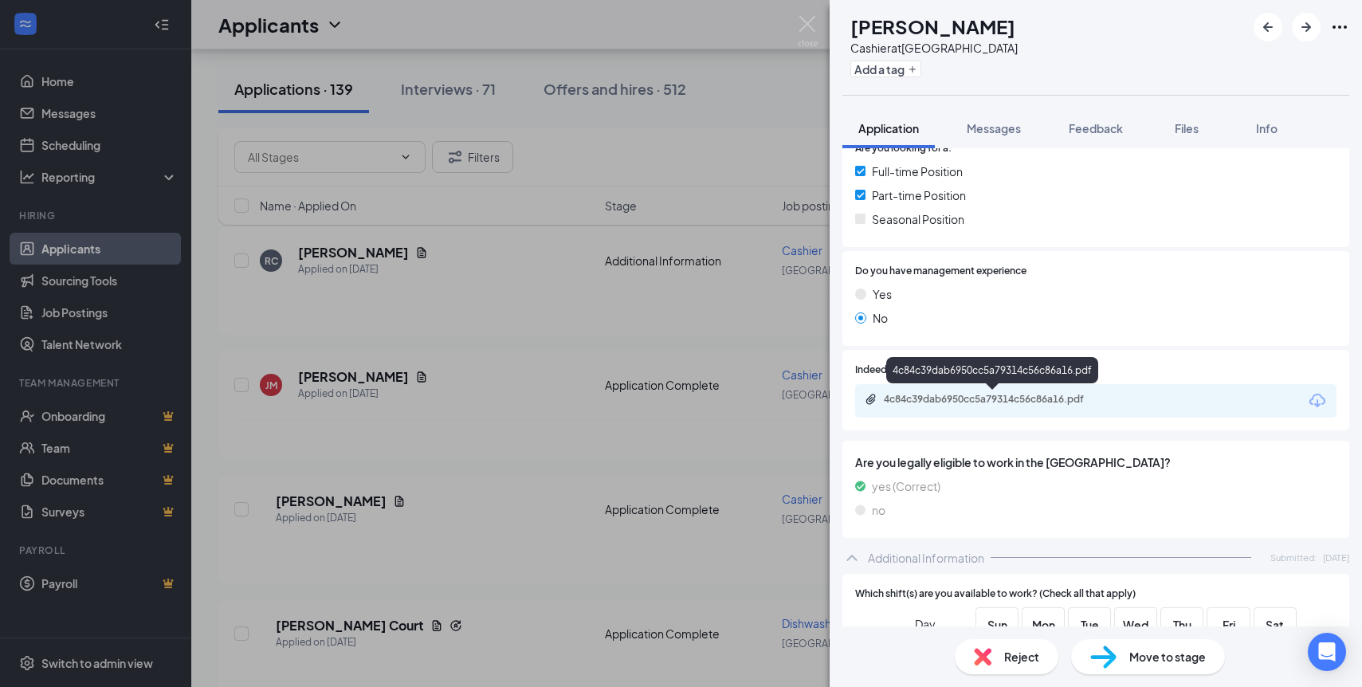
click at [1000, 408] on div "4c84c39dab6950cc5a79314c56c86a16.pdf" at bounding box center [1095, 400] width 481 height 33
click at [1000, 395] on div "4c84c39dab6950cc5a79314c56c86a16.pdf" at bounding box center [995, 399] width 223 height 13
click at [1137, 648] on span "Move to stage" at bounding box center [1168, 657] width 77 height 18
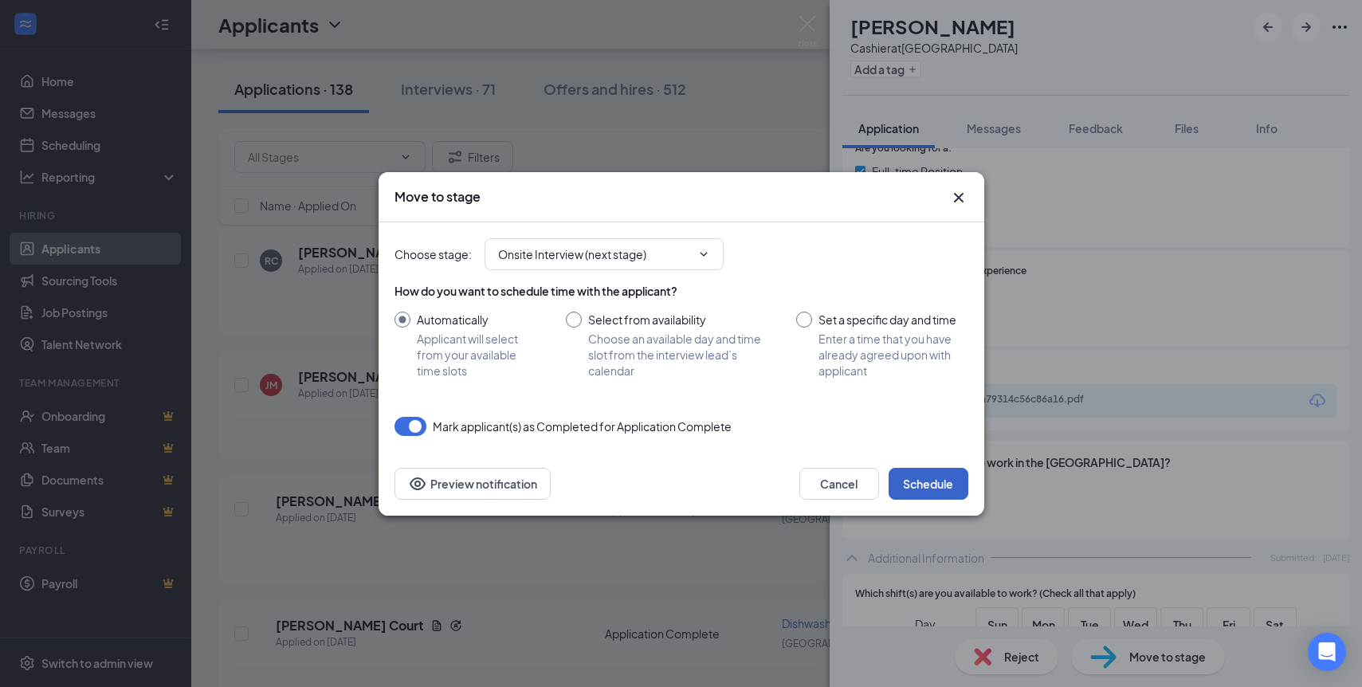
click at [925, 493] on button "Schedule" at bounding box center [929, 484] width 80 height 32
click at [367, 442] on div "[PERSON_NAME] Cashier at [GEOGRAPHIC_DATA] Add a tag Application Messages Feedb…" at bounding box center [681, 343] width 1362 height 687
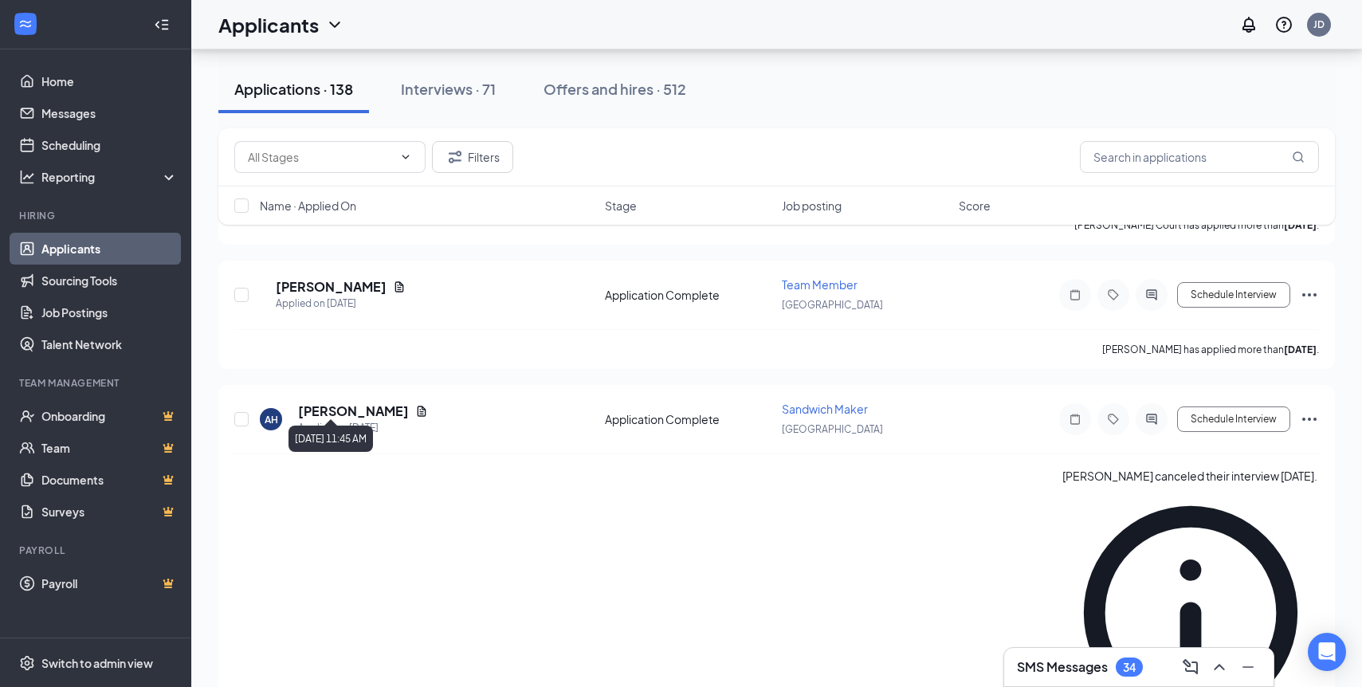
scroll to position [1958, 0]
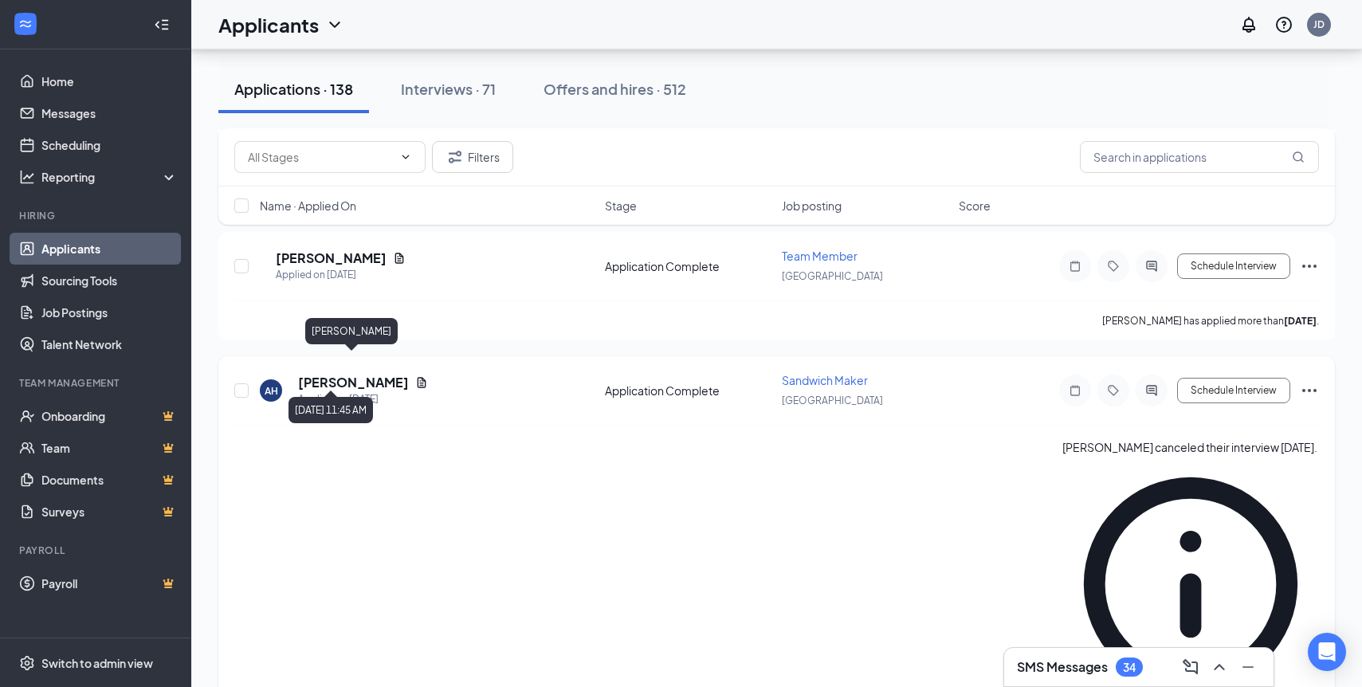
click at [379, 374] on h5 "[PERSON_NAME]" at bounding box center [353, 383] width 111 height 18
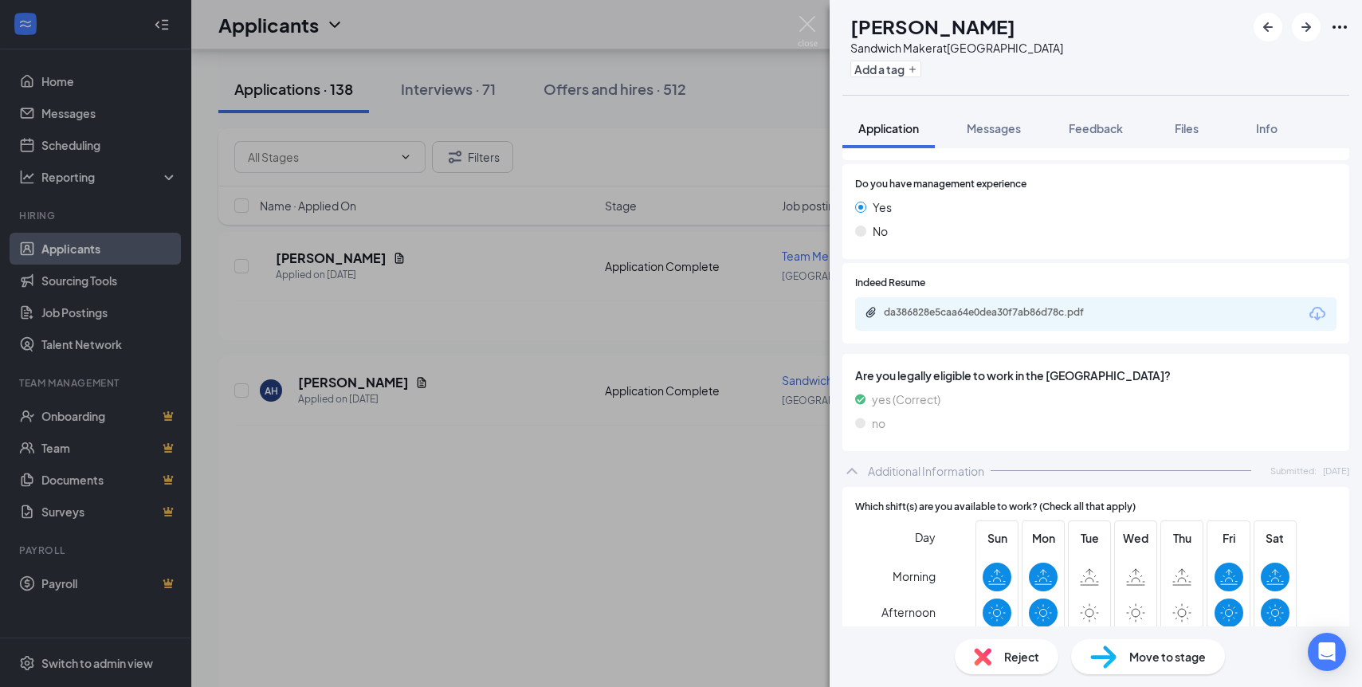
scroll to position [425, 0]
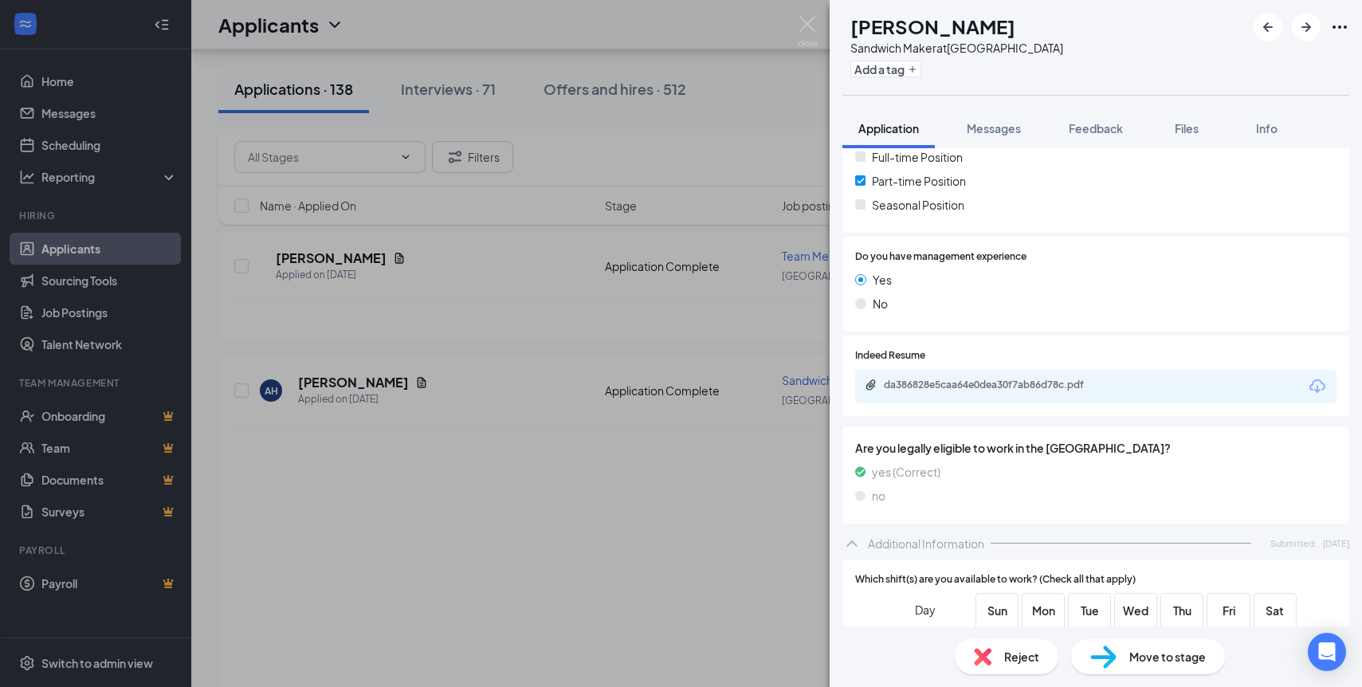
click at [987, 379] on div "da386828e5caa64e0dea30f7ab86d78c.pdf" at bounding box center [994, 386] width 258 height 15
click at [1165, 650] on span "Move to stage" at bounding box center [1168, 657] width 77 height 18
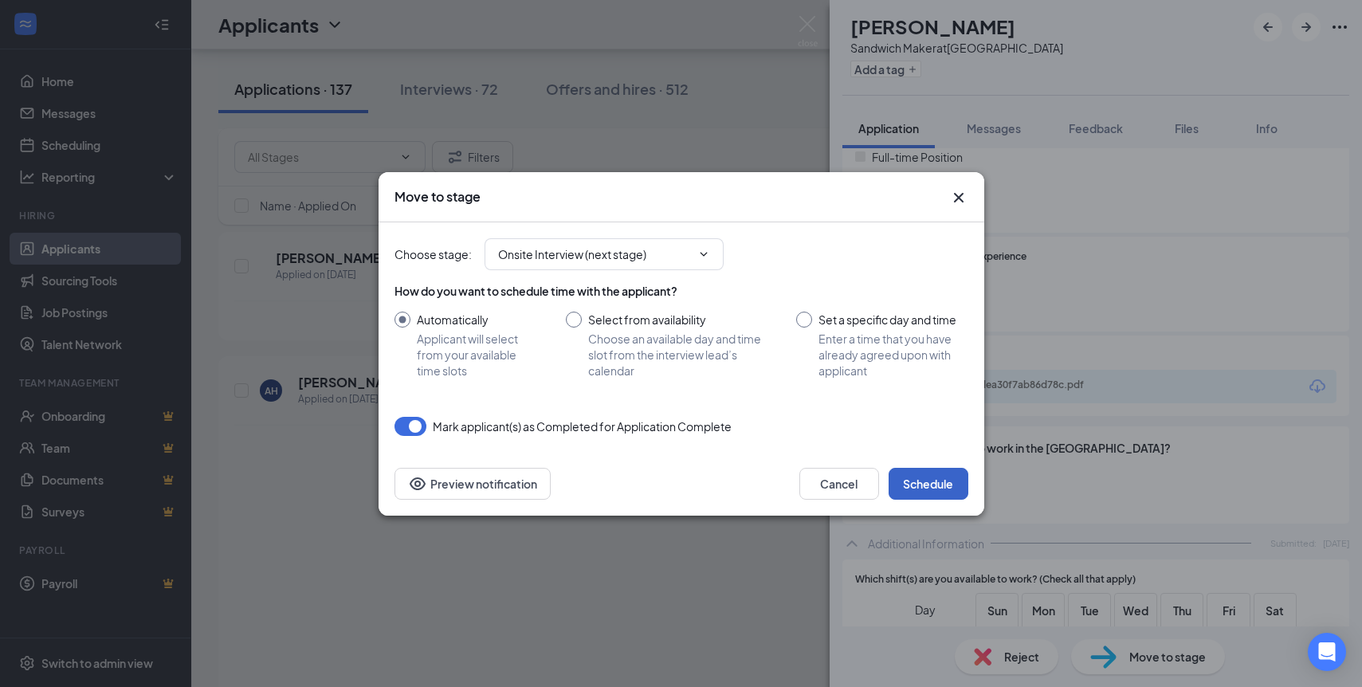
click at [937, 495] on button "Schedule" at bounding box center [929, 484] width 80 height 32
click at [391, 544] on div "Move to stage Choose stage : Onsite Interview (next stage) How do you want to s…" at bounding box center [681, 343] width 1362 height 687
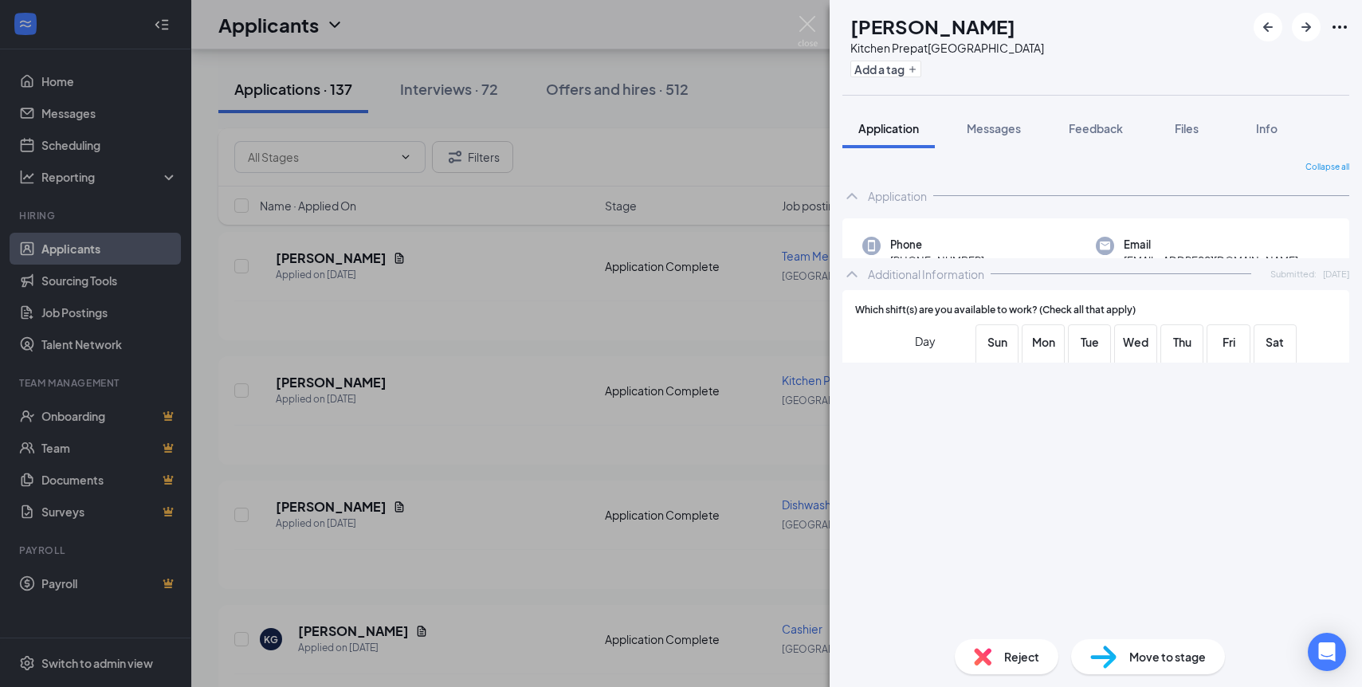
click at [556, 534] on div "TS [PERSON_NAME] Kitchen Prep at [GEOGRAPHIC_DATA] Add a tag Application Messag…" at bounding box center [681, 343] width 1362 height 687
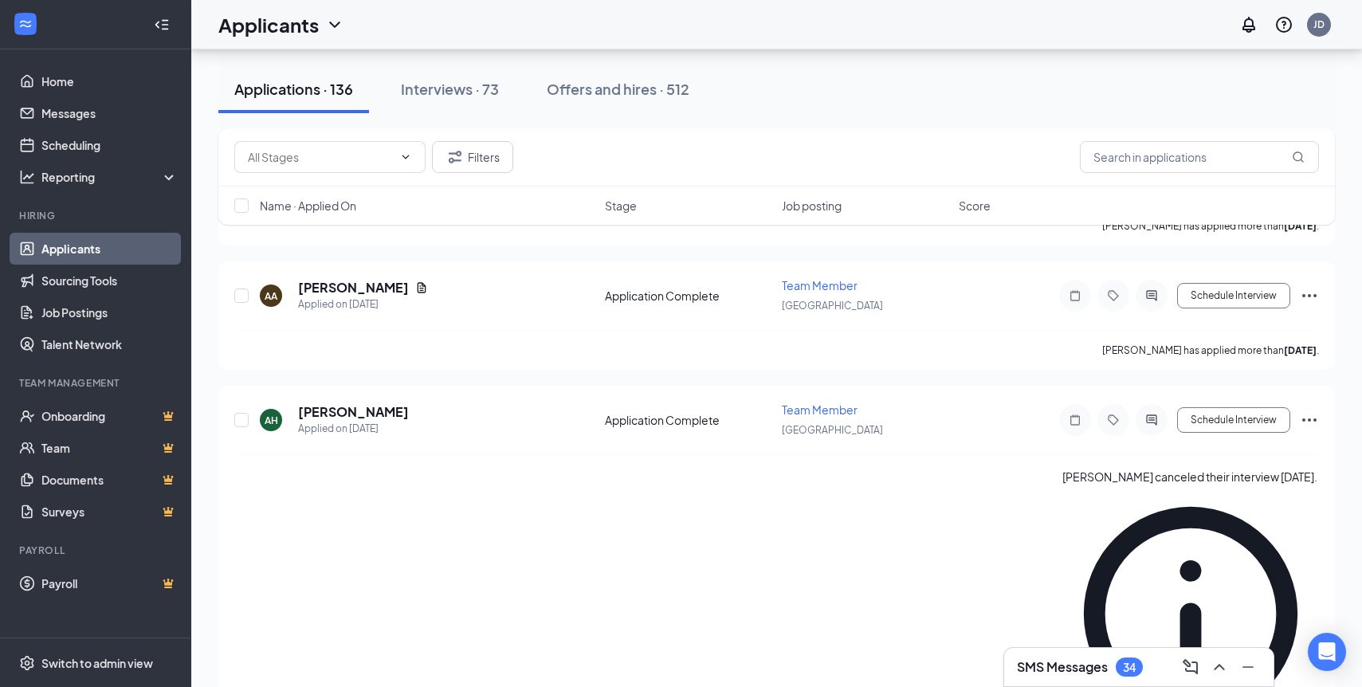
scroll to position [3299, 0]
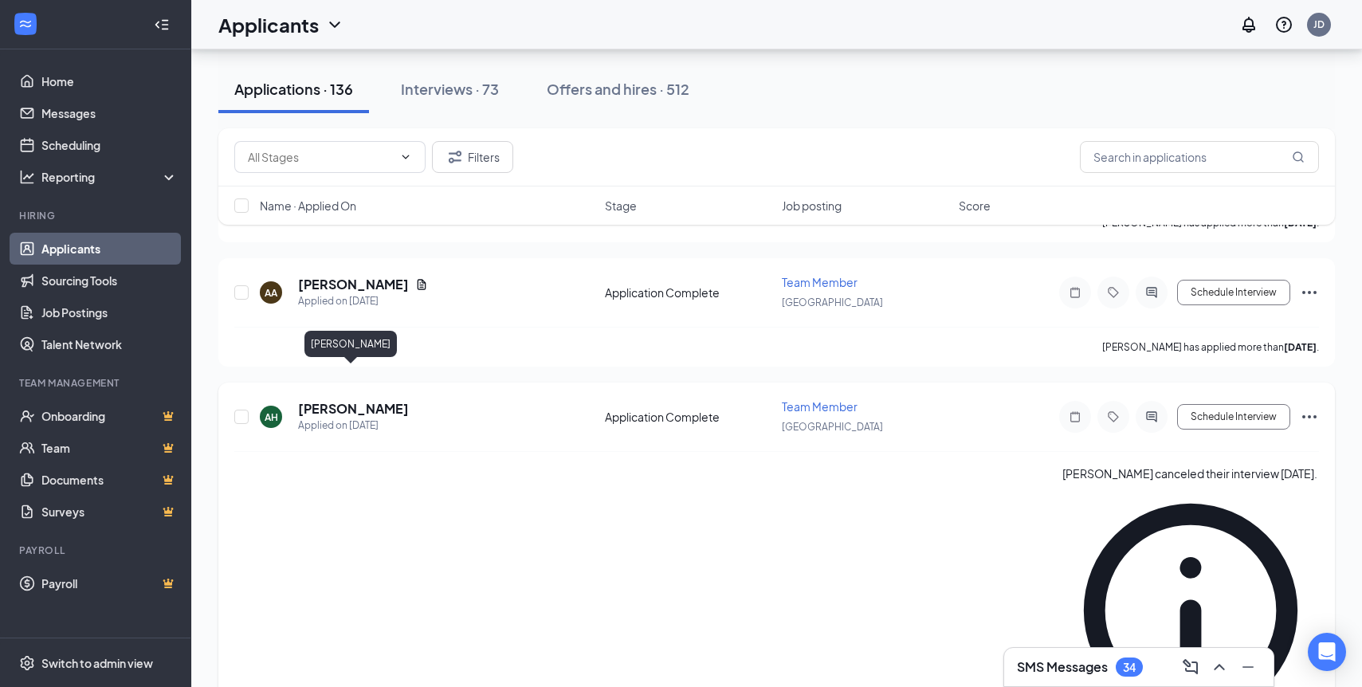
click at [371, 400] on h5 "[PERSON_NAME]" at bounding box center [353, 409] width 111 height 18
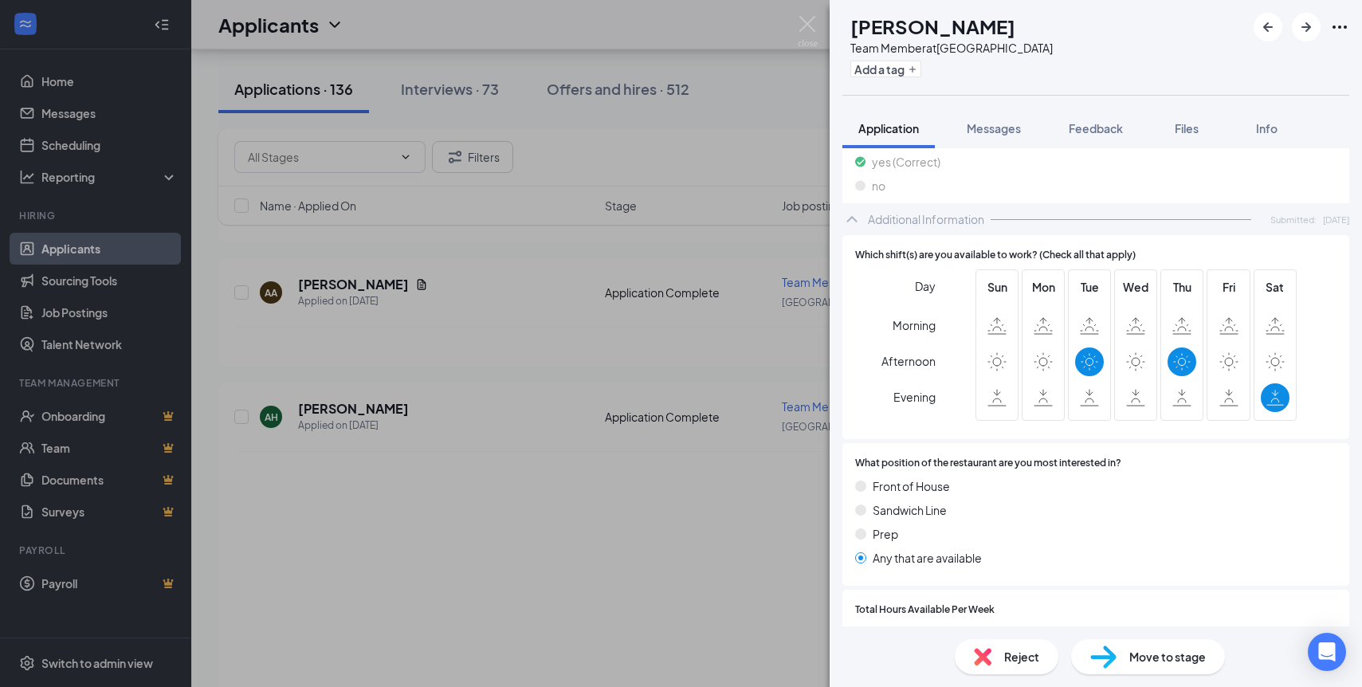
scroll to position [620, 0]
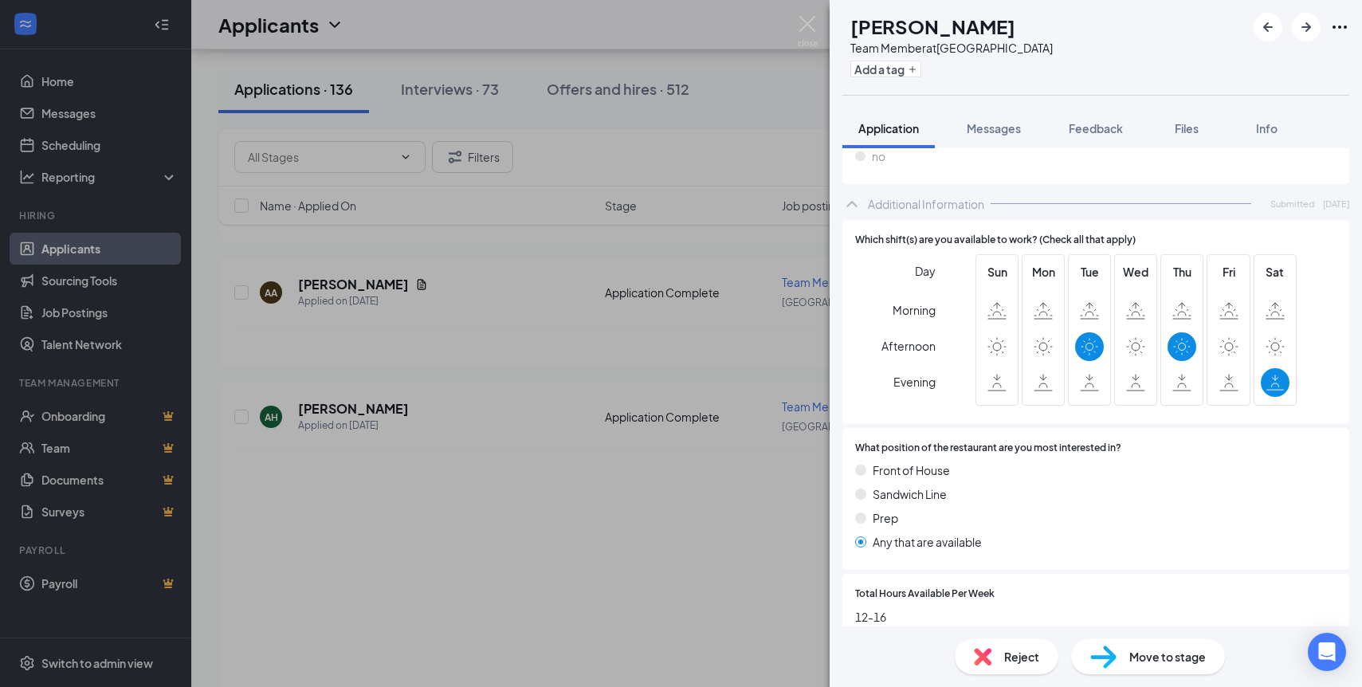
click at [603, 437] on div "AH [PERSON_NAME] Team Member at [GEOGRAPHIC_DATA] Add a tag Application Message…" at bounding box center [681, 343] width 1362 height 687
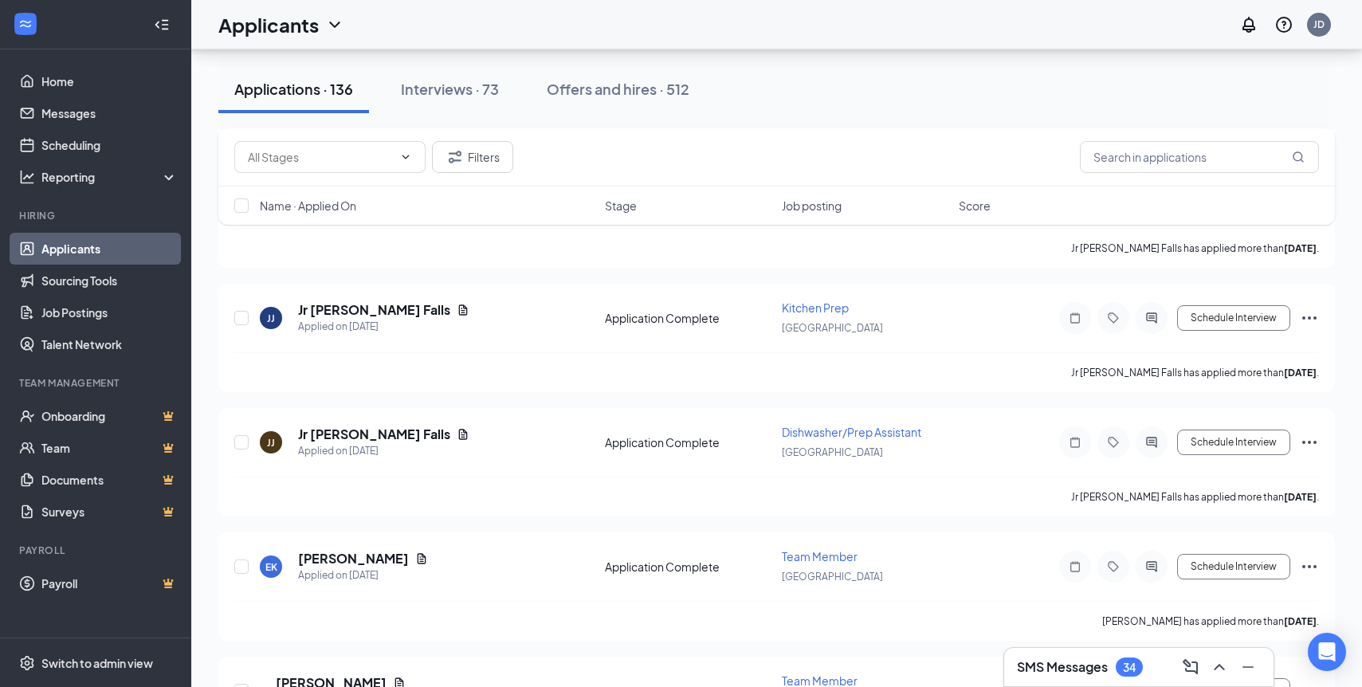
scroll to position [7019, 0]
